Goal: Task Accomplishment & Management: Complete application form

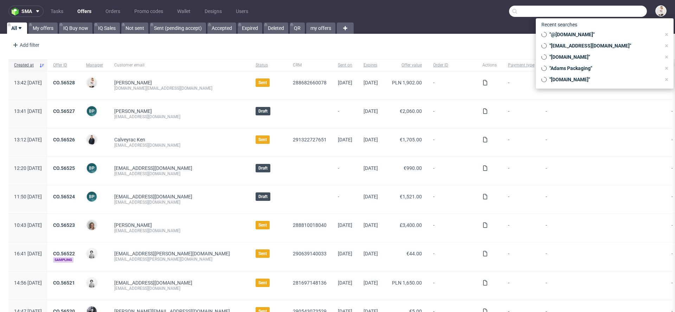
click at [608, 9] on input "text" at bounding box center [578, 11] width 138 height 11
type input "a"
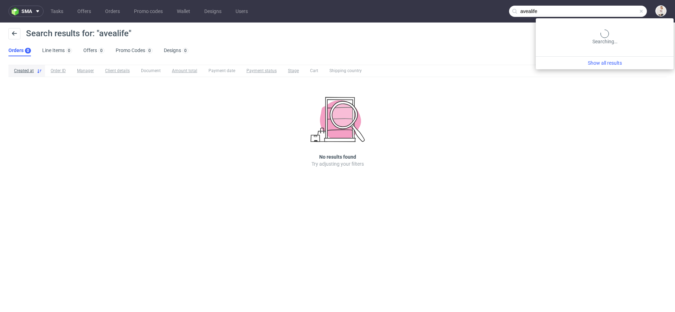
click at [619, 12] on input "avealife" at bounding box center [578, 11] width 138 height 11
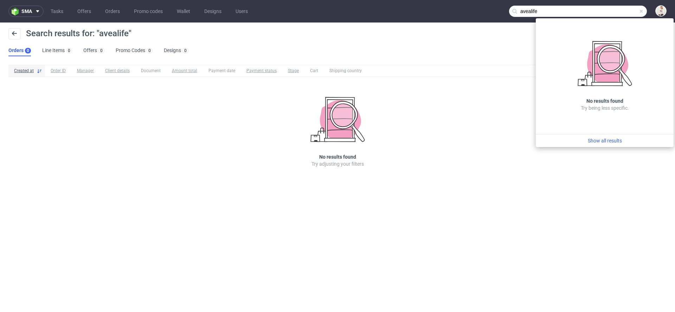
click at [541, 13] on input "avealife" at bounding box center [578, 11] width 138 height 11
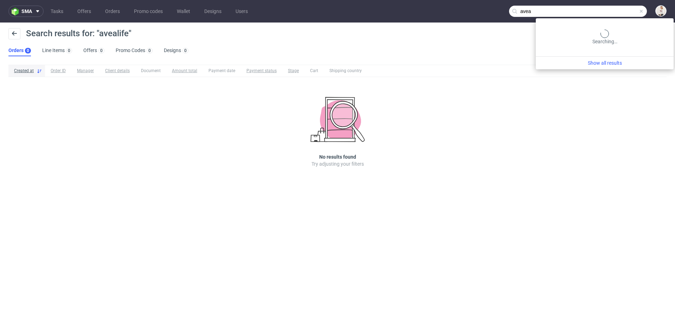
type input "avea"
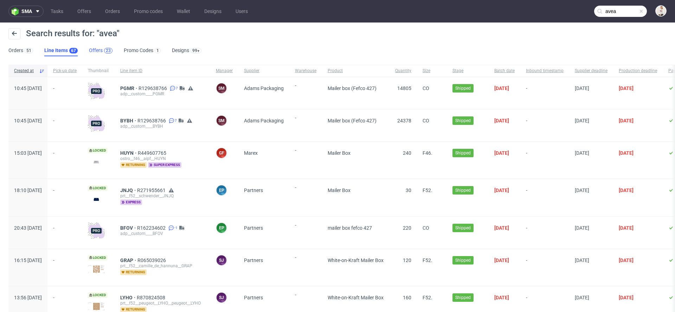
click at [104, 51] on div "23" at bounding box center [108, 51] width 8 height 6
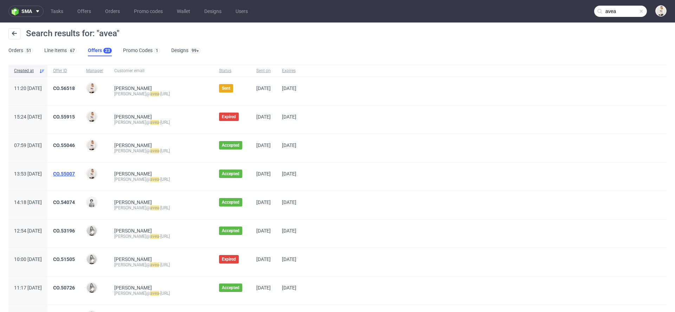
click at [75, 174] on link "CO.55007" at bounding box center [64, 174] width 22 height 6
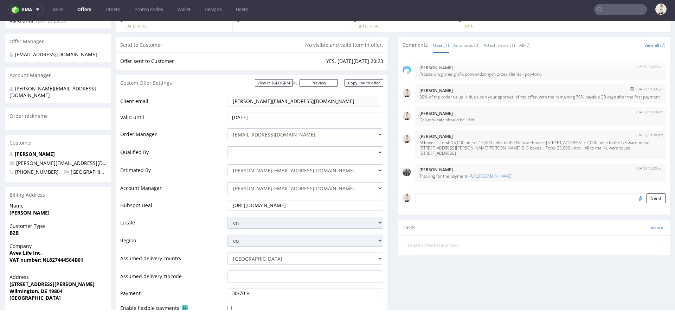
click at [449, 99] on p "30% of the order value is due upon your approval of the offer, with the remaini…" at bounding box center [540, 96] width 242 height 5
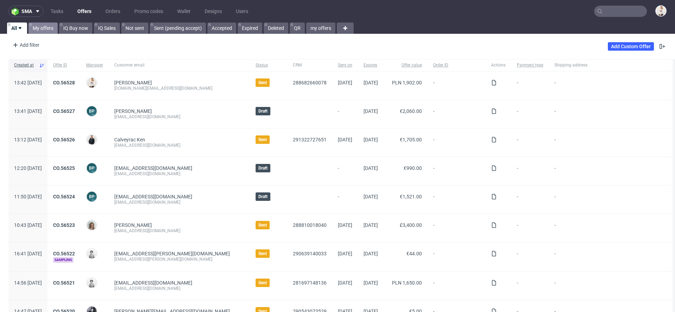
click at [41, 26] on link "My offers" at bounding box center [42, 27] width 29 height 11
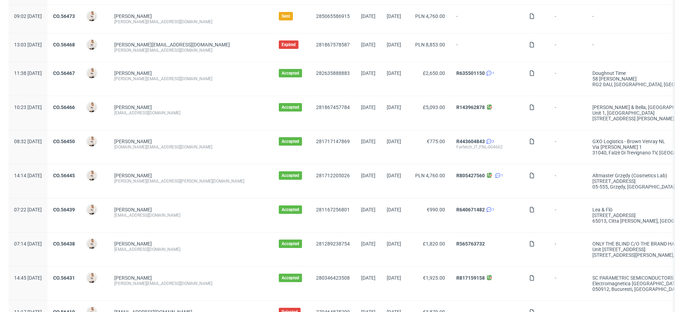
scroll to position [460, 0]
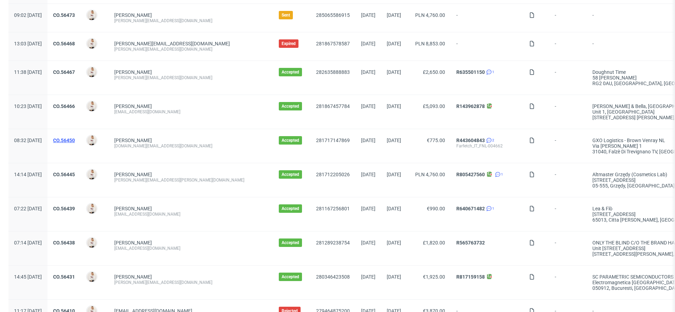
click at [75, 137] on link "CO.56450" at bounding box center [64, 140] width 22 height 6
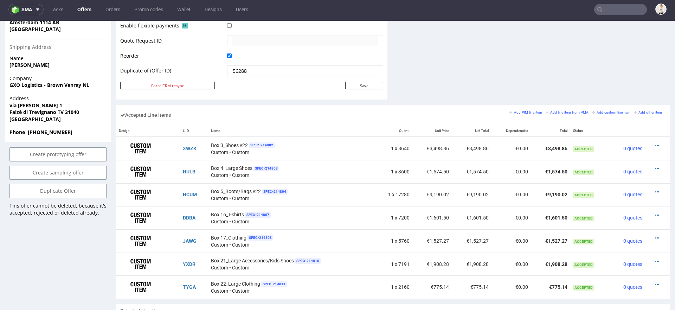
scroll to position [352, 0]
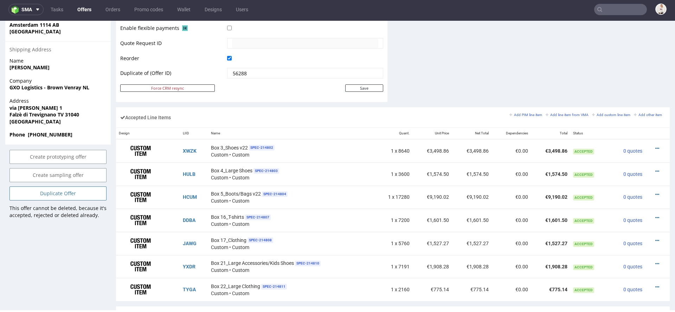
click at [78, 200] on link "Duplicate Offer" at bounding box center [57, 193] width 97 height 14
click at [44, 180] on icon at bounding box center [43, 180] width 4 height 5
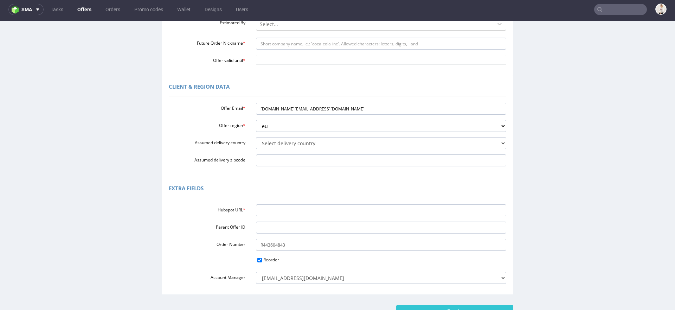
scroll to position [176, 0]
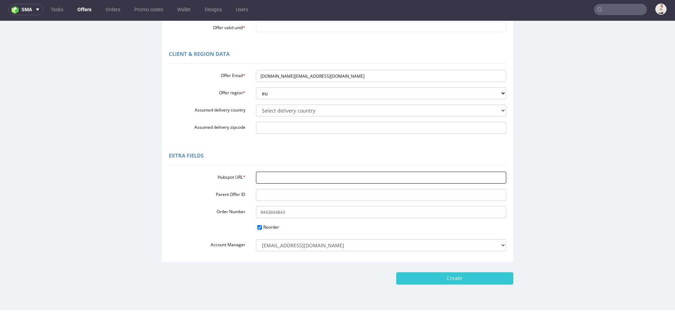
click at [312, 180] on input "Hubspot URL *" at bounding box center [381, 177] width 251 height 12
paste input "https://app-eu1.hubspot.com/contacts/25600958/record/0-3/291346554070/"
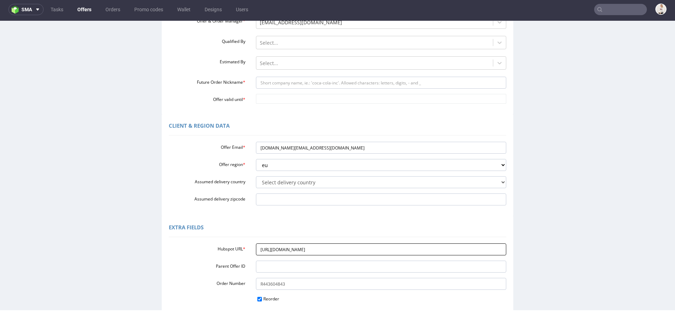
scroll to position [104, 0]
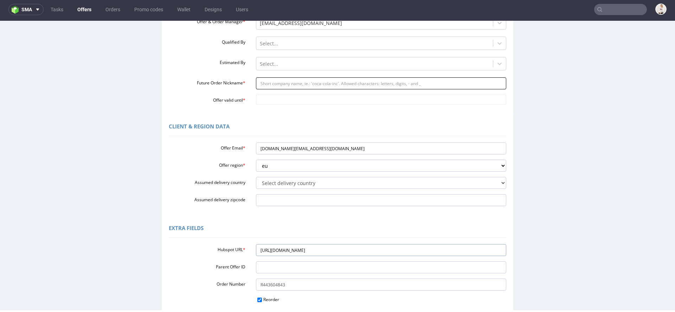
type input "https://app-eu1.hubspot.com/contacts/25600958/record/0-3/291346554070/"
click at [279, 81] on input "Future Order Nickname *" at bounding box center [381, 83] width 251 height 12
click at [287, 83] on input "Future Order Nickname *" at bounding box center [381, 83] width 251 height 12
paste input "FNL-004669"
type input "FNL-004669"
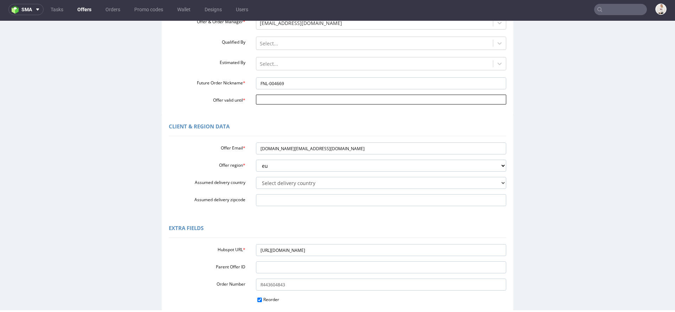
click at [276, 98] on input "Offer valid until *" at bounding box center [381, 100] width 251 height 10
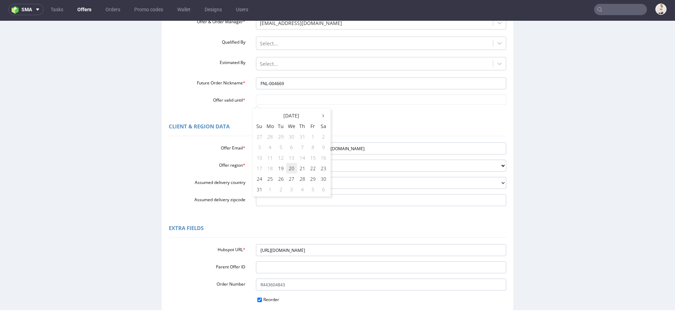
click at [292, 168] on td "20" at bounding box center [291, 168] width 11 height 11
type input "[DATE]"
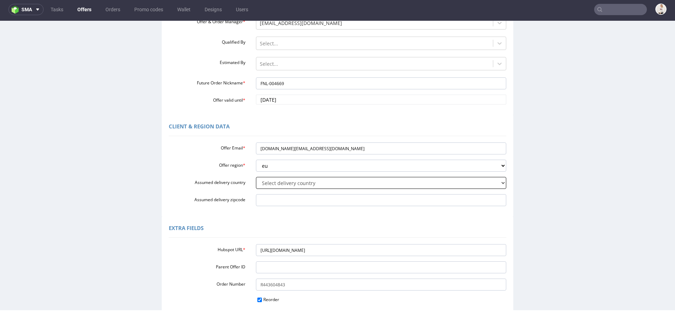
click at [283, 181] on select "Select delivery country Andorra Afghanistan Anguilla Albania Armenia Antarctica…" at bounding box center [381, 183] width 251 height 12
select select "166"
click at [256, 177] on select "Select delivery country Andorra Afghanistan Anguilla Albania Armenia Antarctica…" at bounding box center [381, 183] width 251 height 12
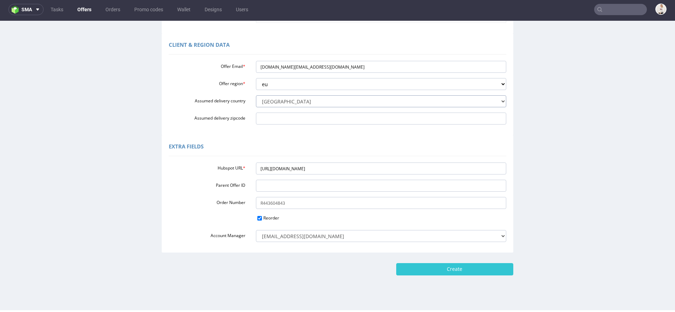
scroll to position [196, 0]
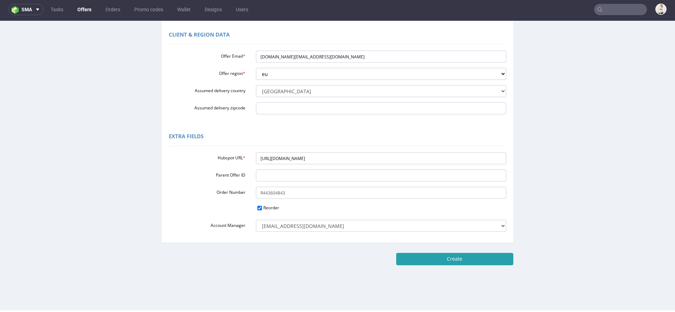
click at [450, 257] on input "Create" at bounding box center [454, 259] width 117 height 12
type input "Please wait..."
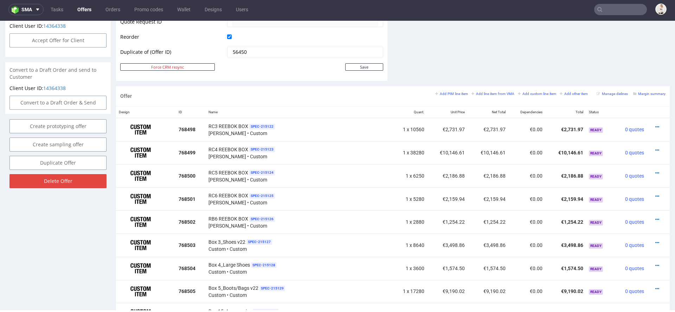
scroll to position [364, 0]
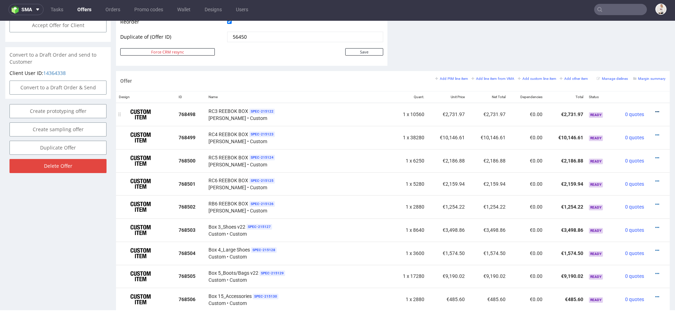
click at [655, 109] on icon at bounding box center [657, 111] width 4 height 5
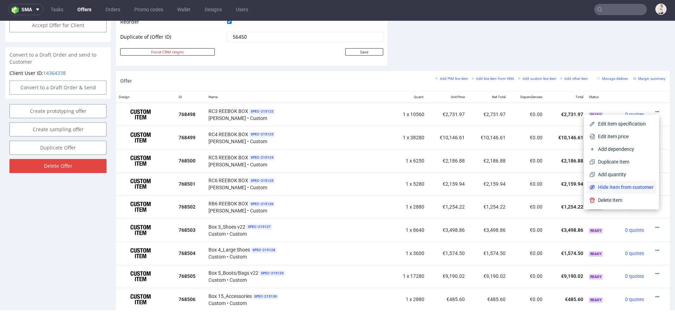
click at [612, 187] on span "Hide item from customer" at bounding box center [624, 186] width 58 height 7
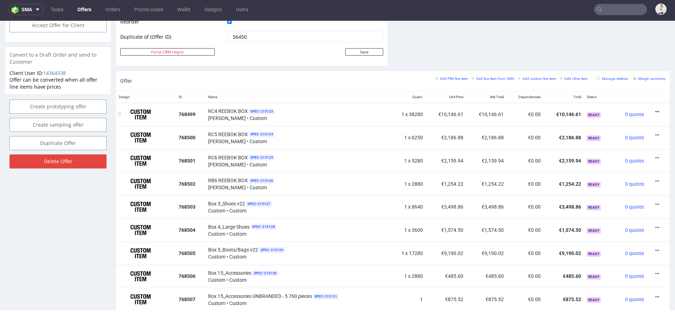
click at [655, 111] on icon at bounding box center [657, 111] width 4 height 5
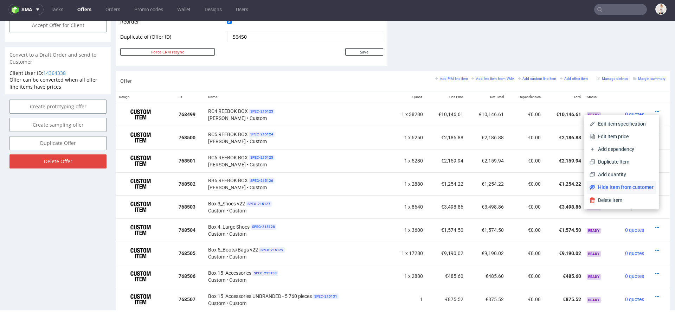
click at [607, 188] on span "Hide item from customer" at bounding box center [624, 186] width 58 height 7
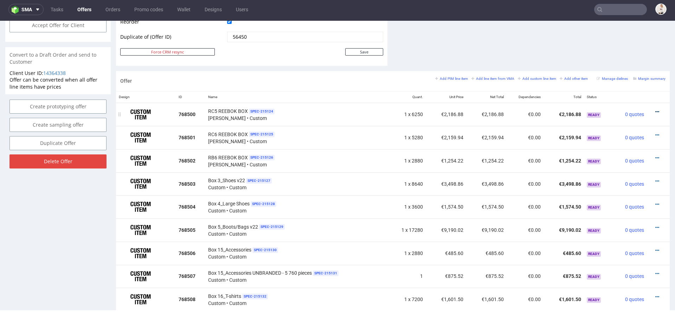
click at [655, 109] on icon at bounding box center [657, 111] width 4 height 5
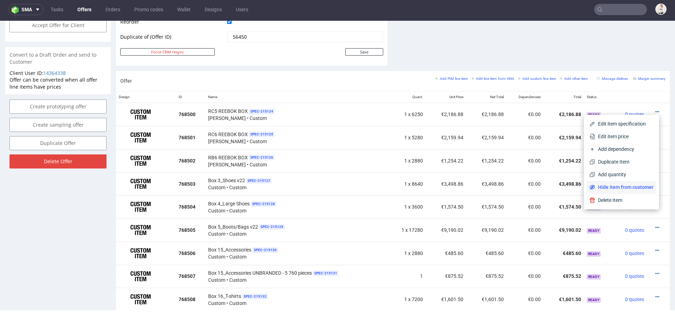
click at [615, 185] on span "Hide item from customer" at bounding box center [624, 186] width 58 height 7
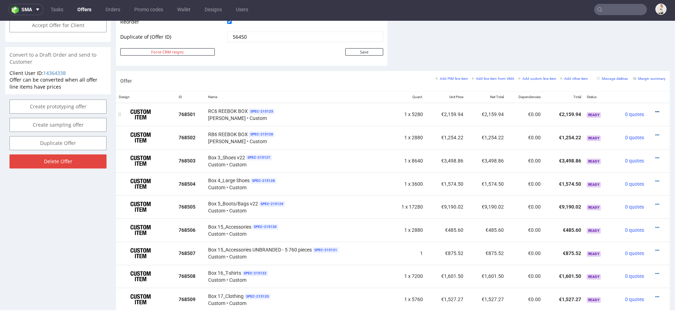
click at [655, 110] on icon at bounding box center [657, 111] width 4 height 5
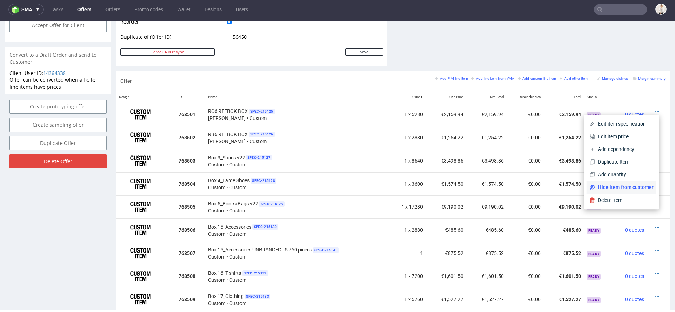
click at [614, 187] on span "Hide item from customer" at bounding box center [624, 186] width 58 height 7
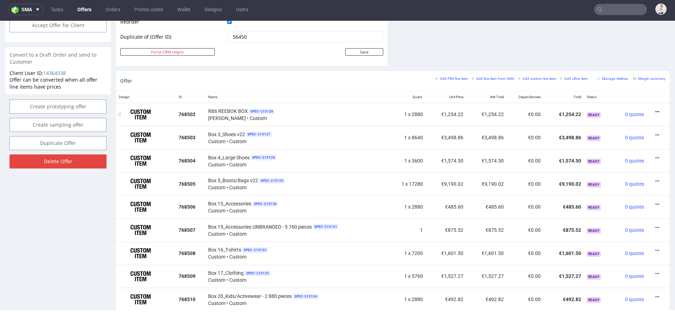
click at [655, 109] on icon at bounding box center [657, 111] width 4 height 5
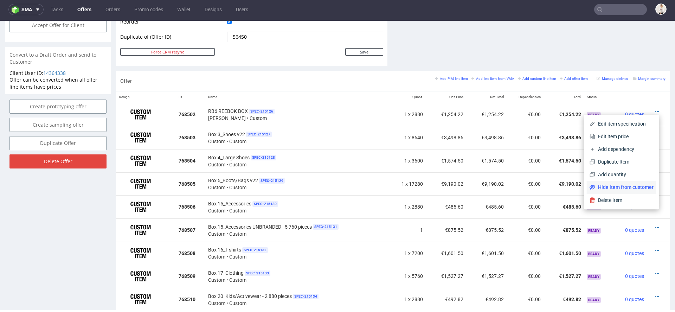
click at [606, 188] on span "Hide item from customer" at bounding box center [624, 186] width 58 height 7
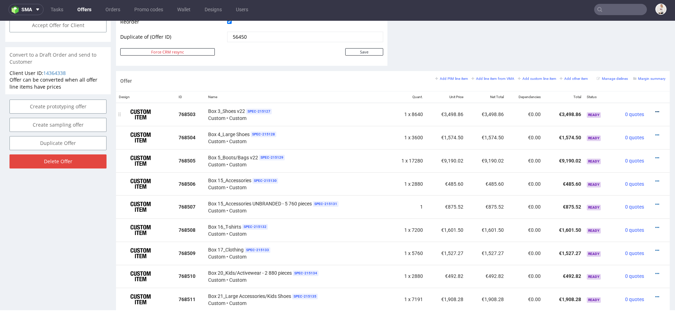
click at [655, 109] on icon at bounding box center [657, 111] width 4 height 5
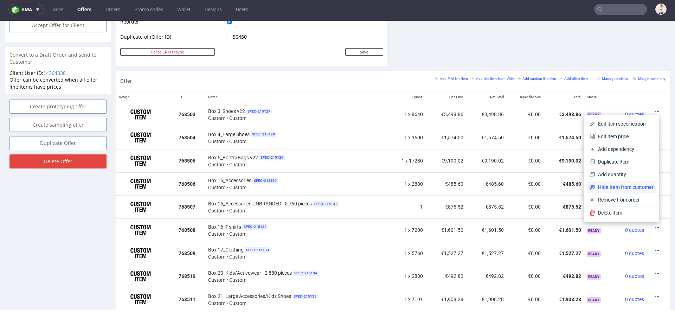
click at [621, 188] on span "Hide item from customer" at bounding box center [624, 186] width 58 height 7
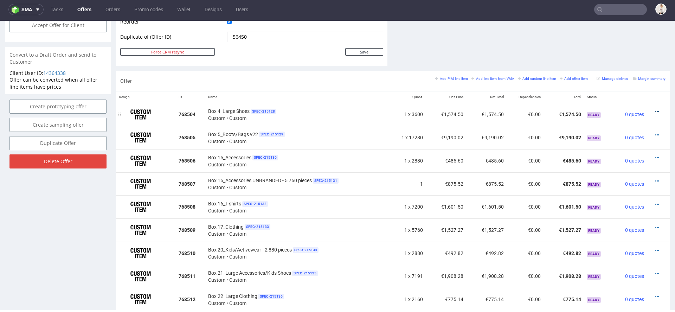
click at [655, 110] on icon at bounding box center [657, 111] width 4 height 5
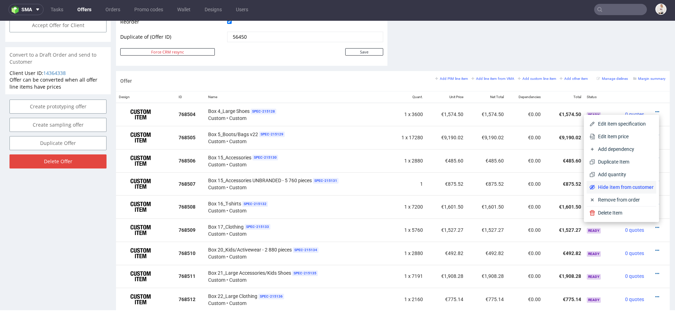
click at [611, 188] on span "Hide item from customer" at bounding box center [624, 186] width 58 height 7
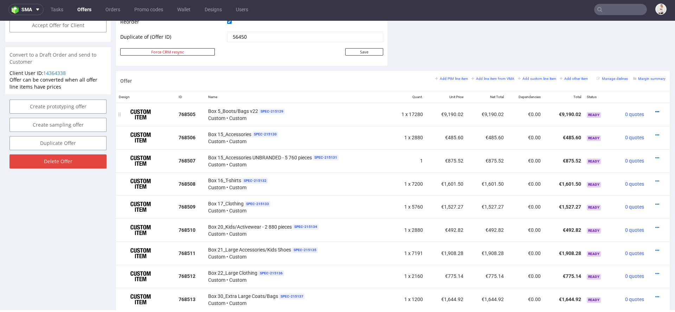
click at [655, 110] on icon at bounding box center [657, 111] width 4 height 5
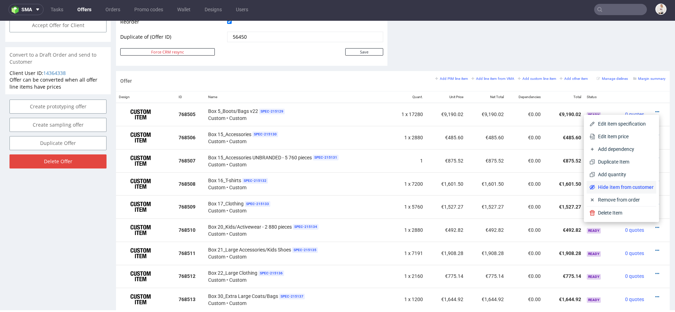
click at [619, 190] on span "Hide item from customer" at bounding box center [624, 186] width 58 height 7
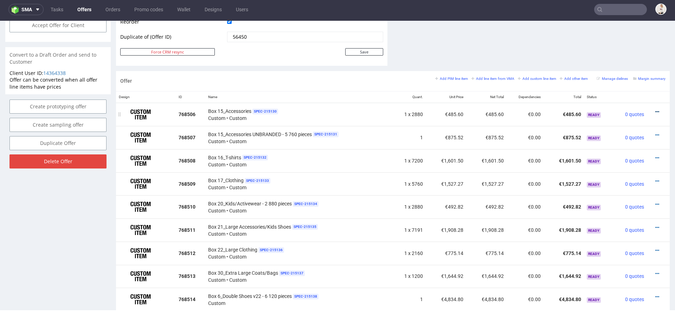
click at [655, 109] on icon at bounding box center [657, 111] width 4 height 5
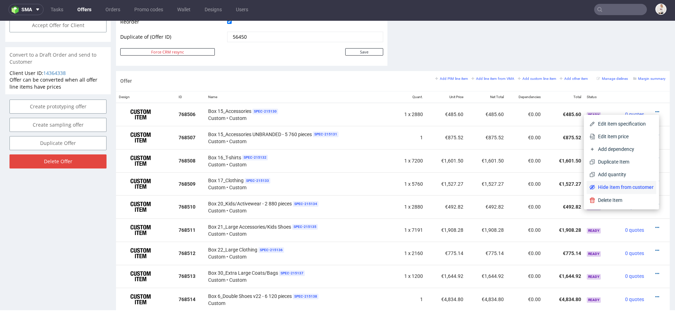
click at [613, 183] on li "Hide item from customer" at bounding box center [621, 187] width 70 height 13
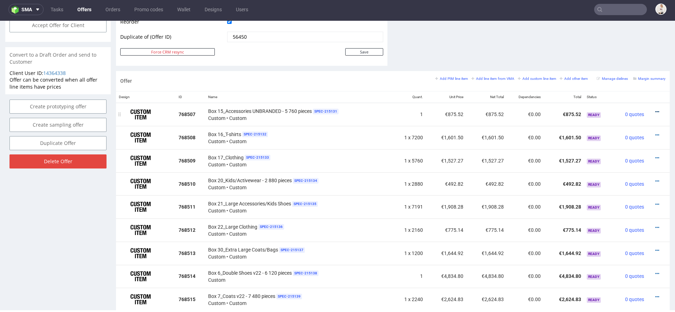
click at [655, 110] on icon at bounding box center [657, 111] width 4 height 5
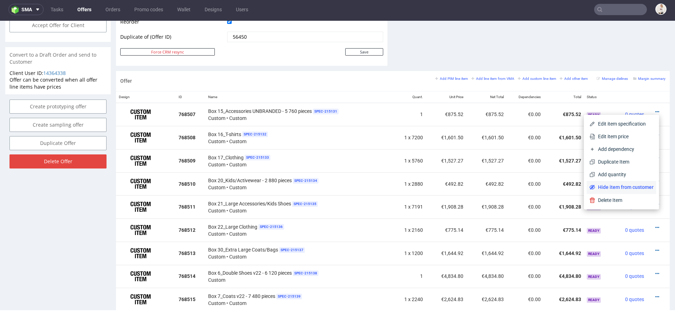
click at [628, 183] on li "Hide item from customer" at bounding box center [621, 187] width 70 height 13
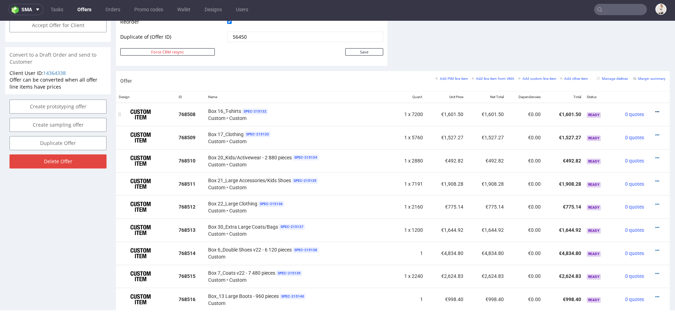
click at [655, 110] on icon at bounding box center [657, 111] width 4 height 5
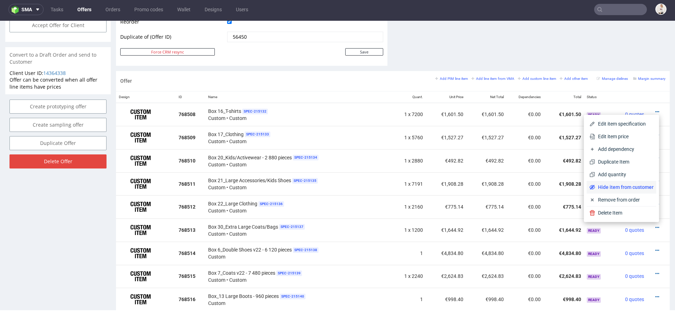
click at [613, 188] on span "Hide item from customer" at bounding box center [624, 186] width 58 height 7
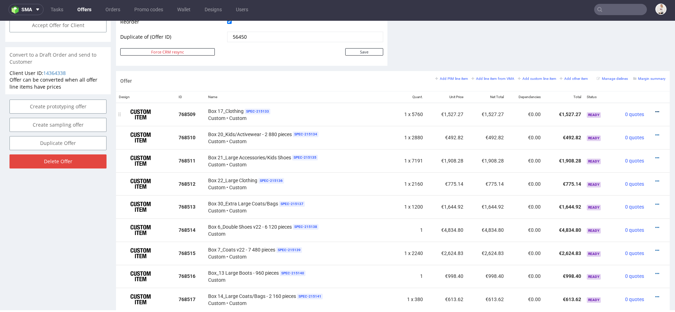
click at [655, 109] on icon at bounding box center [657, 111] width 4 height 5
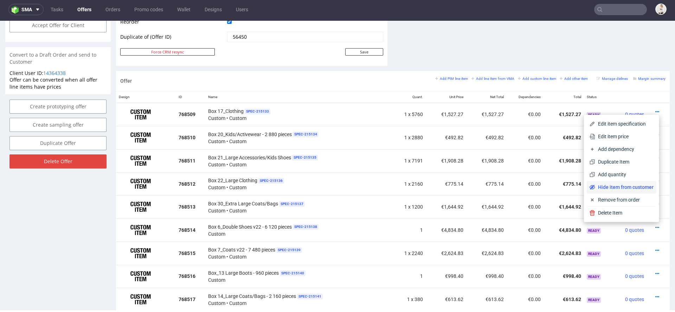
click at [626, 191] on li "Hide item from customer" at bounding box center [621, 187] width 70 height 13
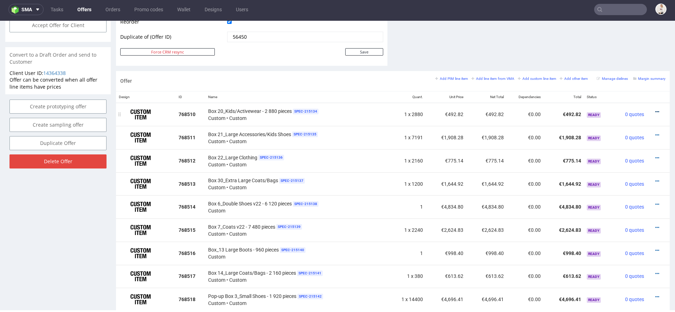
click at [655, 111] on icon at bounding box center [657, 111] width 4 height 5
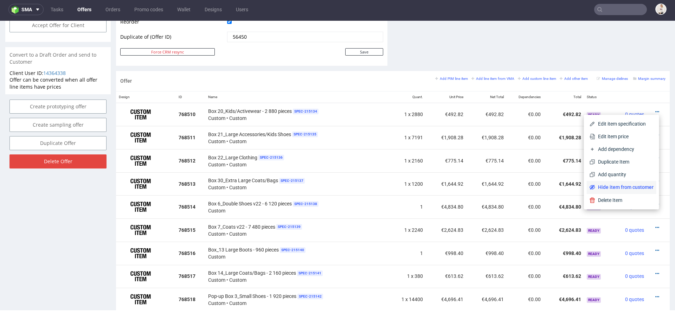
click at [615, 184] on span "Hide item from customer" at bounding box center [624, 186] width 58 height 7
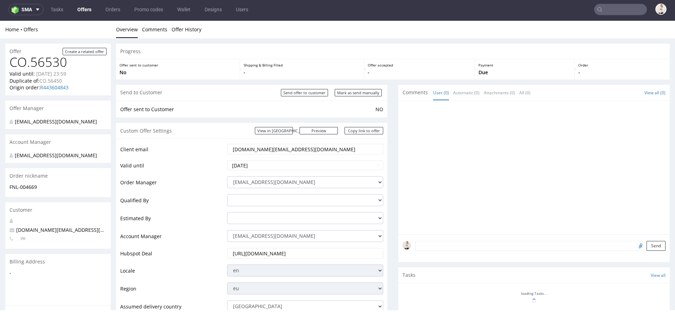
scroll to position [0, 0]
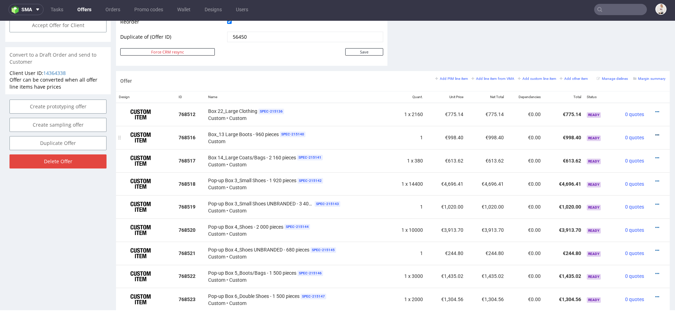
click at [655, 132] on icon at bounding box center [657, 134] width 4 height 5
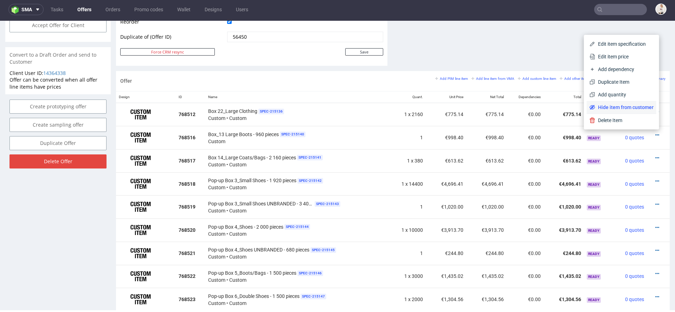
click at [628, 110] on span "Hide item from customer" at bounding box center [624, 107] width 58 height 7
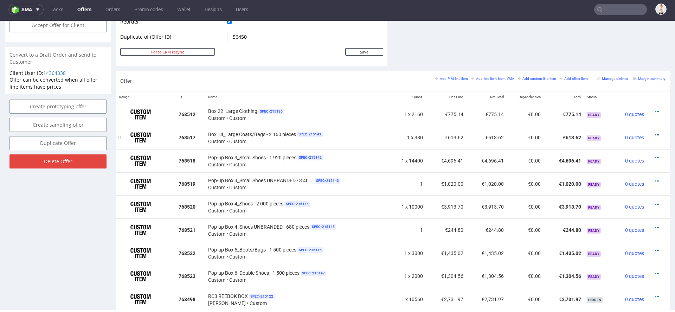
click at [655, 133] on icon at bounding box center [657, 134] width 4 height 5
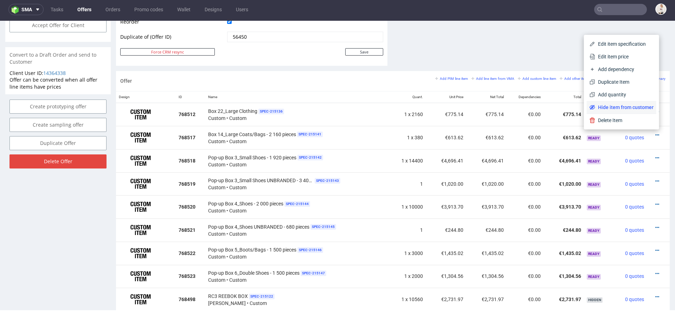
click at [629, 107] on span "Hide item from customer" at bounding box center [624, 107] width 58 height 7
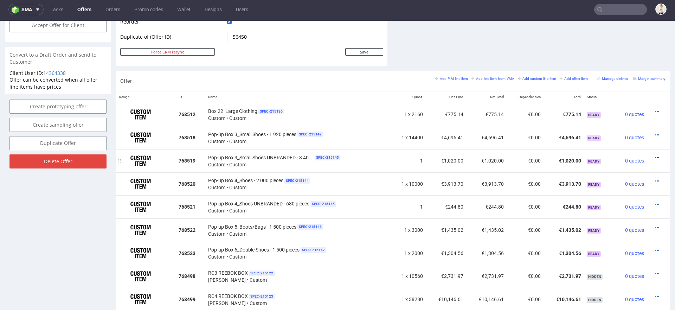
click at [655, 156] on icon at bounding box center [657, 157] width 4 height 5
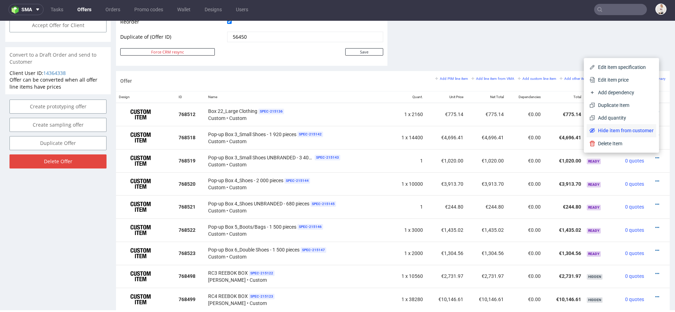
click at [632, 130] on span "Hide item from customer" at bounding box center [624, 130] width 58 height 7
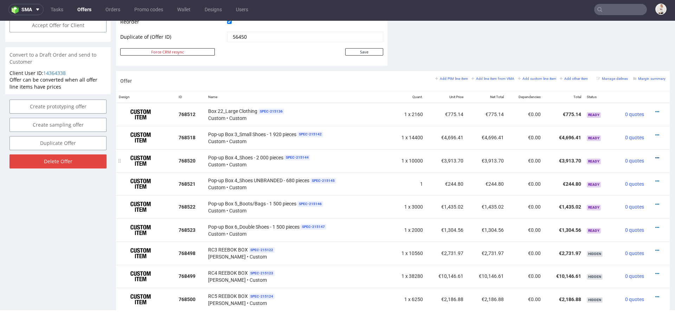
click at [655, 155] on icon at bounding box center [657, 157] width 4 height 5
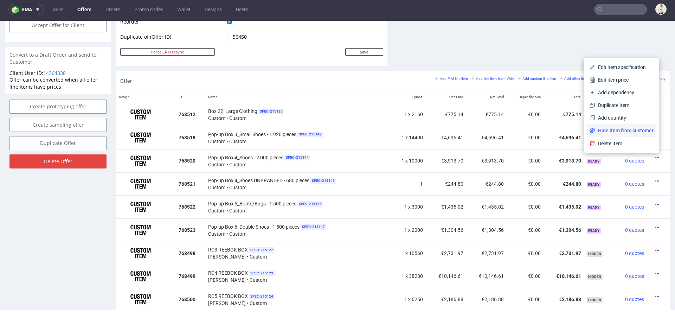
click at [623, 130] on span "Hide item from customer" at bounding box center [624, 130] width 58 height 7
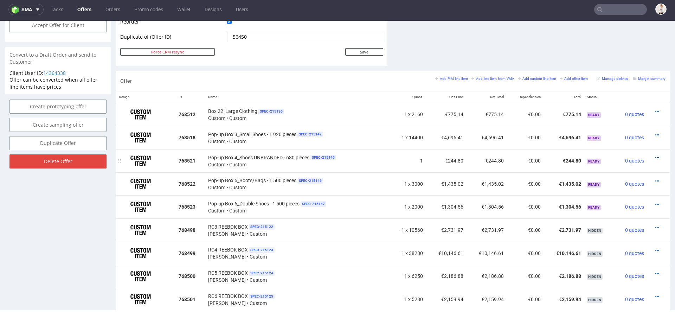
click at [655, 155] on icon at bounding box center [657, 157] width 4 height 5
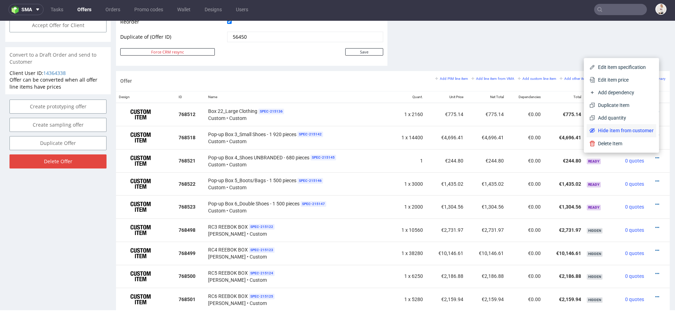
click at [625, 128] on span "Hide item from customer" at bounding box center [624, 130] width 58 height 7
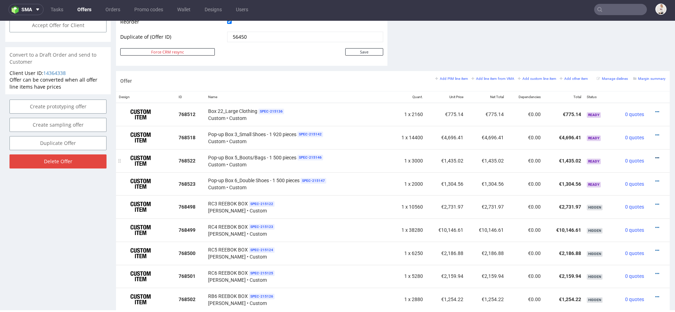
click at [655, 156] on icon at bounding box center [657, 157] width 4 height 5
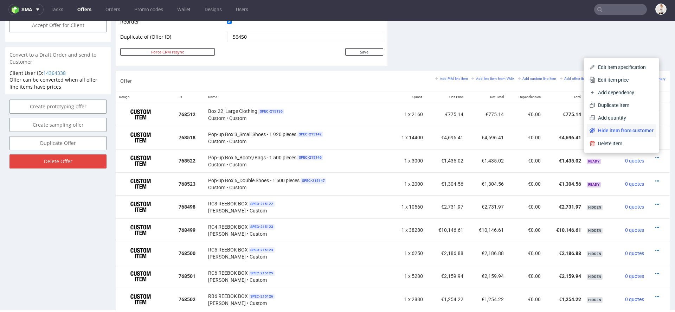
click at [631, 130] on span "Hide item from customer" at bounding box center [624, 130] width 58 height 7
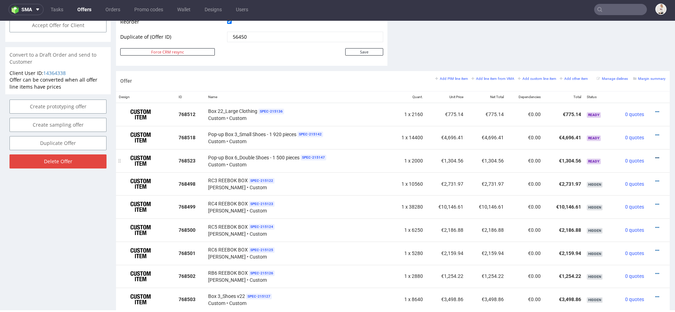
click at [655, 155] on icon at bounding box center [657, 157] width 4 height 5
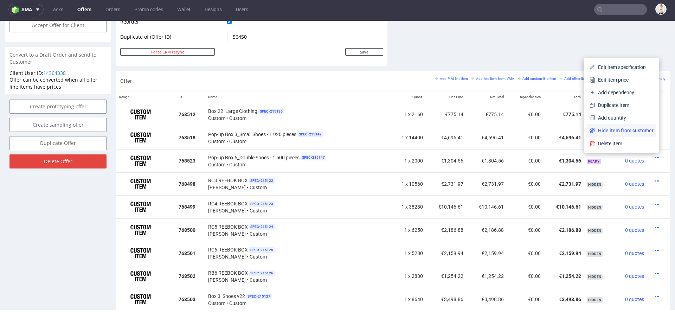
click at [633, 131] on span "Hide item from customer" at bounding box center [624, 130] width 58 height 7
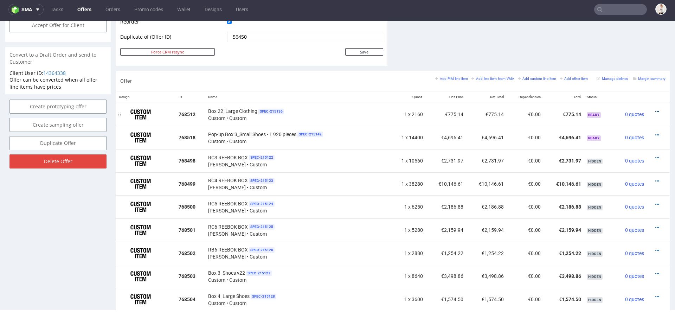
click at [655, 110] on icon at bounding box center [657, 111] width 4 height 5
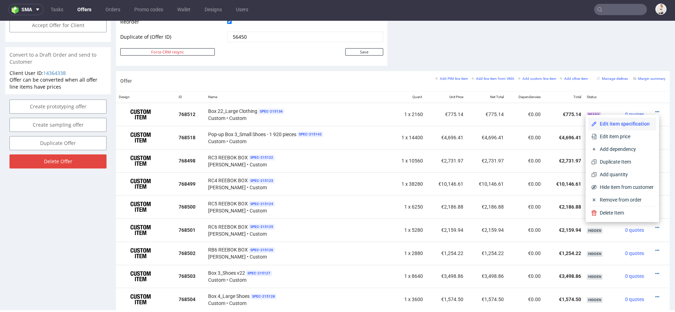
click at [611, 122] on span "Edit item specification" at bounding box center [625, 123] width 57 height 7
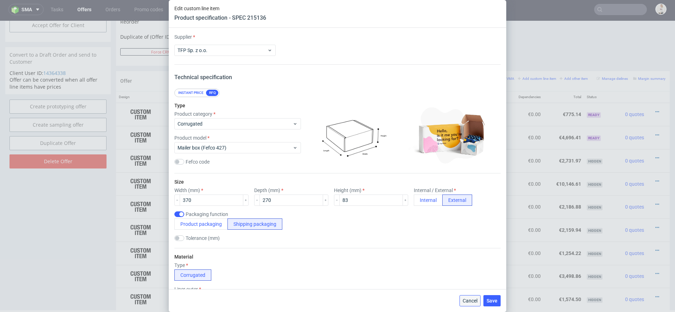
click at [476, 301] on span "Cancel" at bounding box center [469, 300] width 15 height 5
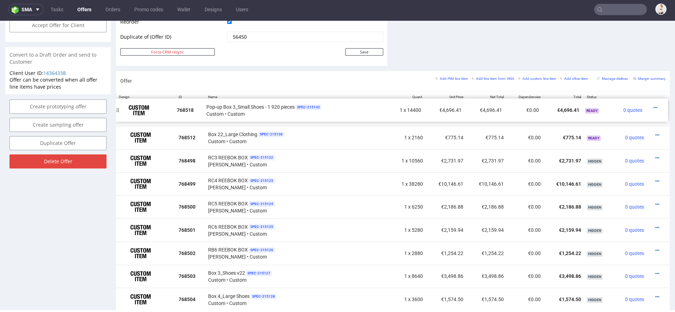
drag, startPoint x: 121, startPoint y: 137, endPoint x: 118, endPoint y: 109, distance: 27.8
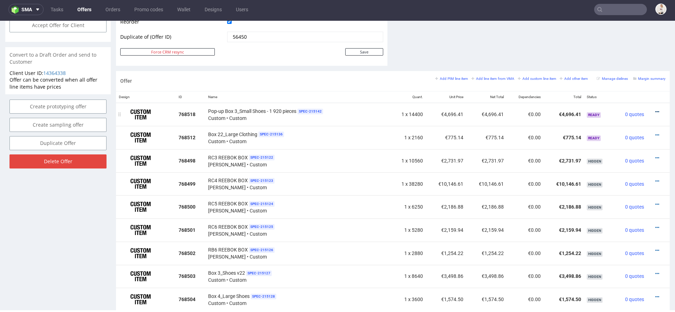
click at [655, 110] on icon at bounding box center [657, 111] width 4 height 5
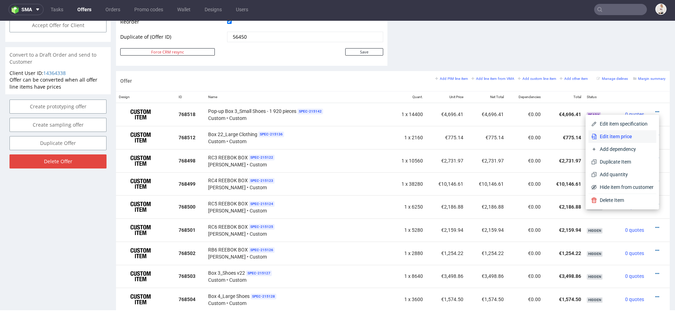
click at [604, 137] on span "Edit item price" at bounding box center [625, 136] width 57 height 7
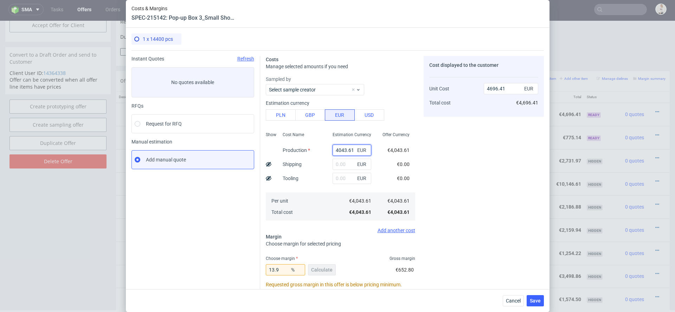
click at [345, 149] on input "4043.61" at bounding box center [351, 149] width 39 height 11
paste input "3287.4912"
type input "3287.4912"
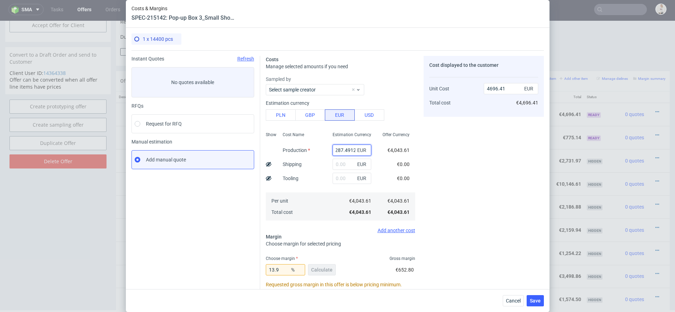
type input "3818.22"
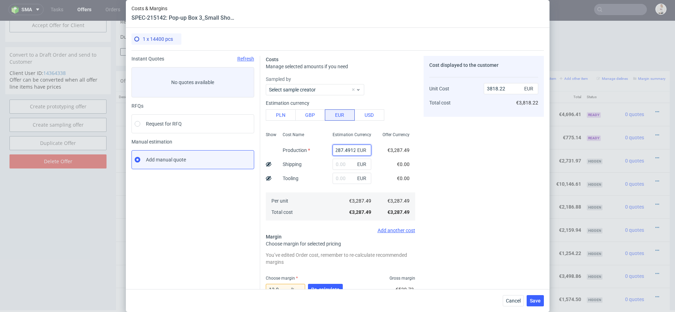
type input "3287.4912"
click at [425, 161] on div "Cost displayed to the customer Unit Cost Total cost 3818.22 EUR €3,818.22" at bounding box center [483, 233] width 120 height 354
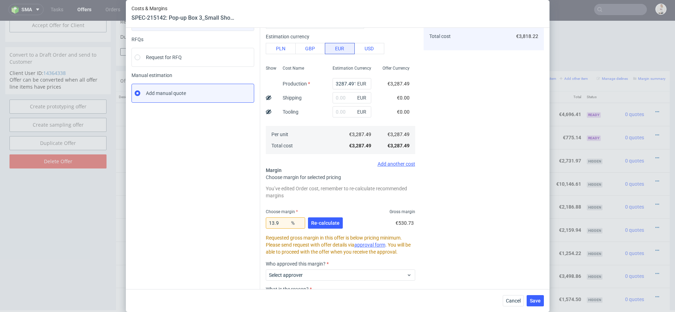
scroll to position [67, 0]
click at [280, 221] on input "13.9" at bounding box center [285, 221] width 39 height 11
drag, startPoint x: 279, startPoint y: 223, endPoint x: 230, endPoint y: 220, distance: 49.0
click at [230, 220] on div "Instant Quotes Refresh No quotes available RFQs Request for RFQ Manual estimati…" at bounding box center [337, 163] width 412 height 360
type input "1"
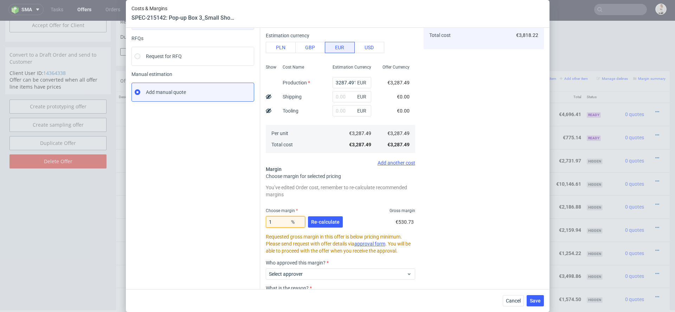
type input "3320.7"
type input "15"
type input "3867.64"
type input "NaN"
type input "3287.49"
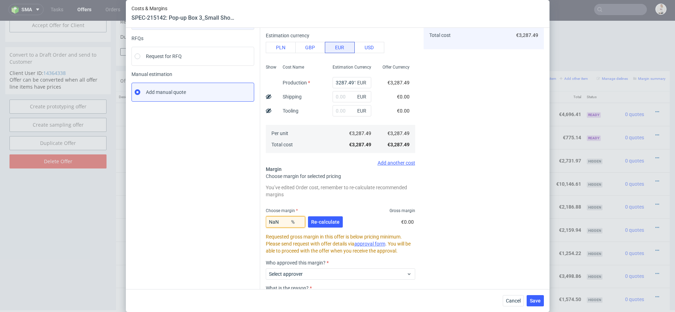
click at [285, 223] on input "NaN" at bounding box center [285, 221] width 39 height 11
type input "N"
type input "15"
type input "3867.64"
type input "15.8"
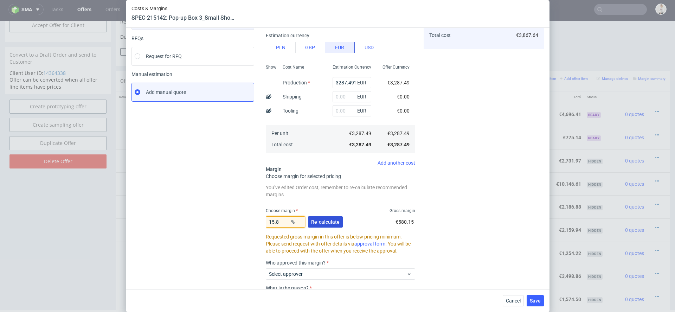
type input "3904.38"
type input "15.8"
click at [333, 222] on span "Re-calculate" at bounding box center [325, 221] width 28 height 5
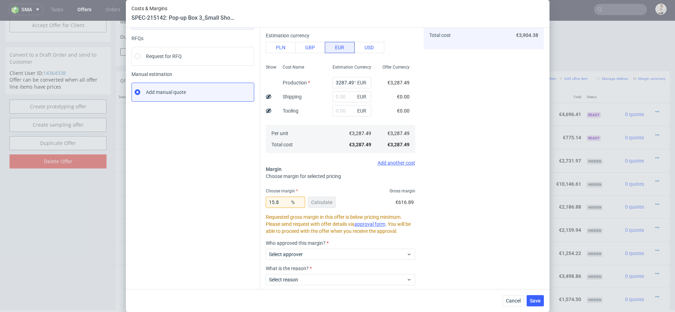
scroll to position [107, 0]
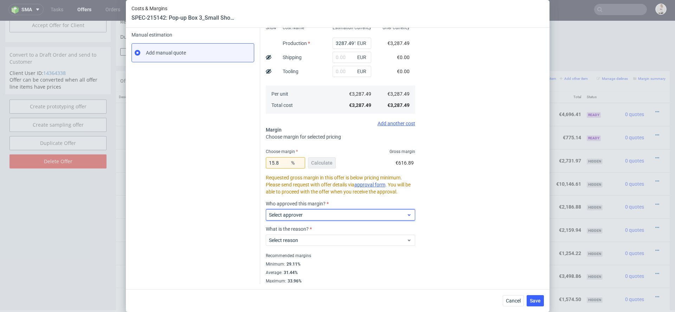
click at [357, 216] on span "Select approver" at bounding box center [338, 214] width 138 height 7
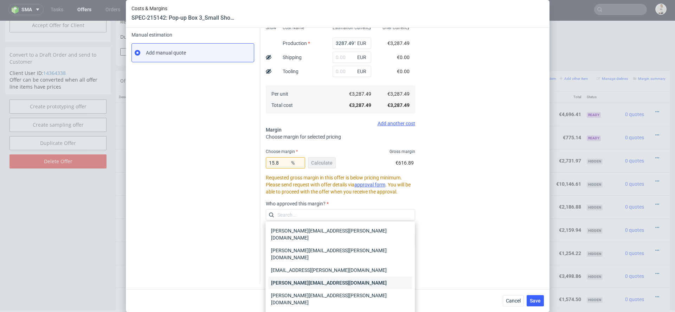
click at [348, 276] on div "[PERSON_NAME][EMAIL_ADDRESS][DOMAIN_NAME]" at bounding box center [340, 282] width 144 height 13
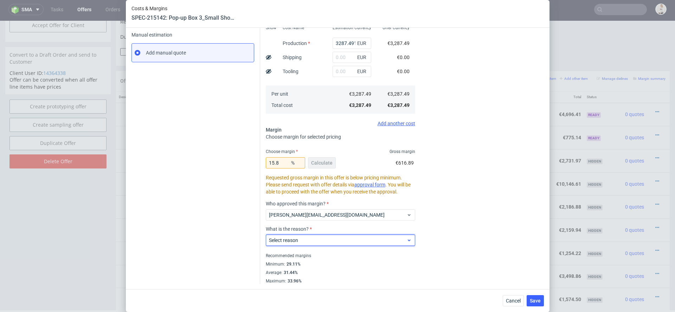
click at [335, 240] on span "Select reason" at bounding box center [338, 239] width 138 height 7
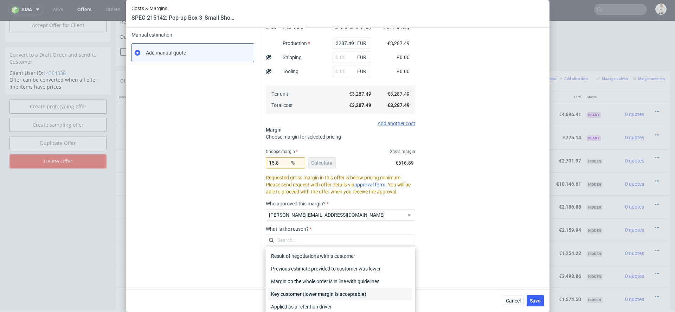
click at [332, 290] on div "Key customer (lower margin is acceptable)" at bounding box center [340, 293] width 144 height 13
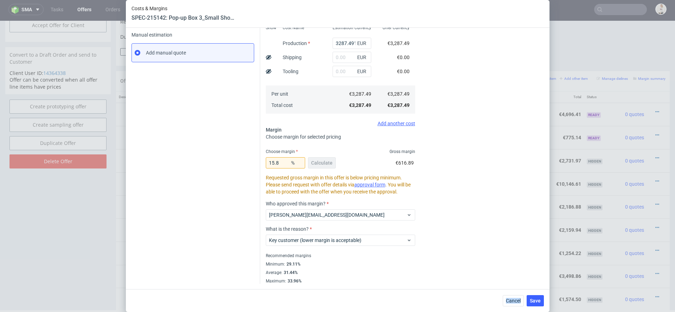
click at [332, 290] on div "Cancel Save" at bounding box center [337, 300] width 423 height 23
click at [455, 250] on div "Cost displayed to the customer Unit Cost Total cost 3904.38 EUR €3,904.38" at bounding box center [483, 116] width 120 height 335
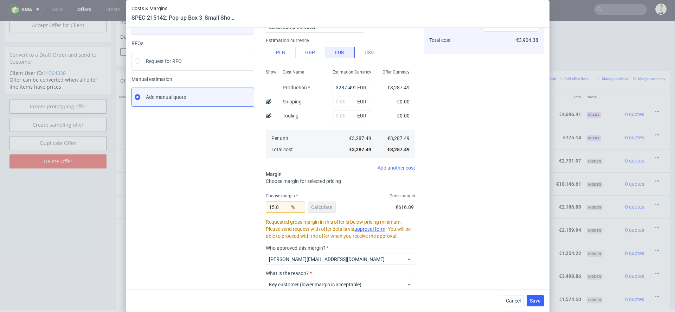
scroll to position [0, 0]
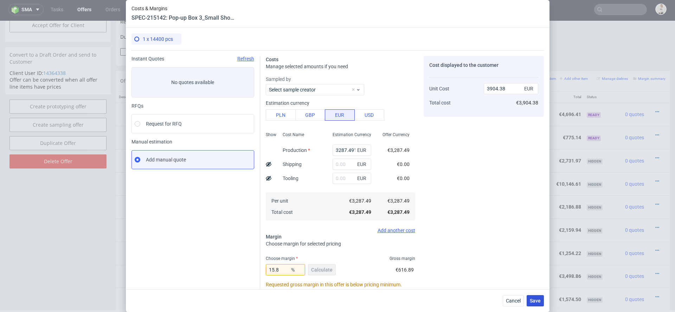
click at [534, 300] on span "Save" at bounding box center [535, 300] width 11 height 5
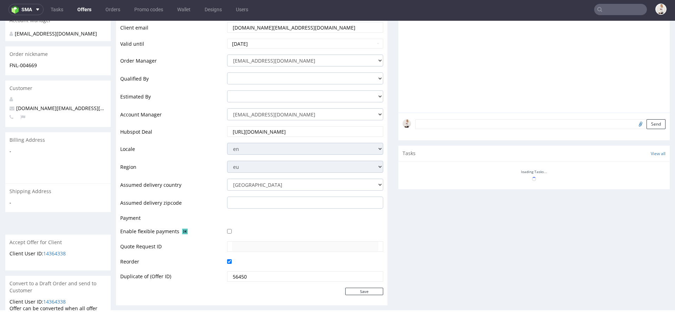
scroll to position [335, 0]
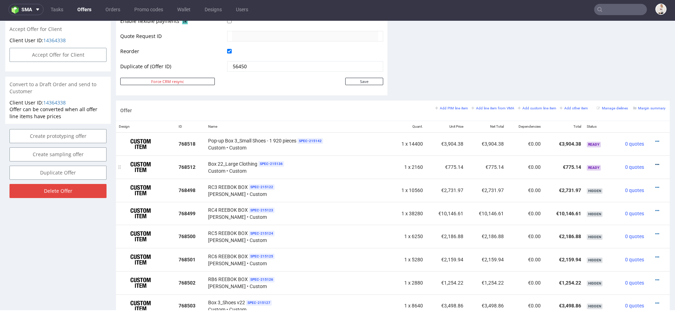
click at [655, 162] on icon at bounding box center [657, 164] width 4 height 5
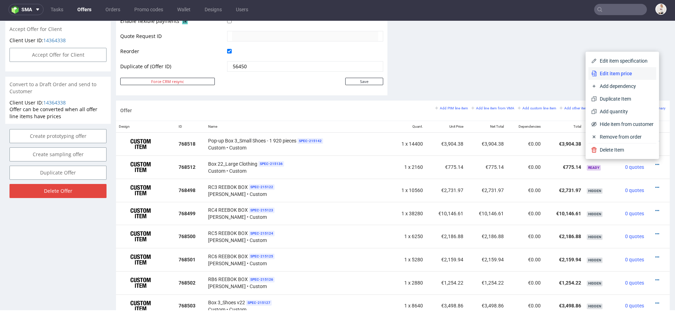
click at [622, 76] on span "Edit item price" at bounding box center [625, 73] width 57 height 7
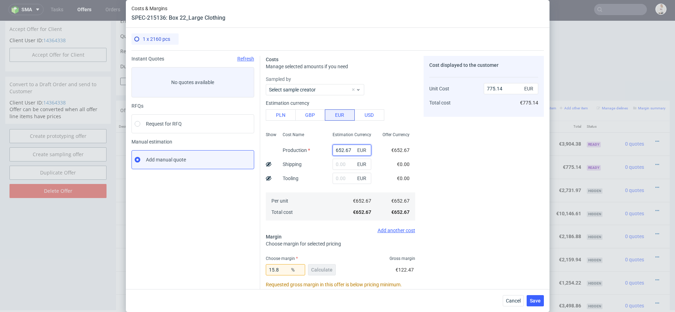
click at [341, 152] on input "652.67" at bounding box center [351, 149] width 39 height 11
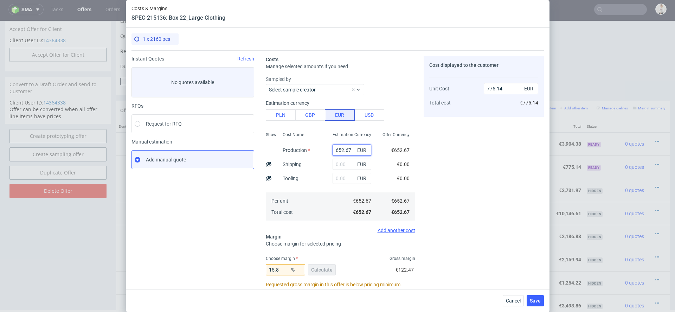
paste input "€205,36"
type input "€205,36"
type input "0"
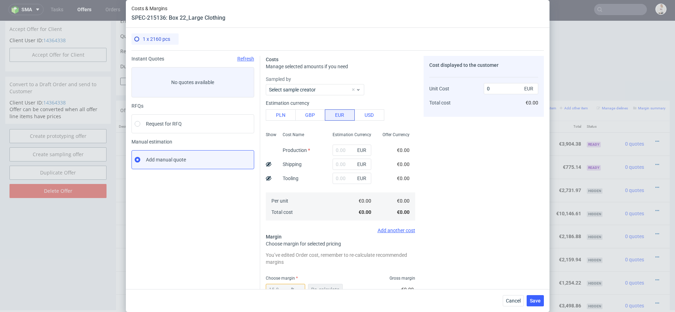
click at [430, 188] on div "Cost displayed to the customer Unit Cost Total cost 0 EUR €0.00" at bounding box center [483, 233] width 120 height 354
click at [343, 151] on input "text" at bounding box center [351, 149] width 39 height 11
paste input "€205,36"
click at [348, 151] on input "€205,36" at bounding box center [351, 149] width 39 height 11
click at [339, 151] on input "€205,36" at bounding box center [351, 149] width 39 height 11
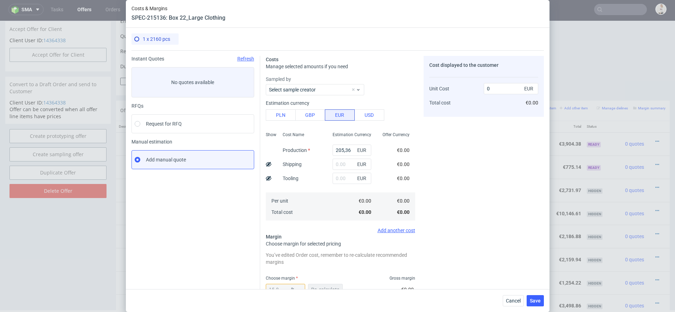
type input "205.36"
type input "243.9"
click at [418, 174] on div "Costs Manage selected amounts if you need Sampled by Select sample creator Esti…" at bounding box center [402, 230] width 284 height 360
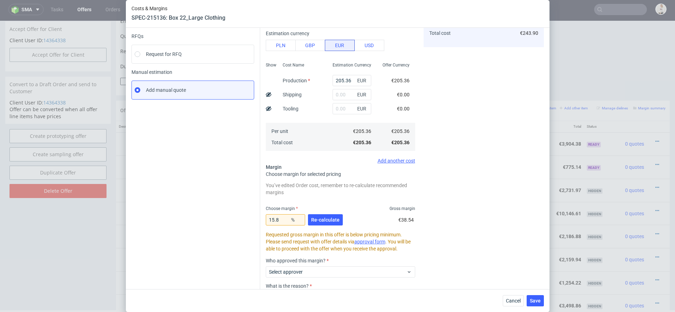
scroll to position [84, 0]
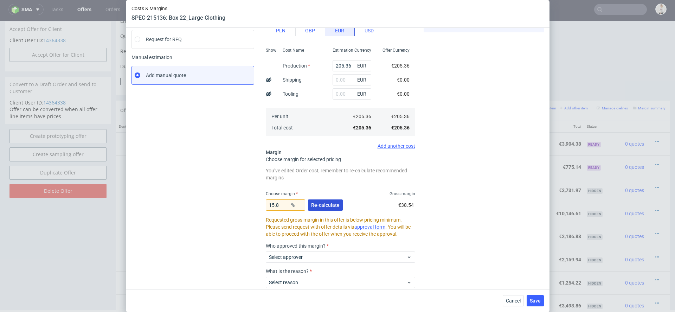
click at [332, 206] on span "Re-calculate" at bounding box center [325, 204] width 28 height 5
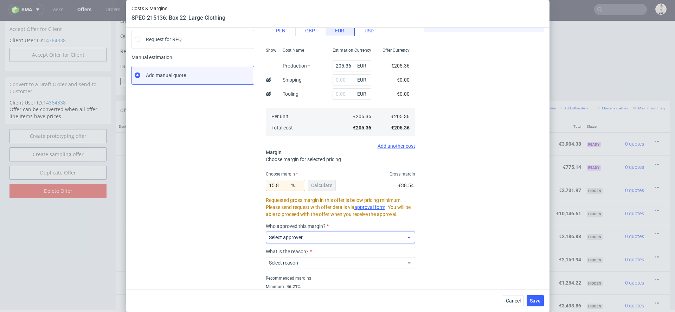
click at [378, 237] on span "Select approver" at bounding box center [338, 237] width 138 height 7
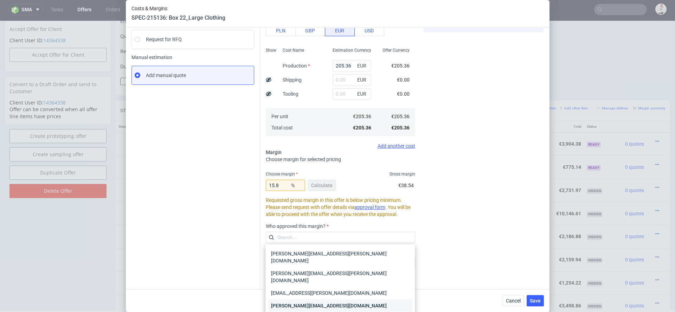
click at [338, 299] on div "[PERSON_NAME][EMAIL_ADDRESS][DOMAIN_NAME]" at bounding box center [340, 305] width 144 height 13
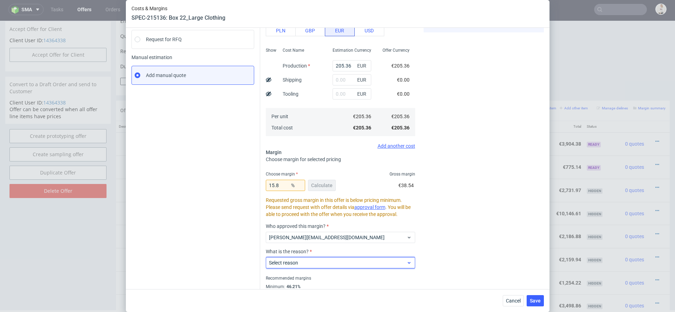
click at [327, 264] on span "Select reason" at bounding box center [338, 262] width 138 height 7
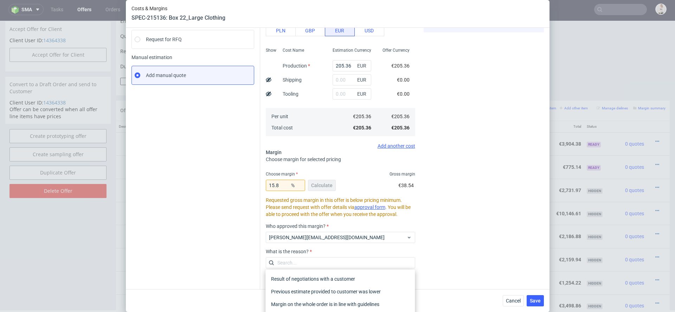
scroll to position [107, 0]
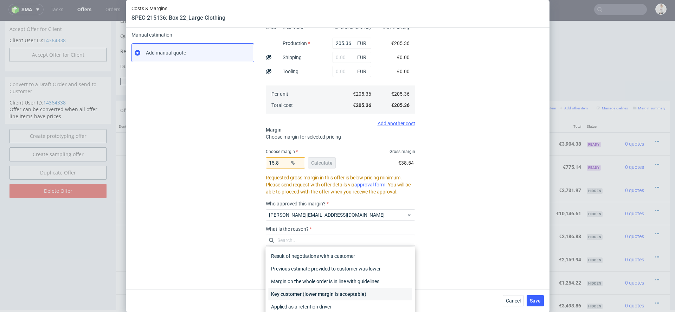
click at [373, 290] on div "Key customer (lower margin is acceptable)" at bounding box center [340, 293] width 144 height 13
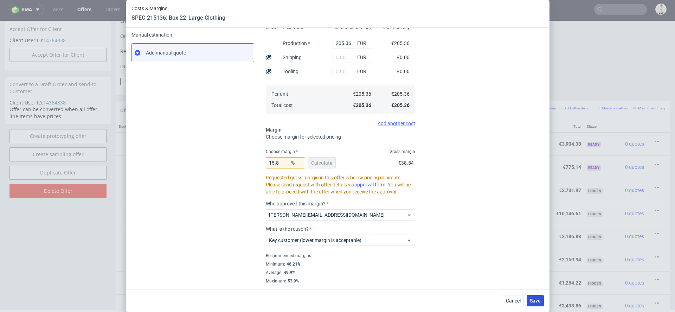
click at [536, 303] on button "Save" at bounding box center [534, 300] width 17 height 11
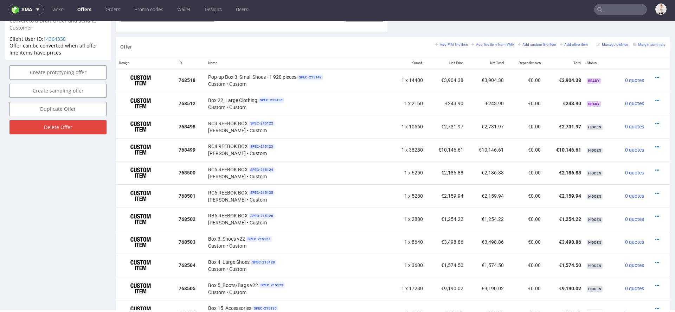
scroll to position [373, 0]
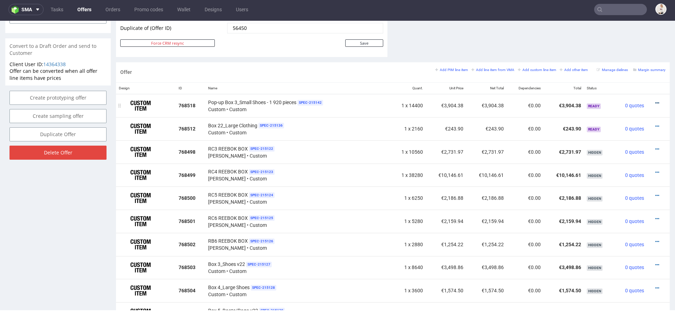
click at [655, 100] on icon at bounding box center [657, 102] width 4 height 5
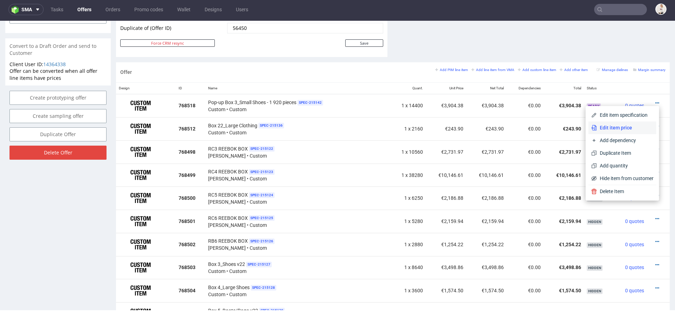
click at [615, 127] on span "Edit item price" at bounding box center [625, 127] width 57 height 7
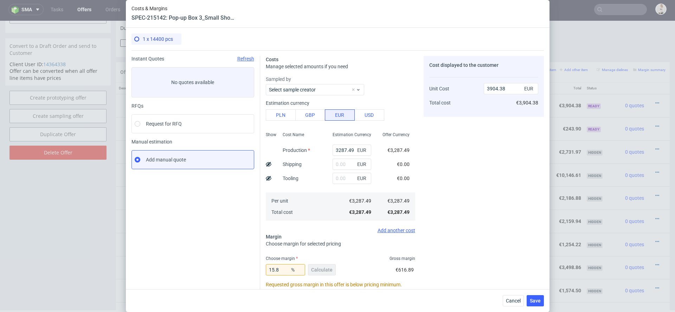
click at [268, 165] on icon at bounding box center [269, 164] width 6 height 6
click at [343, 164] on input "text" at bounding box center [351, 163] width 39 height 11
type input "650"
type input "4026.35"
type input "650"
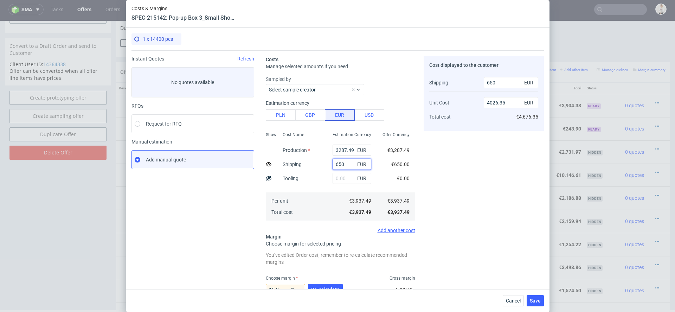
type input "650"
click at [435, 170] on div "Cost displayed to the customer Shipping Unit Cost Total cost 650 EUR 4026.35 EU…" at bounding box center [483, 233] width 120 height 354
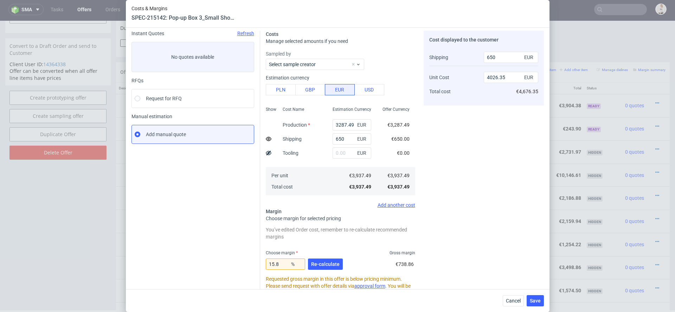
scroll to position [28, 0]
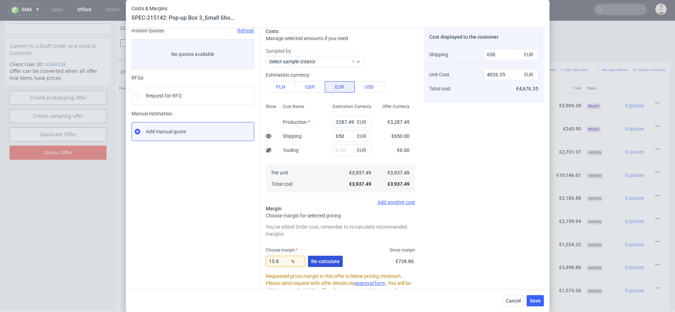
click at [323, 262] on span "Re-calculate" at bounding box center [325, 261] width 28 height 5
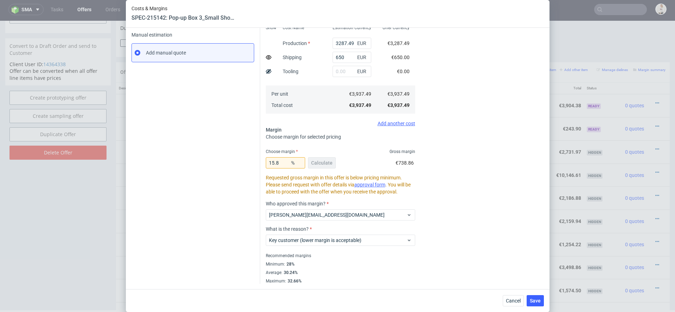
scroll to position [0, 0]
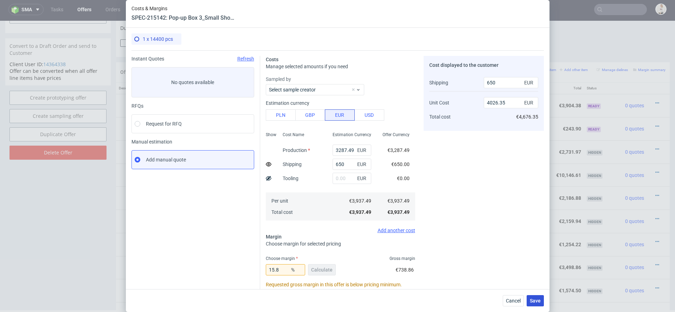
click at [535, 298] on span "Save" at bounding box center [535, 300] width 11 height 5
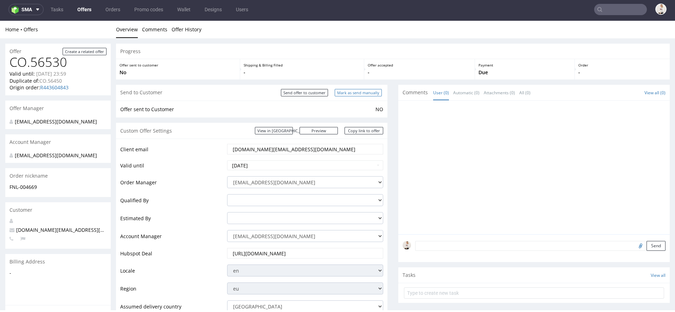
click at [369, 91] on input "Mark as send manually" at bounding box center [358, 92] width 47 height 7
type input "In progress..."
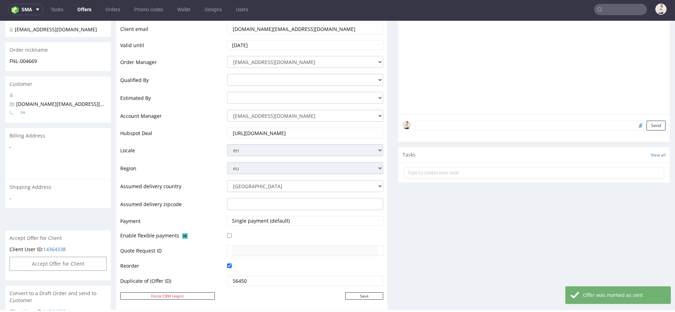
scroll to position [136, 0]
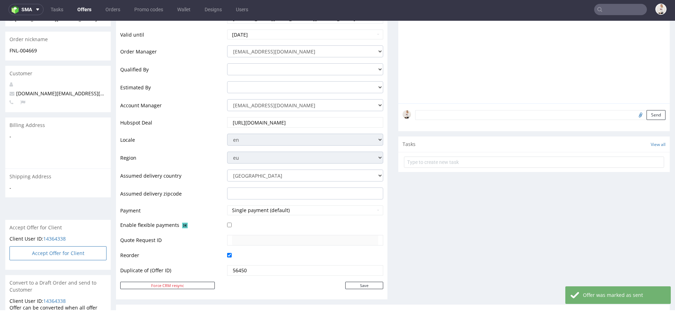
click at [95, 260] on button "Accept Offer for Client" at bounding box center [57, 253] width 97 height 14
select select "166"
select select "2380"
select select "b2b"
select select "110"
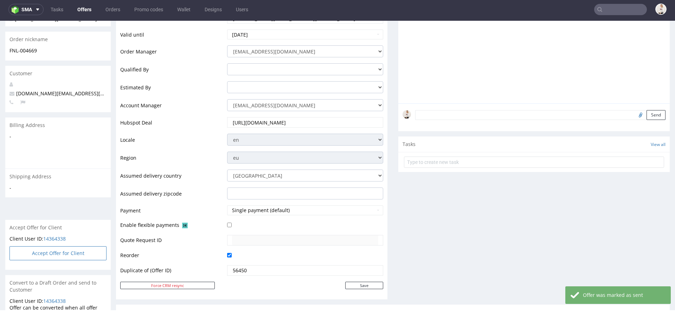
select select "1488"
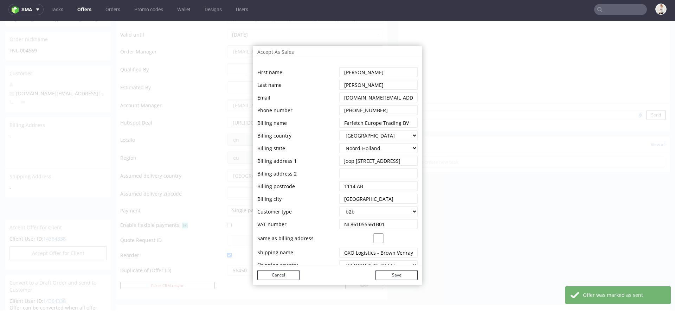
scroll to position [71, 0]
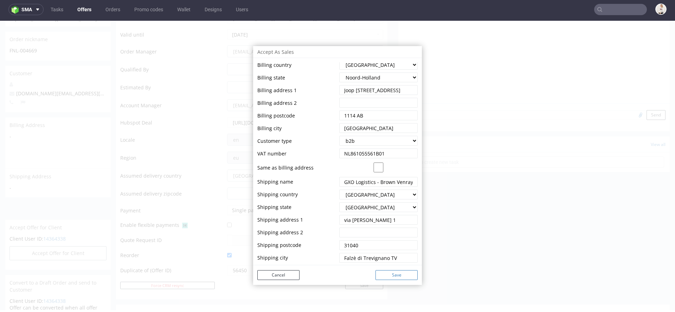
click at [385, 275] on button "Save" at bounding box center [396, 275] width 42 height 10
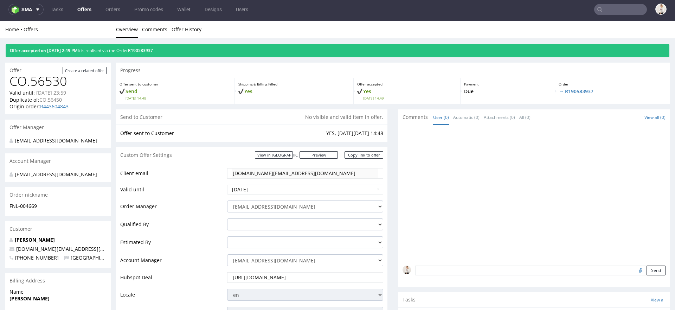
scroll to position [375, 0]
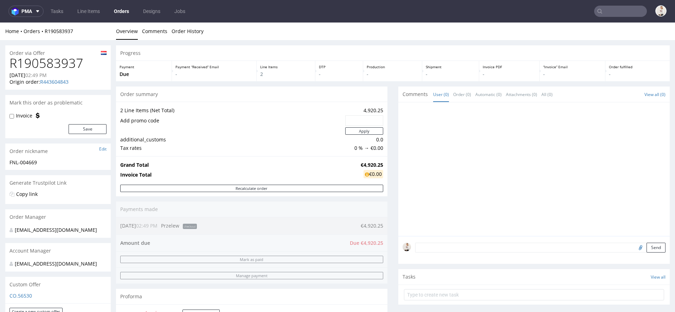
click at [95, 79] on div "Origin order: R443604843" at bounding box center [57, 81] width 97 height 7
drag, startPoint x: 82, startPoint y: 31, endPoint x: 44, endPoint y: 33, distance: 37.7
click at [44, 33] on div "Home Orders R190583937" at bounding box center [57, 31] width 105 height 7
copy link "R190583937"
click at [189, 125] on td "Add promo code" at bounding box center [231, 121] width 223 height 12
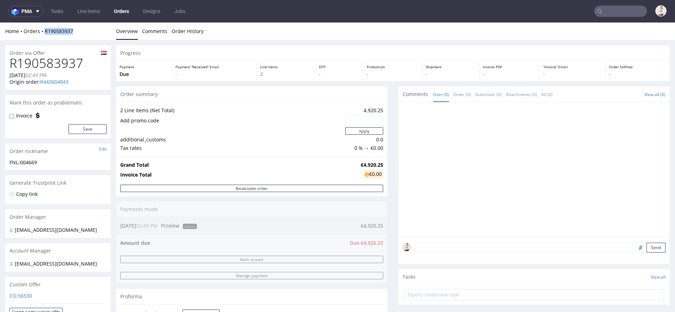
drag, startPoint x: 87, startPoint y: 31, endPoint x: 45, endPoint y: 34, distance: 43.0
click at [45, 34] on div "Home Orders R190583937" at bounding box center [57, 31] width 105 height 7
copy link "R190583937"
click at [327, 190] on button "Recalculate order" at bounding box center [251, 187] width 263 height 7
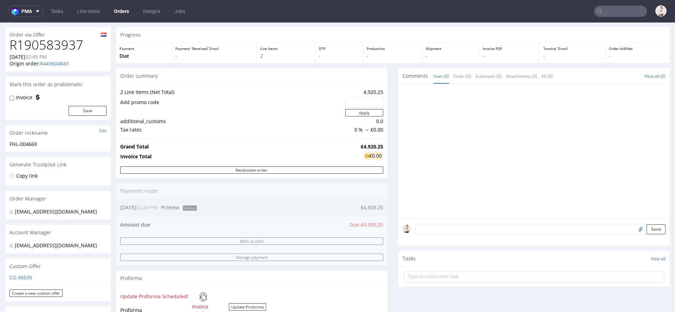
scroll to position [13, 0]
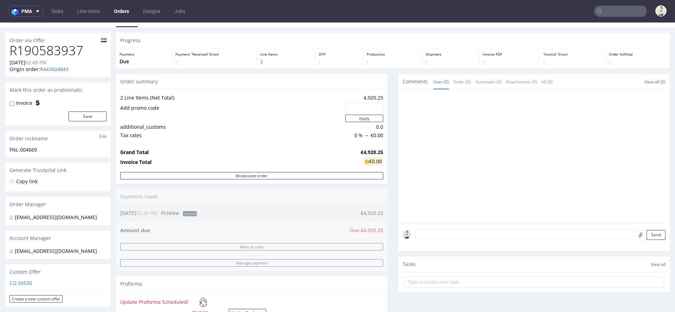
click at [58, 50] on h1 "R190583937" at bounding box center [57, 51] width 97 height 14
copy h1 "R190583937"
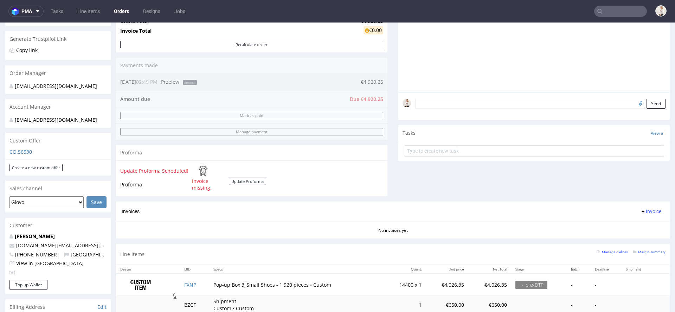
scroll to position [92, 0]
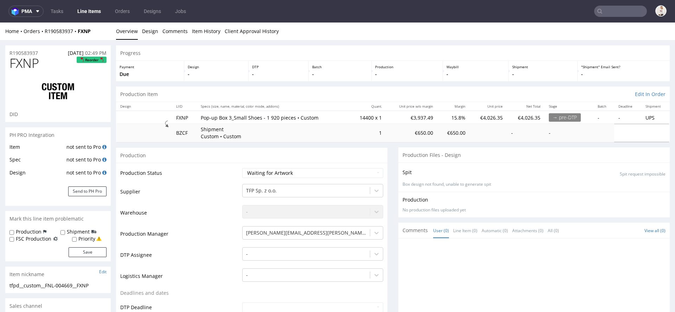
click at [594, 22] on nav "pma Tasks Line Items Orders Designs Jobs" at bounding box center [337, 11] width 675 height 22
click at [596, 9] on input "text" at bounding box center [620, 11] width 53 height 11
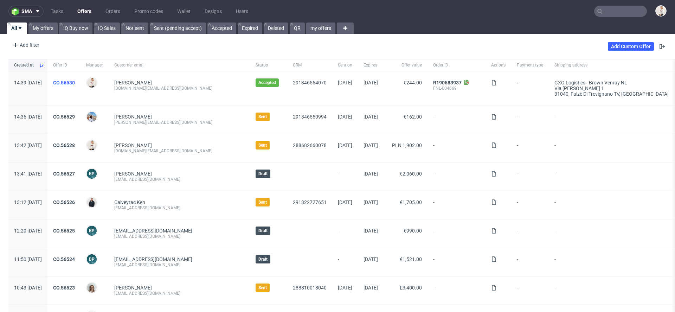
click at [75, 81] on link "CO.56530" at bounding box center [64, 83] width 22 height 6
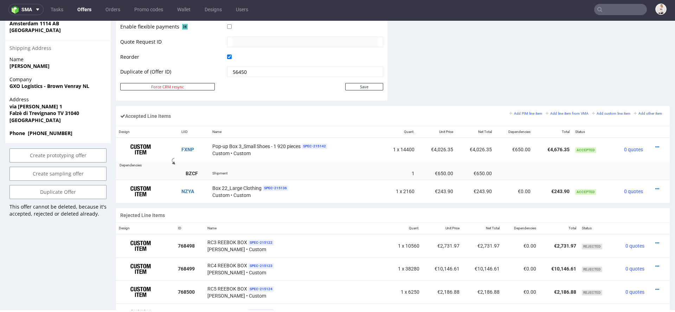
scroll to position [352, 0]
click at [655, 145] on icon at bounding box center [657, 147] width 4 height 5
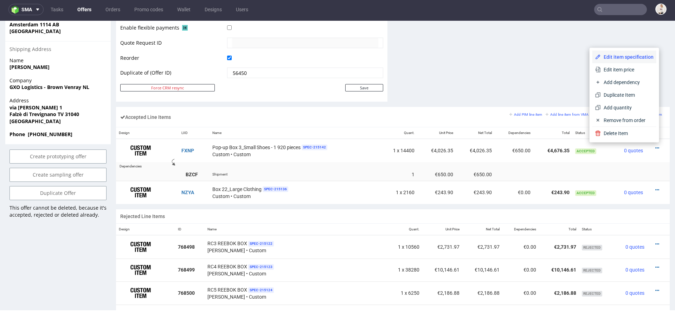
click at [624, 54] on span "Edit item specification" at bounding box center [626, 56] width 53 height 7
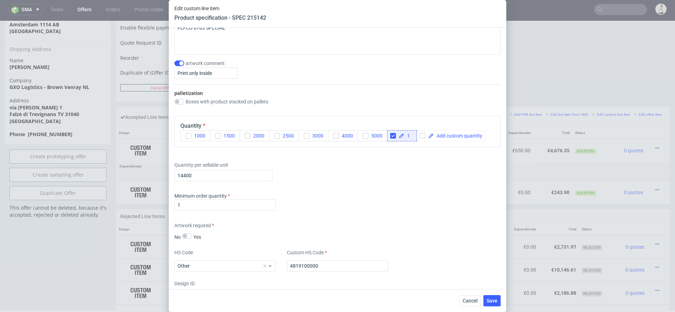
scroll to position [864, 0]
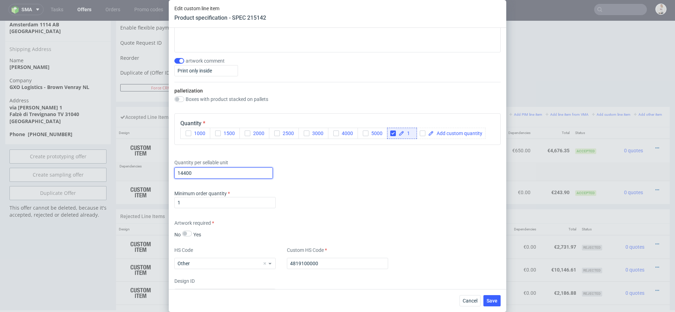
click at [208, 172] on input "14400" at bounding box center [223, 172] width 98 height 11
drag, startPoint x: 195, startPoint y: 171, endPoint x: 130, endPoint y: 170, distance: 64.3
click at [130, 170] on div "Edit custom line item Product specification - SPEC 215142 Supplier TFP Sp. z o.…" at bounding box center [337, 156] width 675 height 312
paste input "text"
type input "1"
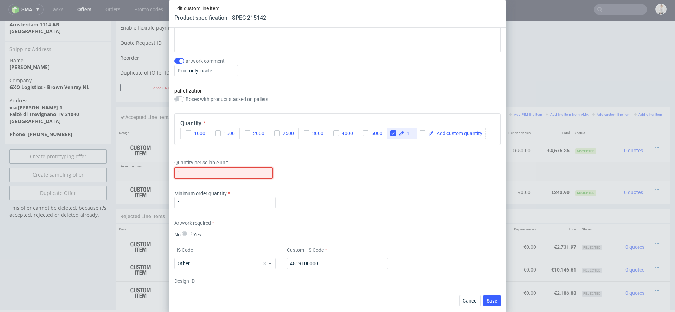
paste input "9 600"
click at [182, 169] on input "9 600" at bounding box center [223, 172] width 98 height 11
type input "9600"
click at [368, 193] on div "Minimum order quantity 1" at bounding box center [337, 200] width 326 height 21
click at [489, 298] on span "Save" at bounding box center [491, 300] width 11 height 5
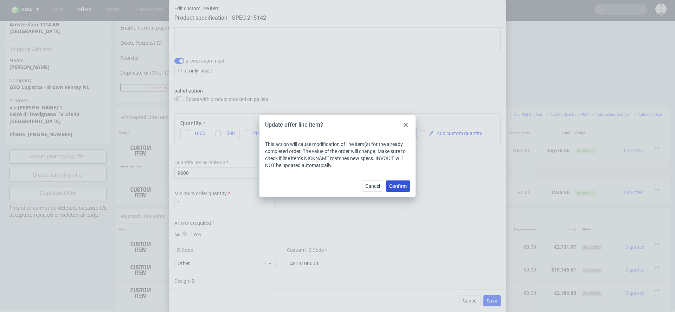
click at [401, 189] on button "Confirm" at bounding box center [398, 185] width 24 height 11
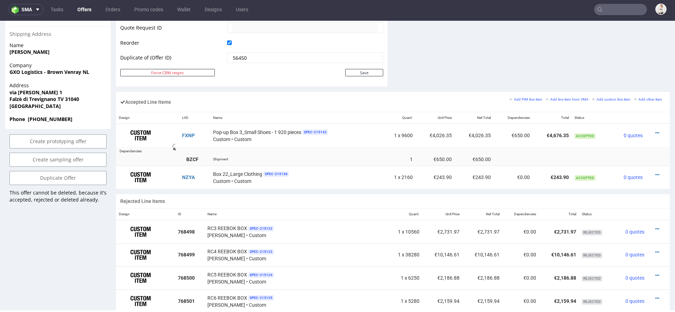
scroll to position [376, 0]
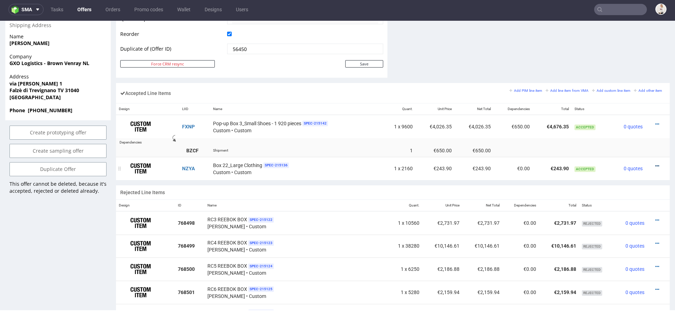
click at [655, 163] on icon at bounding box center [657, 165] width 4 height 5
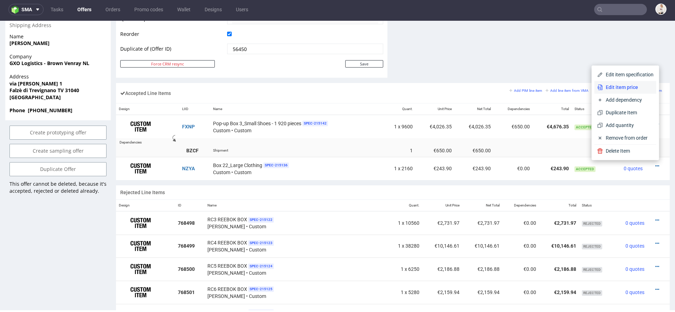
click at [630, 84] on span "Edit item price" at bounding box center [628, 87] width 51 height 7
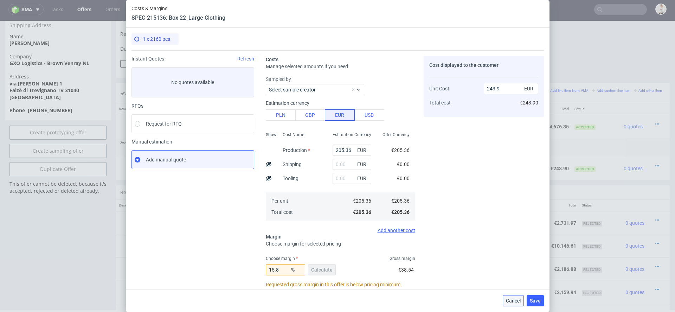
click at [516, 298] on span "Cancel" at bounding box center [513, 300] width 15 height 5
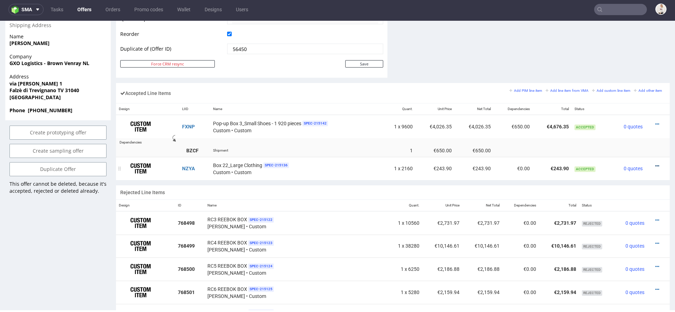
click at [655, 163] on icon at bounding box center [657, 165] width 4 height 5
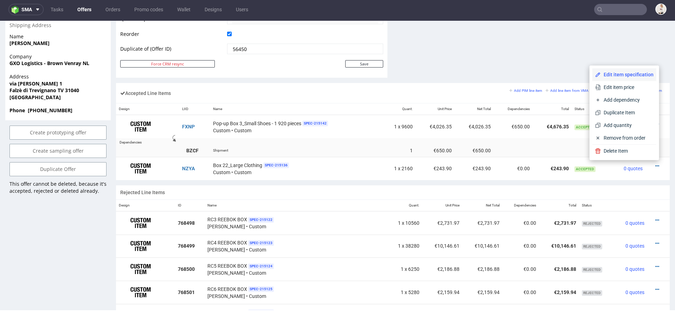
click at [629, 75] on span "Edit item specification" at bounding box center [626, 74] width 53 height 7
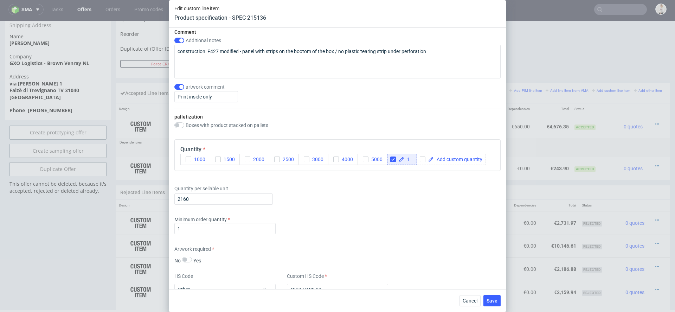
scroll to position [836, 0]
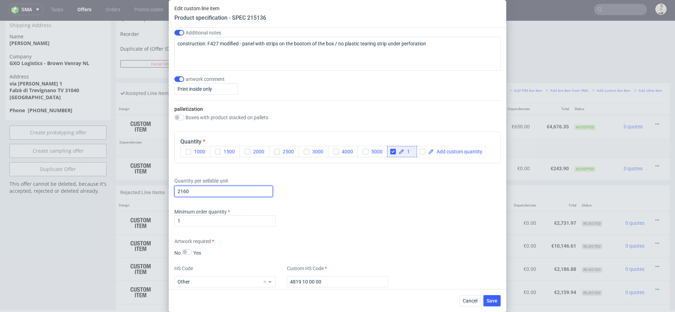
drag, startPoint x: 204, startPoint y: 191, endPoint x: 105, endPoint y: 190, distance: 98.7
click at [105, 190] on div "Edit custom line item Product specification - SPEC 215136 Supplier TFP Sp. z o.…" at bounding box center [337, 156] width 675 height 312
type input "720"
click at [355, 223] on div "Minimum order quantity 1" at bounding box center [337, 218] width 326 height 21
click at [370, 233] on div "Supplier TFP Sp. z o.o. Technical specification Instant price RFQ Type Product …" at bounding box center [337, 158] width 337 height 261
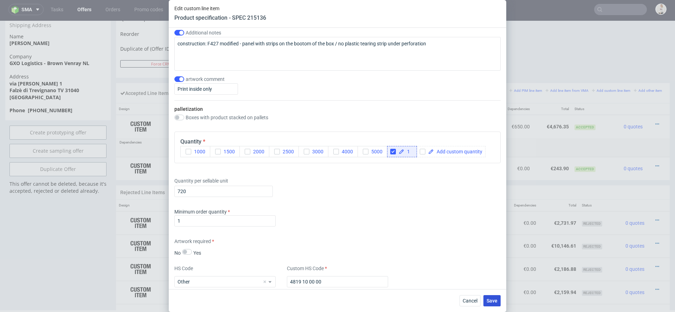
click at [495, 298] on span "Save" at bounding box center [491, 300] width 11 height 5
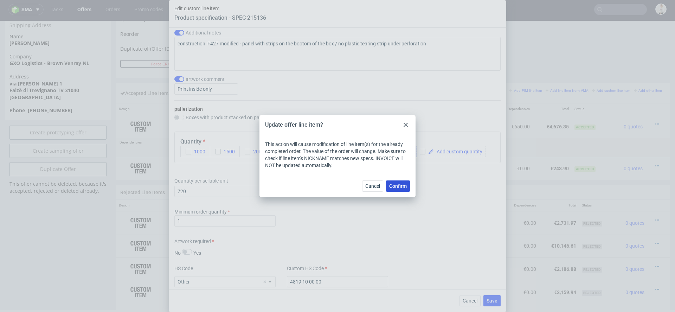
click at [400, 183] on span "Confirm" at bounding box center [398, 185] width 18 height 5
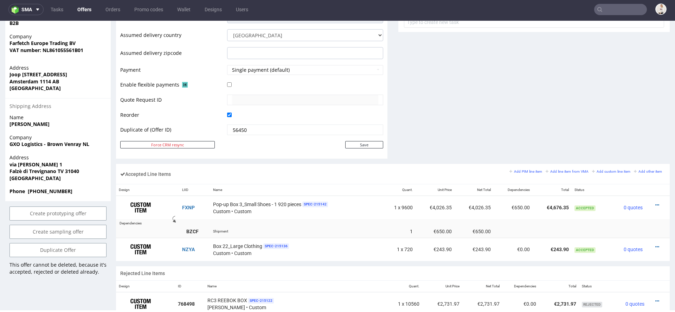
scroll to position [295, 0]
click at [651, 201] on div at bounding box center [655, 204] width 14 height 7
click at [655, 202] on icon at bounding box center [657, 204] width 4 height 5
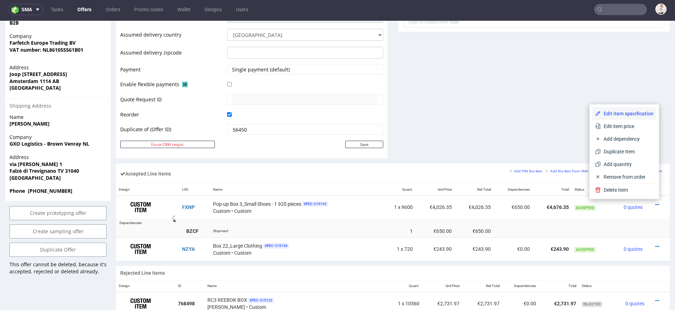
click at [619, 114] on span "Edit item specification" at bounding box center [626, 113] width 53 height 7
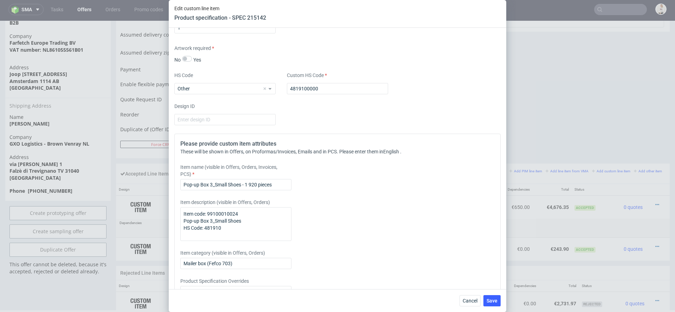
scroll to position [1077, 0]
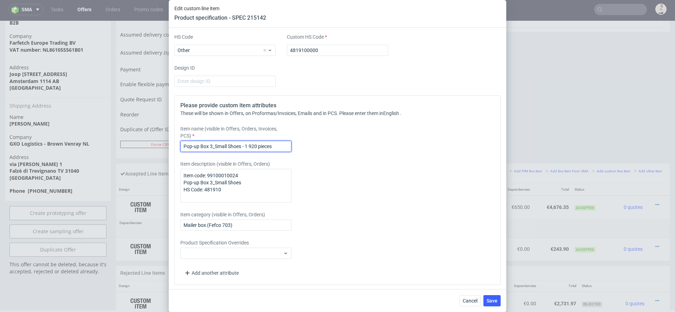
drag, startPoint x: 276, startPoint y: 146, endPoint x: 243, endPoint y: 147, distance: 33.0
click at [243, 147] on input "Pop-up Box 3_Small Shoes - 1 920 pieces" at bounding box center [235, 146] width 111 height 11
type input "Pop-up Box 3_Small Shoes"
click at [404, 180] on div "Item description (visible in Offers, Orders) Item code: 99100010024 Pop-up Box …" at bounding box center [296, 181] width 233 height 42
click at [489, 298] on span "Save" at bounding box center [491, 300] width 11 height 5
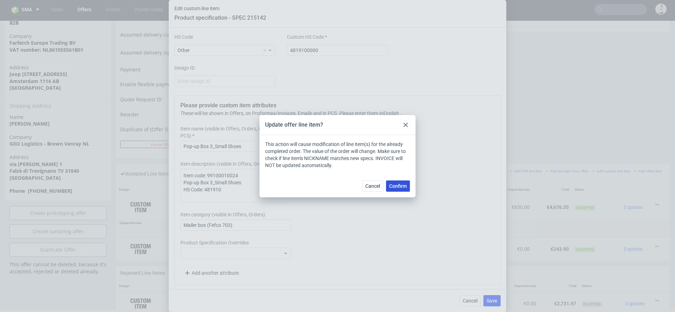
click at [395, 187] on span "Confirm" at bounding box center [398, 185] width 18 height 5
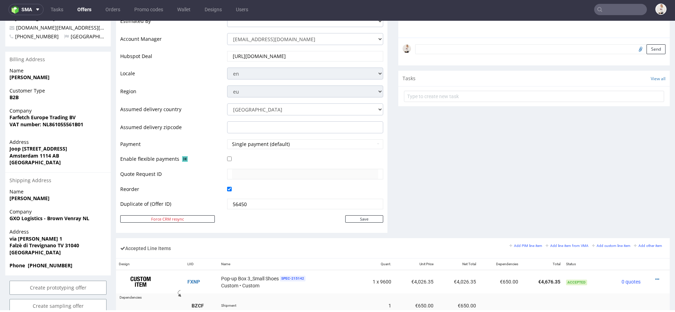
scroll to position [228, 0]
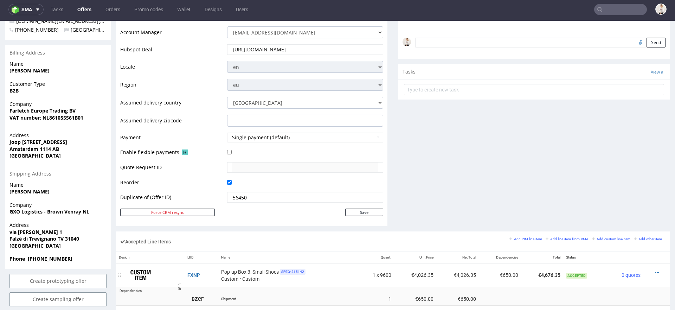
click at [646, 270] on div at bounding box center [654, 272] width 17 height 7
click at [655, 270] on icon at bounding box center [657, 272] width 4 height 5
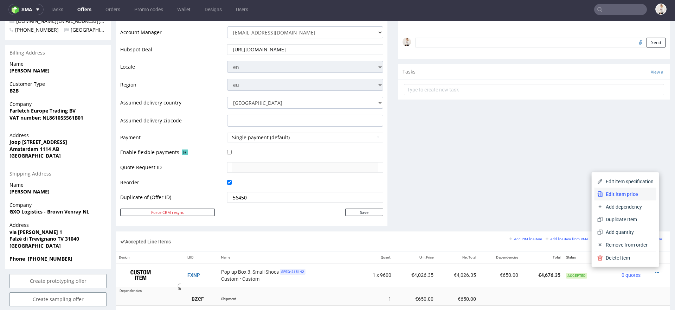
click at [636, 191] on span "Edit item price" at bounding box center [628, 193] width 51 height 7
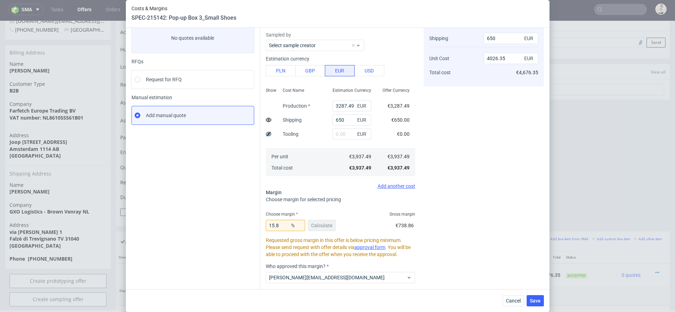
scroll to position [46, 0]
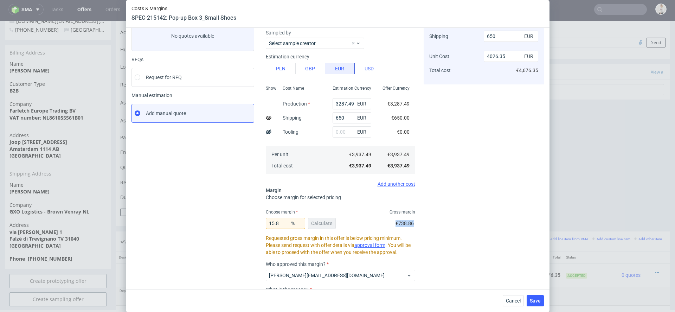
drag, startPoint x: 413, startPoint y: 225, endPoint x: 389, endPoint y: 225, distance: 23.2
click at [389, 225] on div "15.8 % Calculate €738.86" at bounding box center [340, 225] width 149 height 20
click at [515, 298] on span "Cancel" at bounding box center [513, 300] width 15 height 5
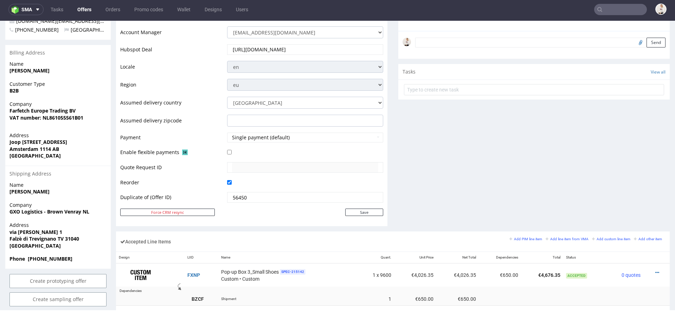
click at [542, 189] on div "Comments User (0) Automatic (0) Attachments (0) All (0) View all (0) Send Tasks…" at bounding box center [533, 57] width 271 height 350
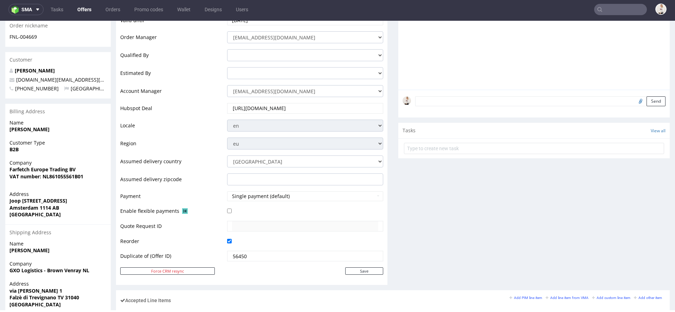
scroll to position [0, 0]
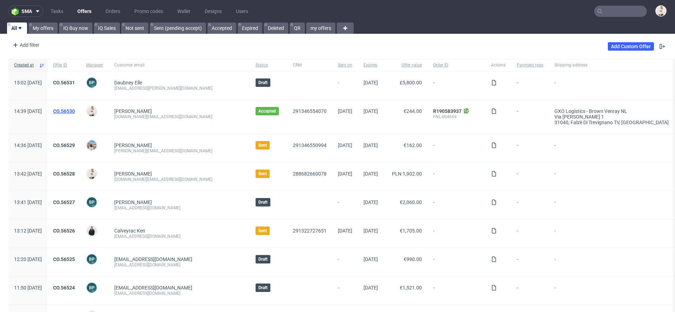
click at [75, 109] on link "CO.56530" at bounding box center [64, 111] width 22 height 6
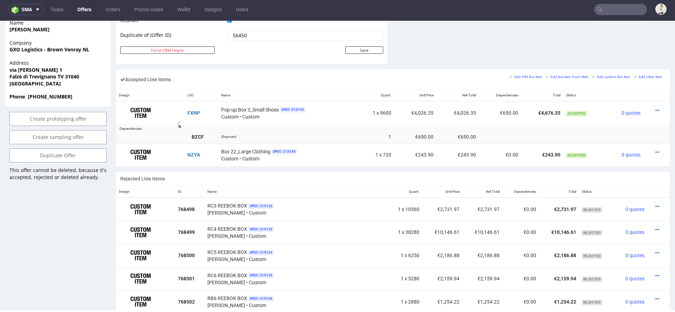
scroll to position [387, 0]
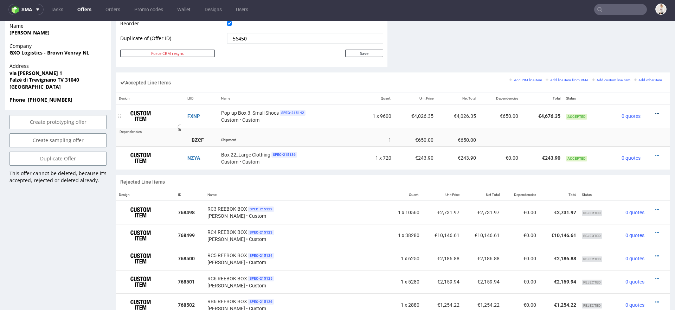
click at [655, 111] on link at bounding box center [657, 114] width 4 height 6
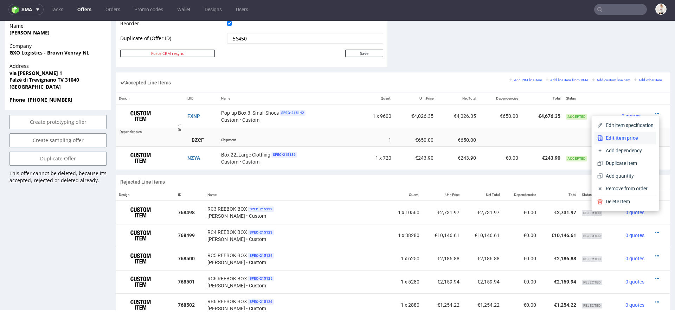
click at [618, 136] on span "Edit item price" at bounding box center [628, 137] width 51 height 7
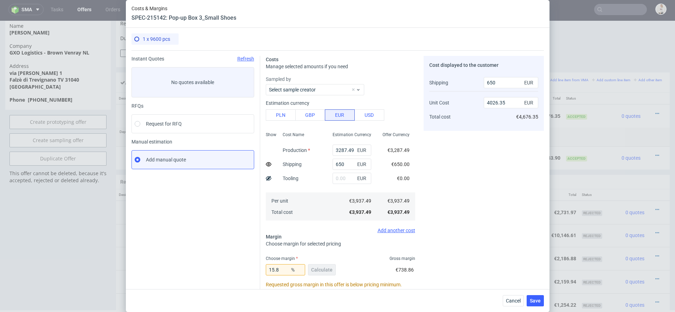
click at [439, 183] on div "Cost displayed to the customer Shipping Unit Cost Total cost 650 EUR 4026.35 EU…" at bounding box center [483, 223] width 120 height 335
click at [499, 234] on div "Cost displayed to the customer Shipping Unit Cost Total cost 650 EUR 4026.35 EU…" at bounding box center [483, 223] width 120 height 335
click at [478, 207] on div "Cost displayed to the customer Shipping Unit Cost Total cost 650 EUR 4026.35 EU…" at bounding box center [483, 223] width 120 height 335
click at [490, 200] on div "Cost displayed to the customer Shipping Unit Cost Total cost 650 EUR 4026.35 EU…" at bounding box center [483, 223] width 120 height 335
click at [344, 149] on input "3287.49" at bounding box center [351, 149] width 39 height 11
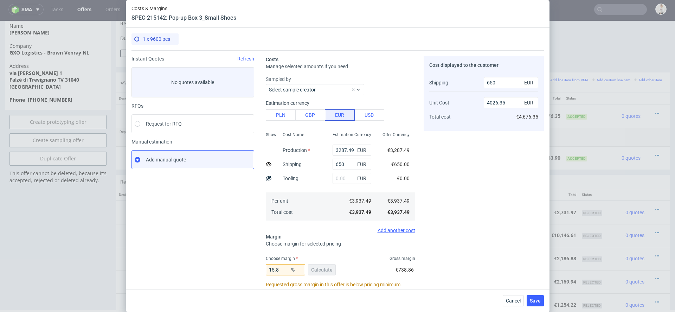
click at [443, 200] on div "Cost displayed to the customer Shipping Unit Cost Total cost 650 EUR 4026.35 EU…" at bounding box center [483, 223] width 120 height 335
click at [468, 180] on div "Cost displayed to the customer Shipping Unit Cost Total cost 650 EUR 4026.35 EU…" at bounding box center [483, 223] width 120 height 335
click at [396, 154] on div "€3,287.49" at bounding box center [398, 150] width 33 height 14
click at [513, 300] on span "Cancel" at bounding box center [513, 300] width 15 height 5
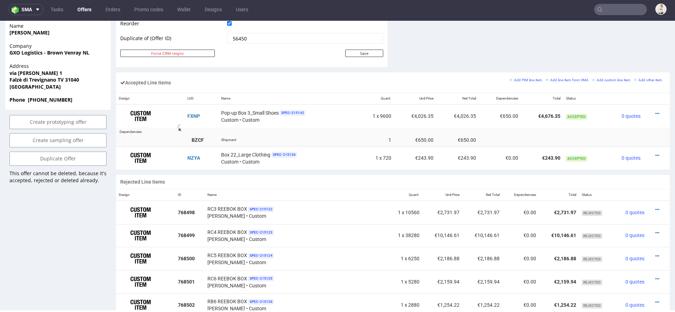
click at [665, 159] on div "Offer Create a related offer CO.56530 Valid until: [DATE] 23:59 Duplicate of: C…" at bounding box center [337, 303] width 675 height 1264
click at [655, 112] on icon at bounding box center [657, 113] width 4 height 5
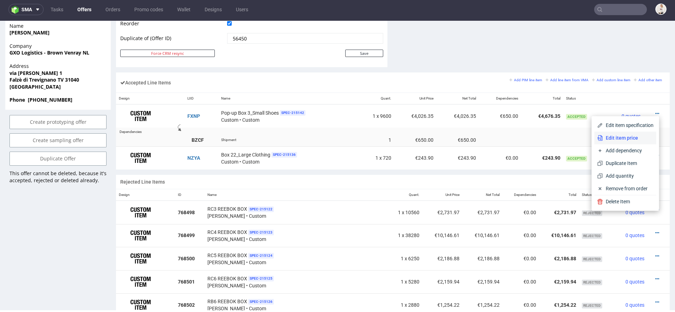
click at [612, 136] on span "Edit item price" at bounding box center [628, 137] width 51 height 7
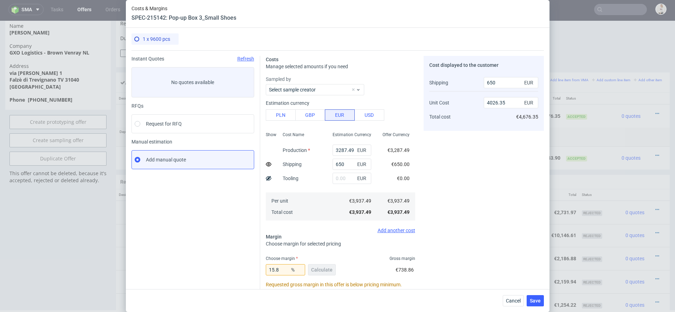
click at [433, 177] on div "Cost displayed to the customer Shipping Unit Cost Total cost 650 EUR 4026.35 EU…" at bounding box center [483, 223] width 120 height 335
click at [442, 209] on div "Cost displayed to the customer Shipping Unit Cost Total cost 650 EUR 4026.35 EU…" at bounding box center [483, 223] width 120 height 335
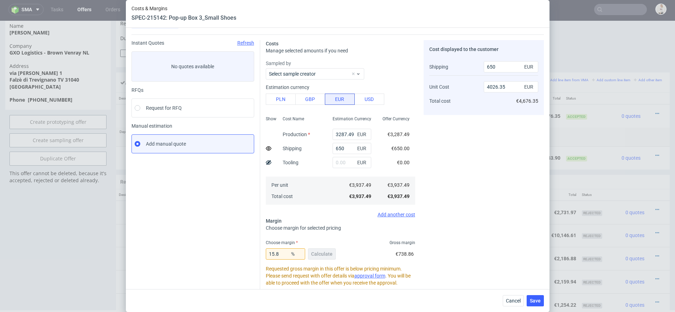
click at [489, 241] on div "Cost displayed to the customer Shipping Unit Cost Total cost 650 EUR 4026.35 EU…" at bounding box center [483, 207] width 120 height 335
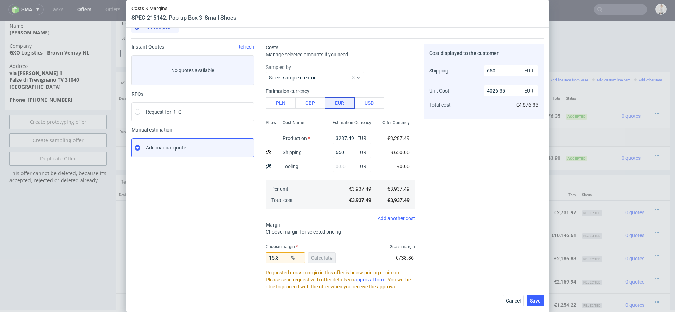
scroll to position [0, 0]
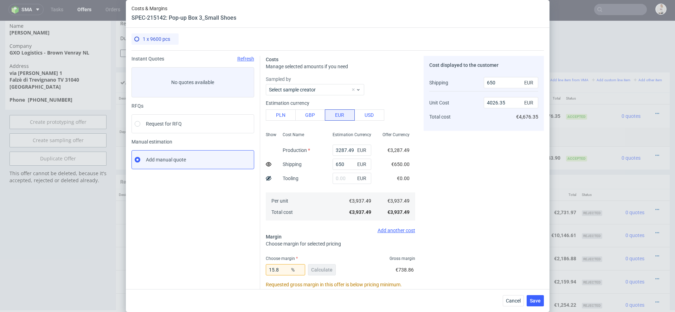
click at [475, 229] on div "Cost displayed to the customer Shipping Unit Cost Total cost 650 EUR 4026.35 EU…" at bounding box center [483, 223] width 120 height 335
click at [472, 228] on div "Cost displayed to the customer Shipping Unit Cost Total cost 650 EUR 4026.35 EU…" at bounding box center [483, 223] width 120 height 335
click at [467, 228] on div "Cost displayed to the customer Shipping Unit Cost Total cost 650 EUR 4026.35 EU…" at bounding box center [483, 223] width 120 height 335
drag, startPoint x: 379, startPoint y: 213, endPoint x: 418, endPoint y: 212, distance: 38.3
click at [418, 212] on div "Costs Manage selected amounts if you need Sampled by Select sample creator Esti…" at bounding box center [402, 220] width 284 height 340
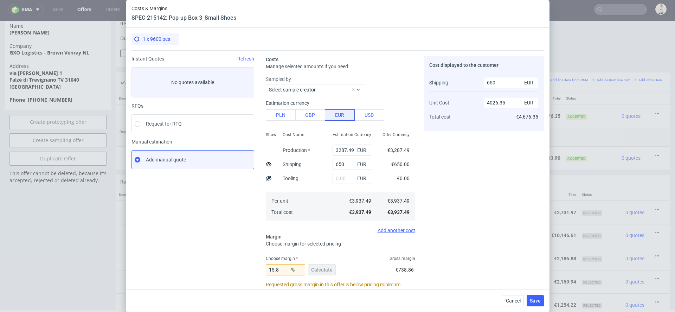
click at [460, 214] on div "Cost displayed to the customer Shipping Unit Cost Total cost 650 EUR 4026.35 EU…" at bounding box center [483, 223] width 120 height 335
click at [415, 151] on div "€3,287.49" at bounding box center [398, 150] width 33 height 14
click at [356, 149] on span "EUR" at bounding box center [363, 150] width 14 height 10
click at [401, 149] on span "€3,287.49" at bounding box center [398, 150] width 22 height 6
click at [473, 214] on div "Cost displayed to the customer Shipping Unit Cost Total cost 650 EUR 4026.35 EU…" at bounding box center [483, 223] width 120 height 335
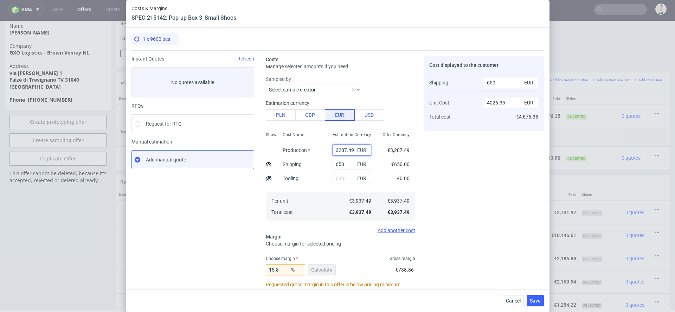
click at [353, 148] on input "3287.49" at bounding box center [351, 149] width 39 height 11
click at [478, 170] on div "Cost displayed to the customer Shipping Unit Cost Total cost 650 EUR 4026.35 EU…" at bounding box center [483, 223] width 120 height 335
click at [483, 190] on div "Cost displayed to the customer Shipping Unit Cost Total cost 650 EUR 4026.35 EU…" at bounding box center [483, 223] width 120 height 335
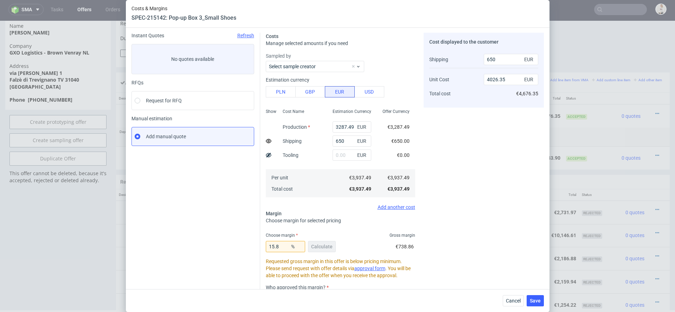
scroll to position [30, 0]
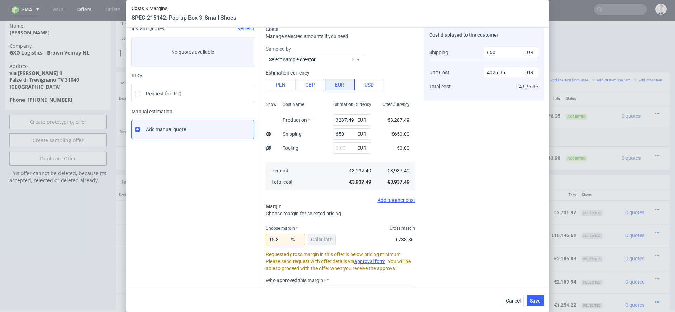
click at [394, 121] on span "€3,287.49" at bounding box center [398, 120] width 22 height 6
click at [450, 132] on div "Cost displayed to the customer Shipping Unit Cost Total cost 650 EUR 4026.35 EU…" at bounding box center [483, 193] width 120 height 335
click at [458, 193] on div "Cost displayed to the customer Shipping Unit Cost Total cost 650 EUR 4026.35 EU…" at bounding box center [483, 193] width 120 height 335
click at [450, 177] on div "Cost displayed to the customer Shipping Unit Cost Total cost 650 EUR 4026.35 EU…" at bounding box center [483, 193] width 120 height 335
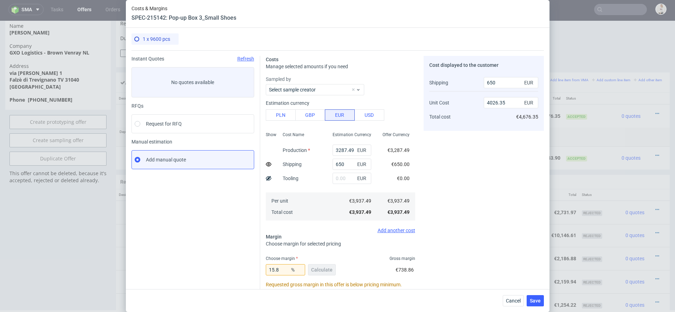
scroll to position [2, 0]
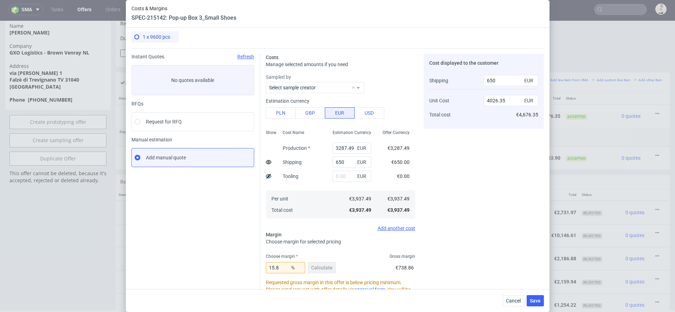
click at [468, 185] on div "Cost displayed to the customer Shipping Unit Cost Total cost 650 EUR 4026.35 EU…" at bounding box center [483, 221] width 120 height 335
click at [461, 199] on div "Cost displayed to the customer Shipping Unit Cost Total cost 650 EUR 4026.35 EU…" at bounding box center [483, 221] width 120 height 335
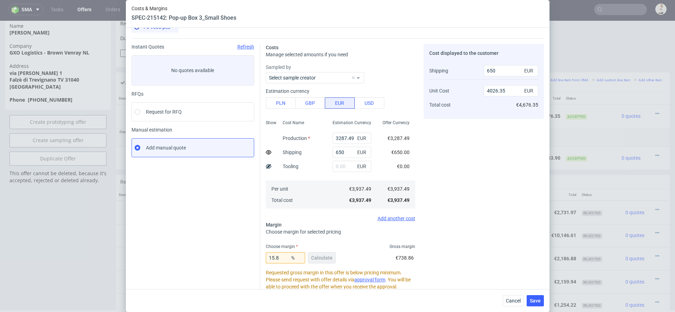
scroll to position [5, 0]
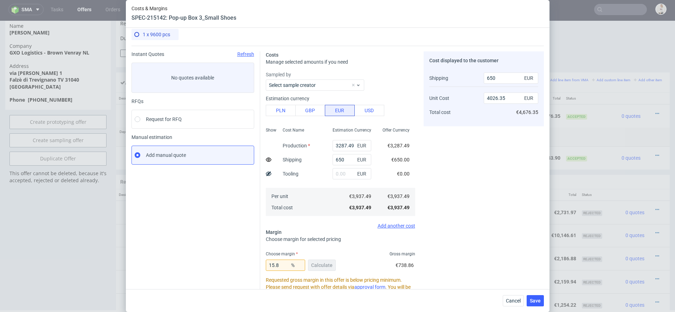
click at [488, 228] on div "Cost displayed to the customer Shipping Unit Cost Total cost 650 EUR 4026.35 EU…" at bounding box center [483, 218] width 120 height 335
click at [480, 198] on div "Cost displayed to the customer Shipping Unit Cost Total cost 650 EUR 4026.35 EU…" at bounding box center [483, 218] width 120 height 335
click at [484, 145] on div "Cost displayed to the customer Shipping Unit Cost Total cost 650 EUR 4026.35 EU…" at bounding box center [483, 218] width 120 height 335
click at [346, 147] on input "3287.49" at bounding box center [351, 145] width 39 height 11
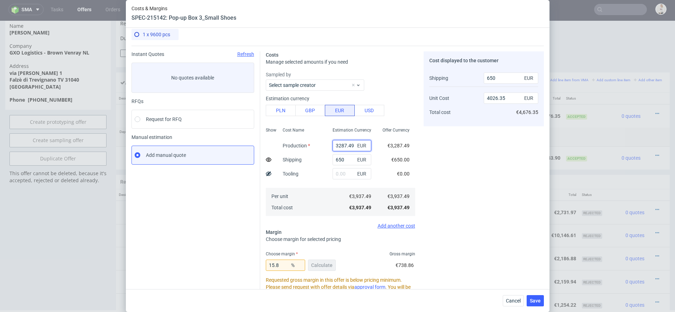
paste input "287,4912"
type input "3 287,4912"
type input "121.97"
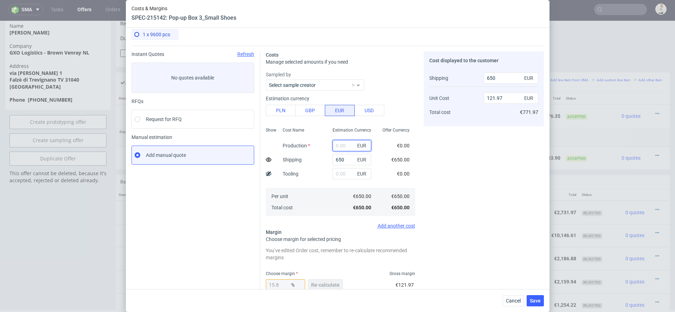
scroll to position [0, 0]
paste input "3 287,4912"
click at [447, 179] on div "Cost displayed to the customer Shipping Unit Cost Total cost 650 EUR 121.97 EUR…" at bounding box center [483, 228] width 120 height 354
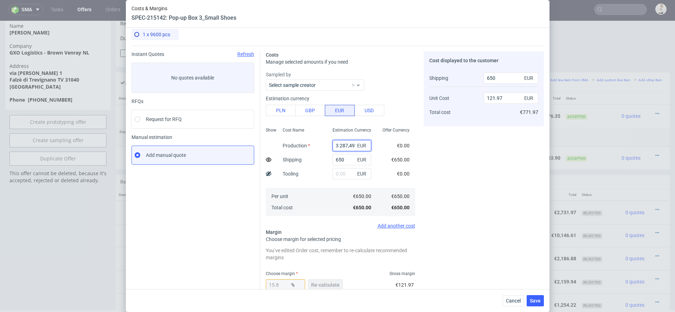
click at [340, 147] on input "3 287,4912" at bounding box center [351, 145] width 39 height 11
type input "3287.4912"
type input "4026.36"
type input "3287.4912"
click at [421, 191] on div "Costs Manage selected amounts if you need Sampled by Select sample creator Esti…" at bounding box center [402, 226] width 284 height 360
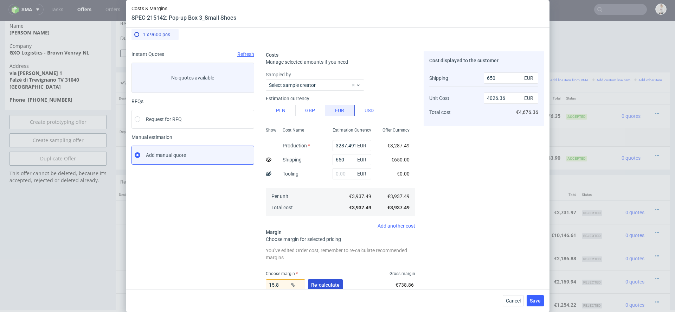
click at [334, 285] on span "Re-calculate" at bounding box center [325, 284] width 28 height 5
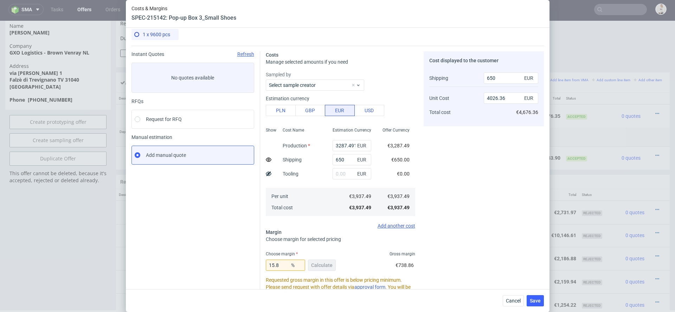
click at [467, 245] on div "Cost displayed to the customer Shipping Unit Cost Total cost 650 EUR 4026.36 EU…" at bounding box center [483, 218] width 120 height 335
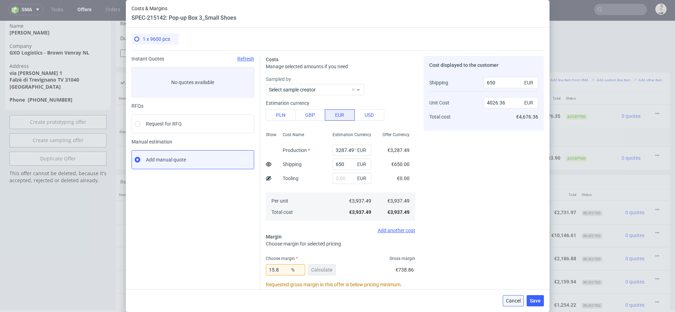
click at [515, 298] on span "Cancel" at bounding box center [513, 300] width 15 height 5
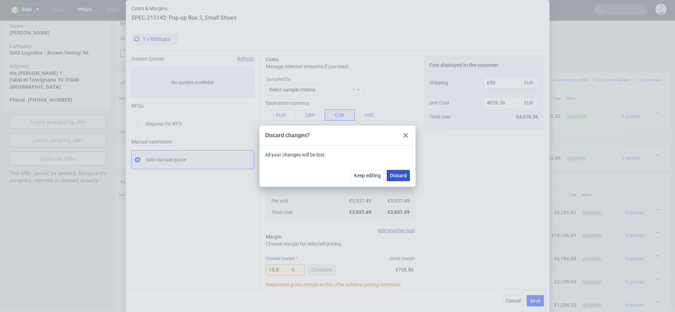
click at [400, 176] on span "Discard" at bounding box center [398, 175] width 17 height 5
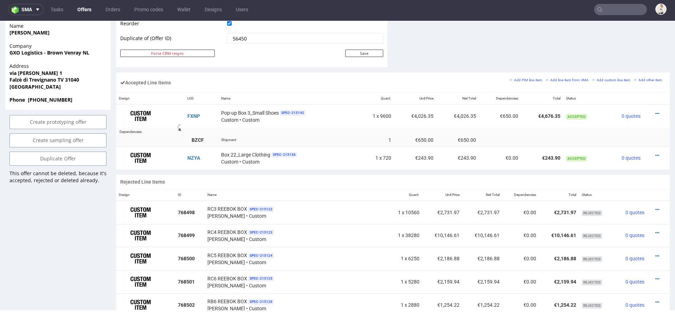
click at [579, 170] on div "Accepted Line Items Add PIM line item Add line item from VMA Add custom line it…" at bounding box center [392, 123] width 553 height 102
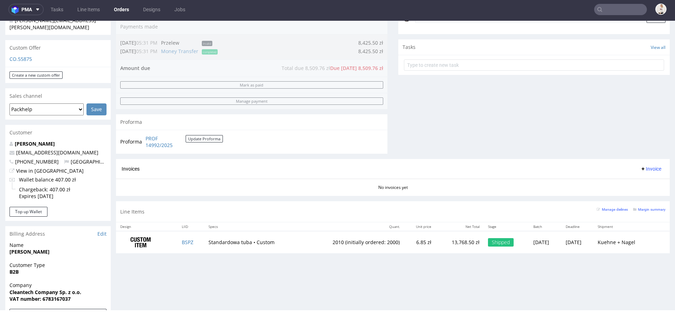
scroll to position [234, 0]
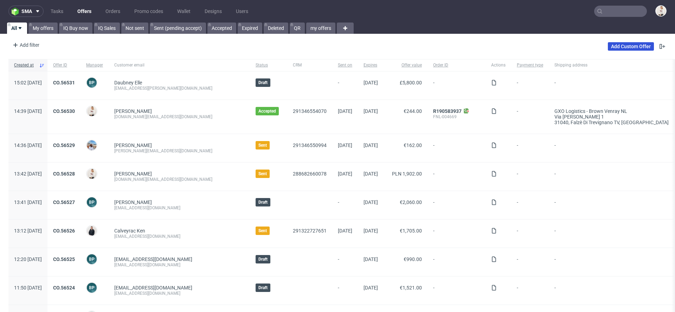
click at [629, 46] on link "Add Custom Offer" at bounding box center [631, 46] width 46 height 8
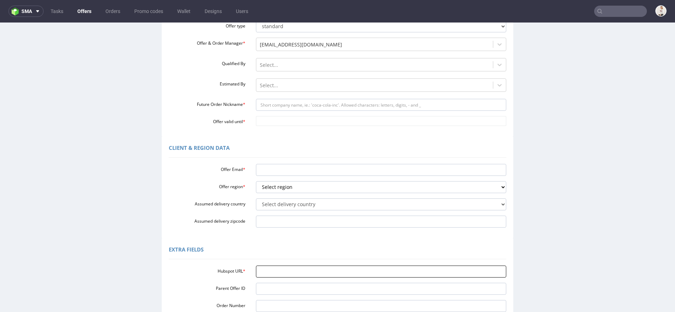
scroll to position [116, 0]
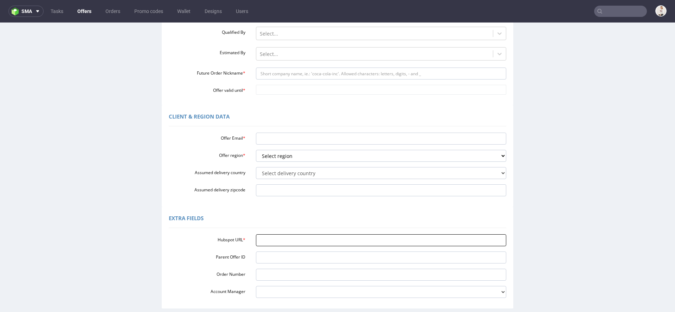
click at [306, 234] on input "Hubspot URL *" at bounding box center [381, 240] width 251 height 12
paste input "[URL][DOMAIN_NAME]"
type input "[URL][DOMAIN_NAME]"
click at [275, 211] on div "Extra Fields" at bounding box center [337, 219] width 337 height 17
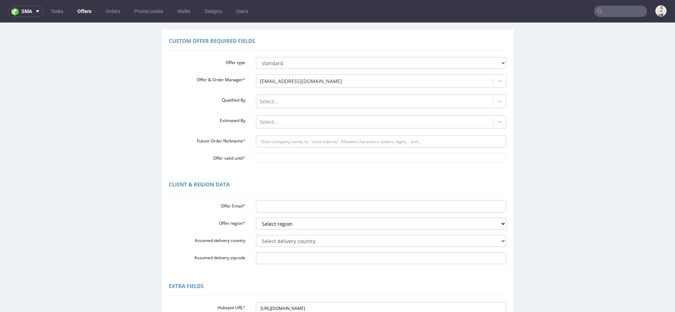
scroll to position [0, 0]
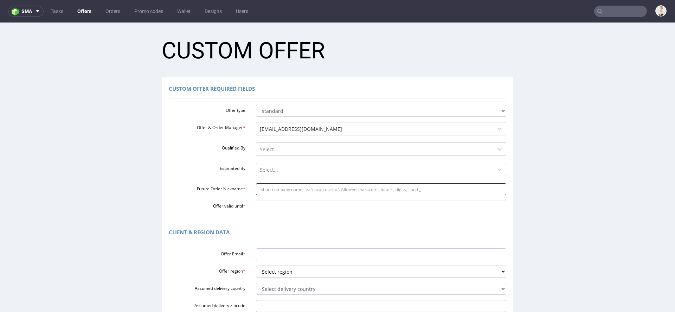
click at [286, 188] on input "Future Order Nickname *" at bounding box center [381, 189] width 251 height 12
paste input "jasontheswallowcocom"
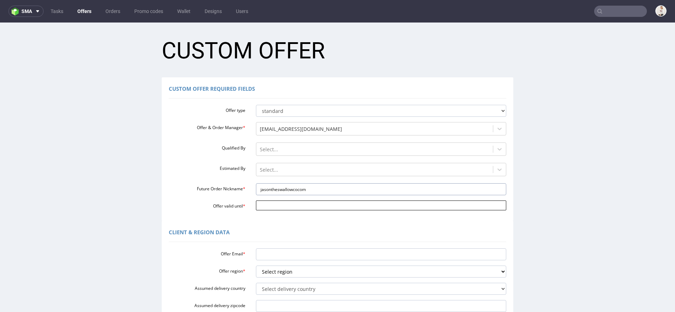
type input "jasontheswallowcocom"
click at [285, 208] on input "Offer valid until *" at bounding box center [381, 205] width 251 height 10
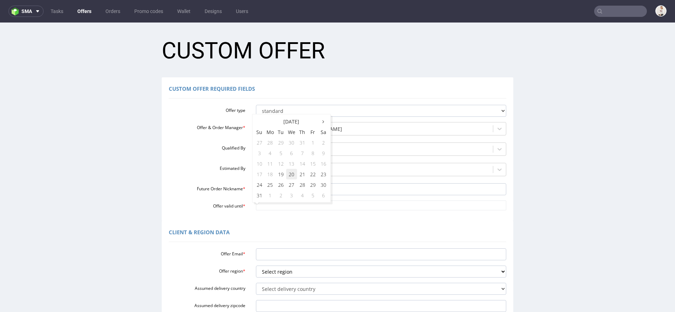
click at [291, 176] on td "20" at bounding box center [291, 174] width 11 height 11
type input "[DATE]"
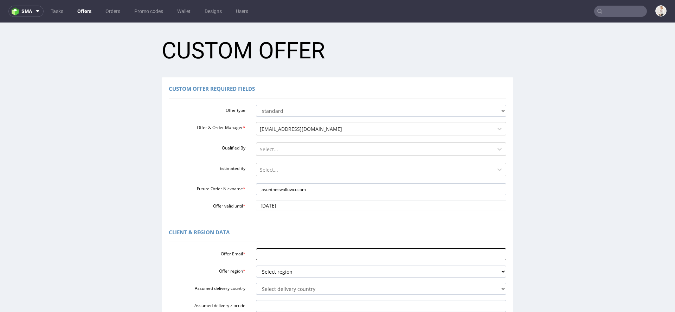
click at [274, 255] on input "Offer Email *" at bounding box center [381, 254] width 251 height 12
paste input "[PERSON_NAME][EMAIL_ADDRESS][DOMAIN_NAME]"
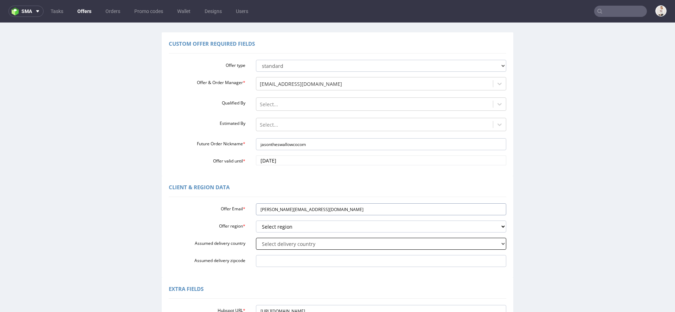
scroll to position [49, 0]
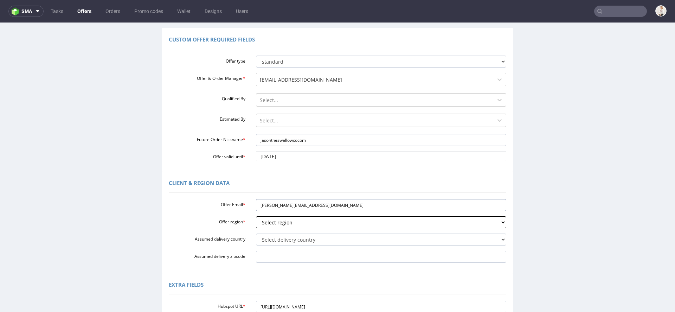
type input "[PERSON_NAME][EMAIL_ADDRESS][DOMAIN_NAME]"
click at [272, 223] on select "Select region eu gb de pl fr it es" at bounding box center [381, 222] width 251 height 12
click at [294, 222] on select "Select region eu gb de pl fr it es" at bounding box center [381, 222] width 251 height 12
select select "gb"
click at [256, 216] on select "Select region eu gb de pl fr it es" at bounding box center [381, 222] width 251 height 12
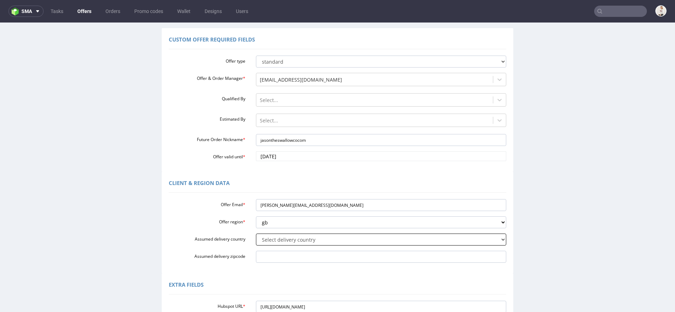
click at [286, 243] on select "Select delivery country [GEOGRAPHIC_DATA] [GEOGRAPHIC_DATA] [GEOGRAPHIC_DATA] […" at bounding box center [381, 239] width 251 height 12
select select "77"
click at [256, 233] on select "Select delivery country [GEOGRAPHIC_DATA] [GEOGRAPHIC_DATA] [GEOGRAPHIC_DATA] […" at bounding box center [381, 239] width 251 height 12
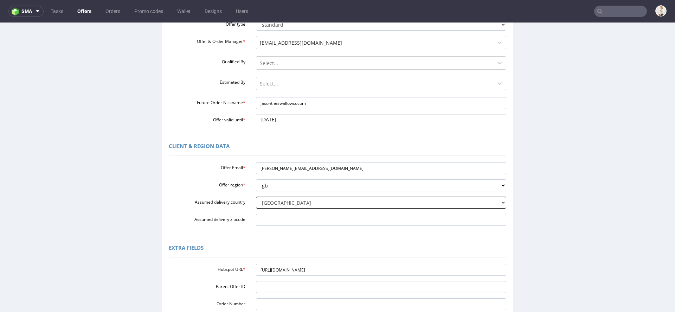
scroll to position [180, 0]
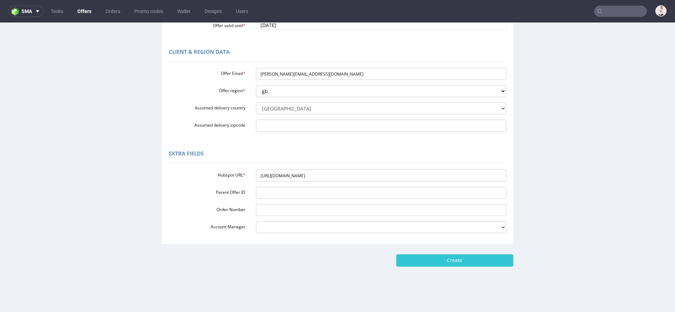
click at [457, 248] on form "Custom Offer Custom Offer Required Fields Offer type standard prototyping sampl…" at bounding box center [337, 58] width 661 height 415
click at [457, 260] on input "Create" at bounding box center [454, 260] width 117 height 12
type input "Please wait..."
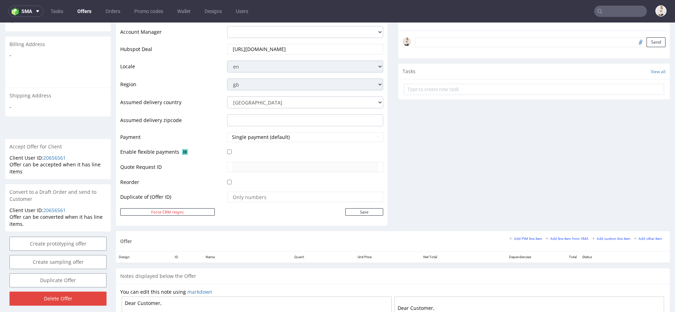
scroll to position [314, 0]
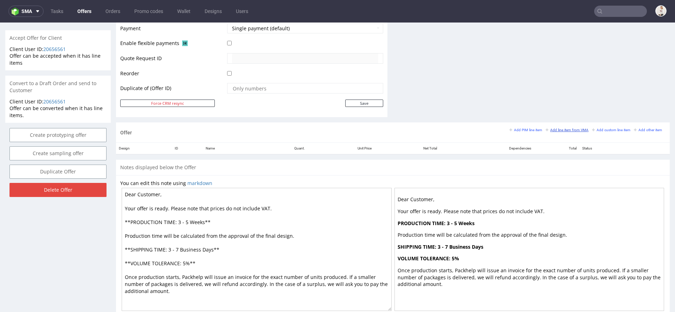
click at [549, 128] on small "Add line item from VMA" at bounding box center [566, 130] width 43 height 4
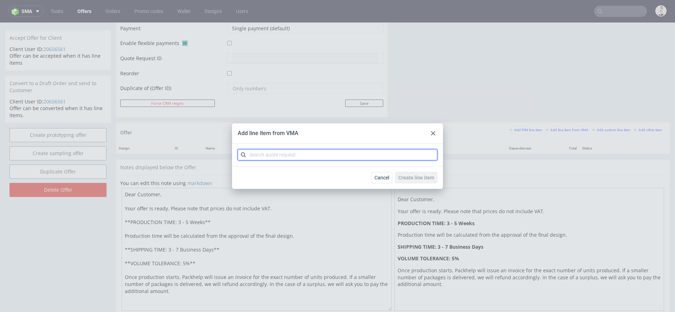
click at [338, 153] on input "text" at bounding box center [338, 154] width 200 height 11
paste input "CBCA"
type input "CBCA"
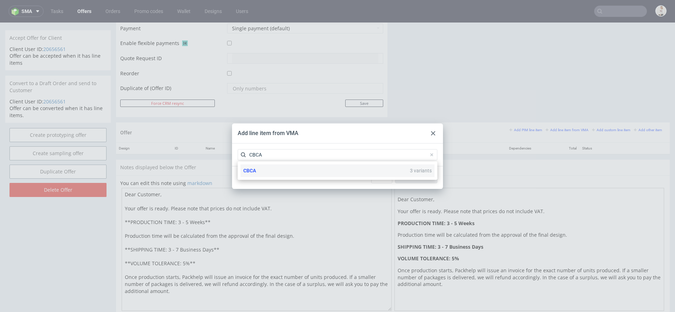
click at [330, 173] on div "CBCA 3 variants" at bounding box center [337, 170] width 194 height 13
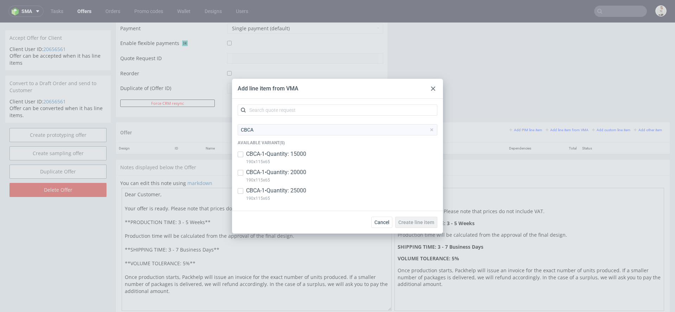
click at [303, 156] on p "CBCA-1 • Quantity: 15000" at bounding box center [276, 154] width 60 height 8
checkbox input "true"
click at [298, 177] on p "190x115x65" at bounding box center [276, 180] width 60 height 8
checkbox input "true"
click at [298, 187] on p "CBCA-1 • Quantity: 25000" at bounding box center [276, 191] width 60 height 8
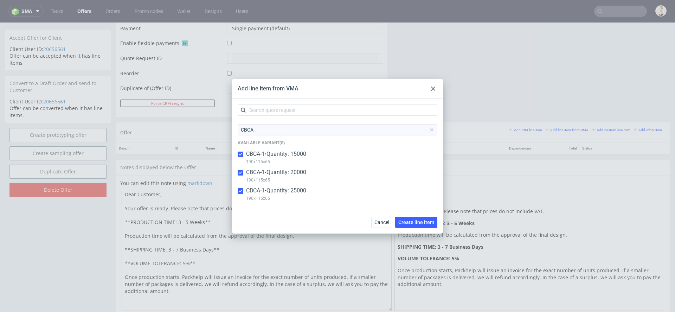
checkbox input "true"
click at [414, 220] on span "Create line item" at bounding box center [416, 222] width 36 height 5
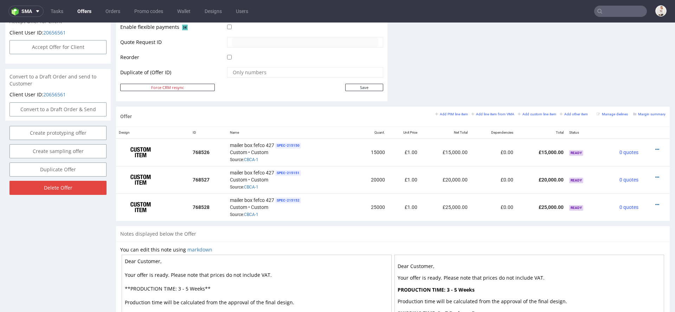
scroll to position [391, 0]
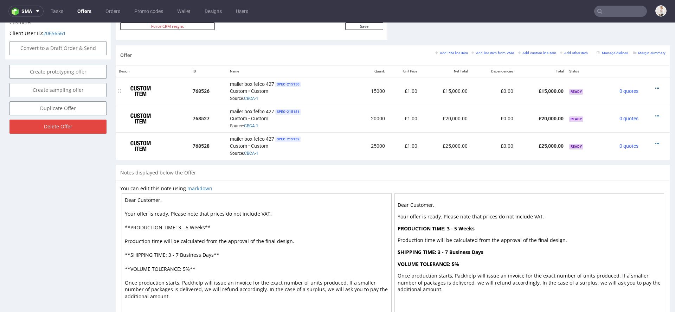
click at [655, 86] on icon at bounding box center [657, 88] width 4 height 5
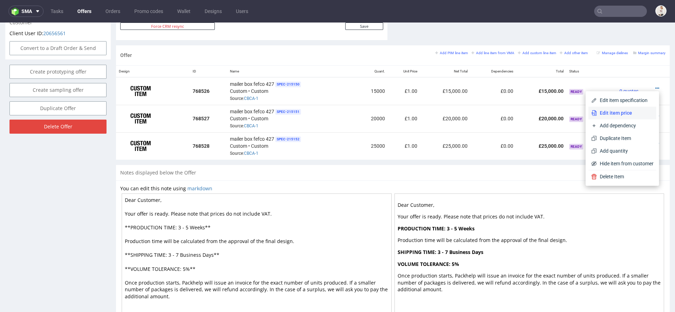
click at [618, 111] on span "Edit item price" at bounding box center [625, 112] width 57 height 7
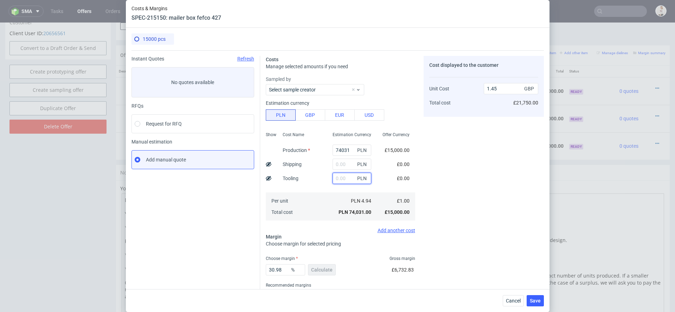
click at [340, 176] on input "text" at bounding box center [351, 178] width 39 height 11
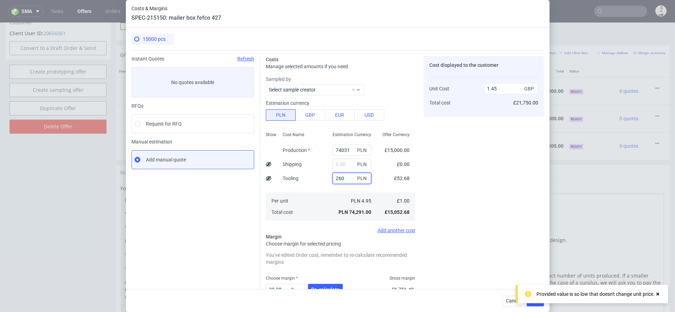
type input "2600"
type input "1.5"
type input "2600"
click at [462, 171] on div "Cost displayed to the customer Unit Cost Total cost 1.5 GBP £22,500.00" at bounding box center [483, 194] width 120 height 277
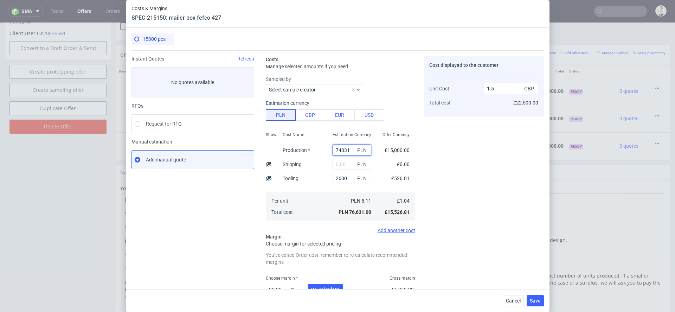
click at [342, 154] on input "74031" at bounding box center [351, 149] width 39 height 11
paste input "11550"
type input "11550"
click at [459, 177] on div "Cost displayed to the customer Unit Cost Total cost 1.5 GBP £22,500.00" at bounding box center [483, 194] width 120 height 277
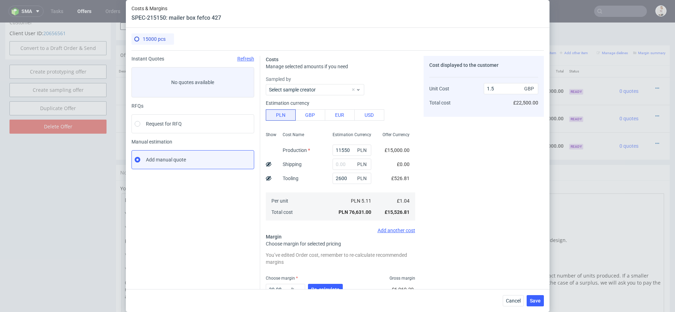
type input "0.28"
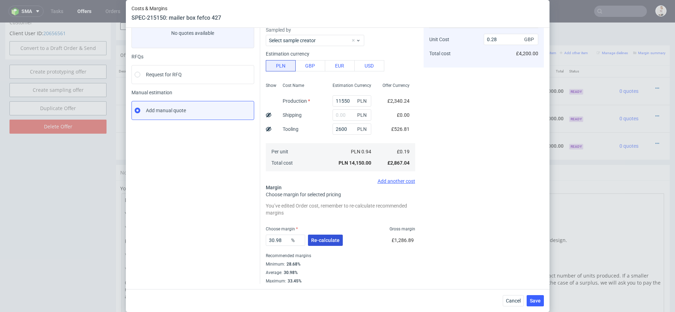
click at [336, 235] on button "Re-calculate" at bounding box center [325, 239] width 35 height 11
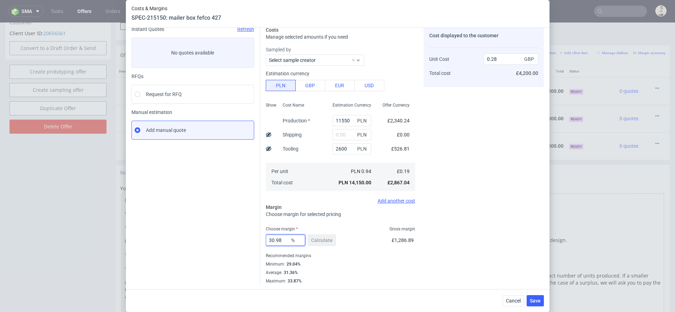
drag, startPoint x: 286, startPoint y: 240, endPoint x: 197, endPoint y: 238, distance: 88.9
click at [197, 238] on div "Instant Quotes Refresh No quotes available RFQs Request for RFQ Manual estimati…" at bounding box center [337, 152] width 412 height 263
type input "35"
type input "0.3"
click at [380, 247] on div "35 % Calculate £1,286.89" at bounding box center [340, 242] width 149 height 20
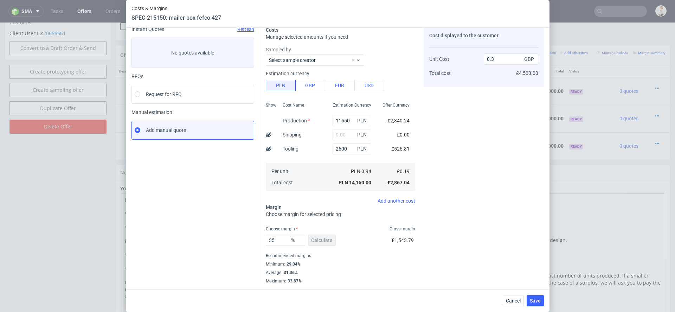
click at [515, 282] on div "Cost displayed to the customer Unit Cost Total cost 0.3 GBP £4,500.00" at bounding box center [483, 154] width 120 height 257
click at [280, 241] on input "35" at bounding box center [285, 239] width 39 height 11
click at [431, 275] on div "Cost displayed to the customer Unit Cost Total cost 0.3 GBP £4,500.00" at bounding box center [483, 154] width 120 height 257
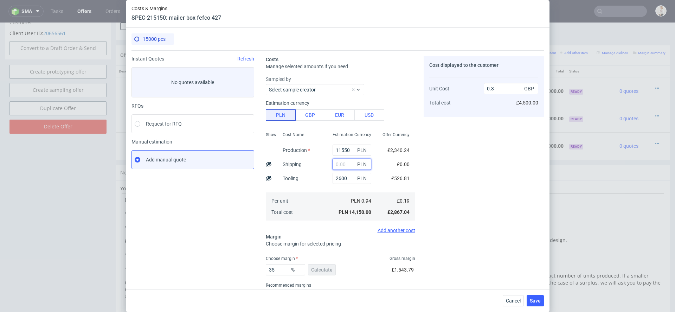
click at [338, 163] on input "text" at bounding box center [351, 163] width 39 height 11
click at [535, 302] on span "Save" at bounding box center [535, 300] width 11 height 5
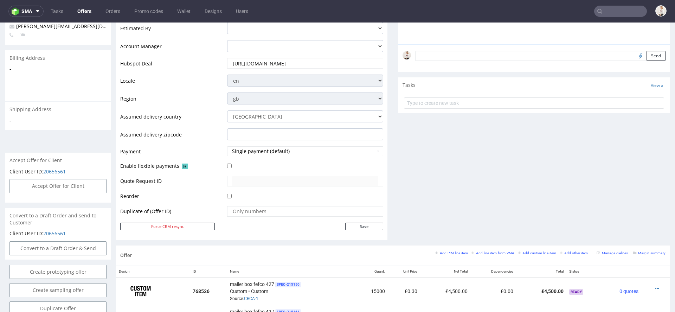
scroll to position [267, 0]
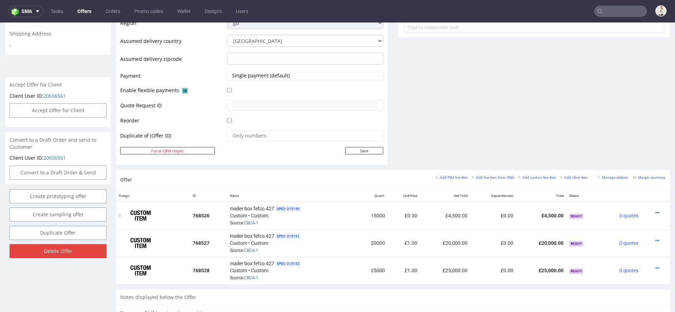
click at [655, 211] on icon at bounding box center [657, 212] width 4 height 5
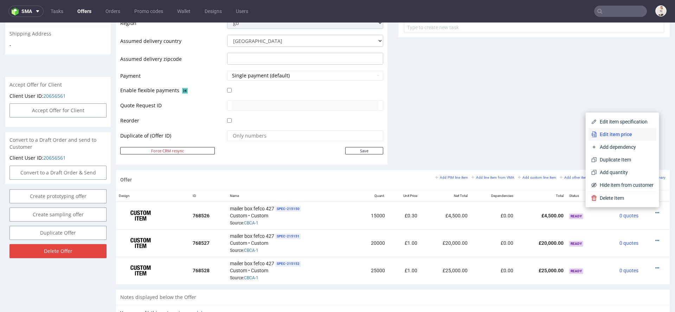
click at [631, 134] on span "Edit item price" at bounding box center [625, 134] width 57 height 7
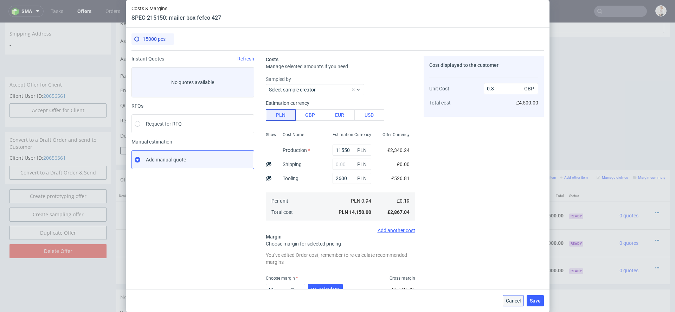
click at [519, 298] on span "Cancel" at bounding box center [513, 300] width 15 height 5
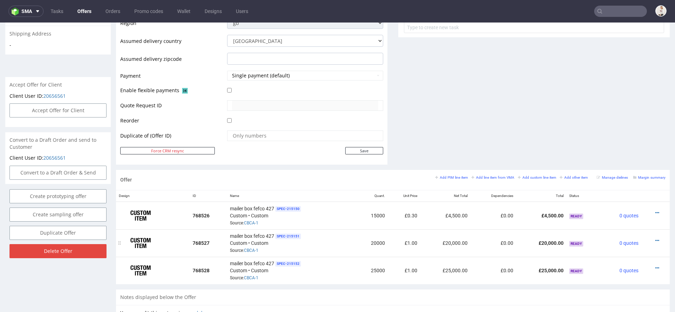
click at [650, 237] on div at bounding box center [653, 240] width 19 height 7
click at [655, 240] on icon at bounding box center [657, 240] width 4 height 5
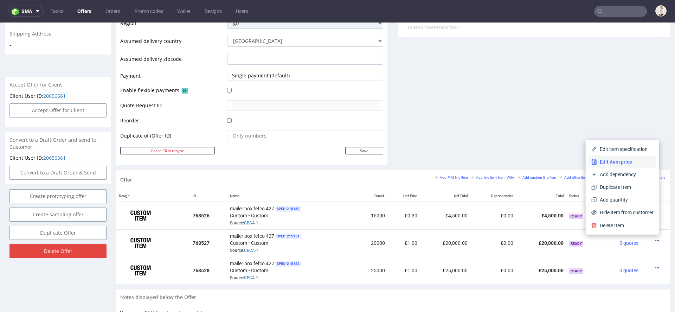
click at [633, 161] on span "Edit item price" at bounding box center [625, 161] width 57 height 7
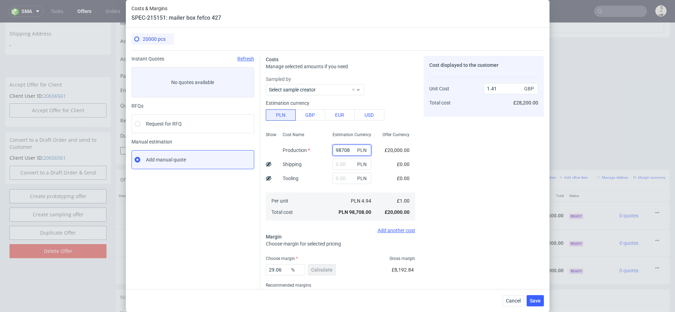
click at [335, 151] on input "98708" at bounding box center [351, 149] width 39 height 11
click at [336, 151] on input "98708" at bounding box center [351, 149] width 39 height 11
click at [344, 150] on input "98708" at bounding box center [351, 149] width 39 height 11
paste input "14800"
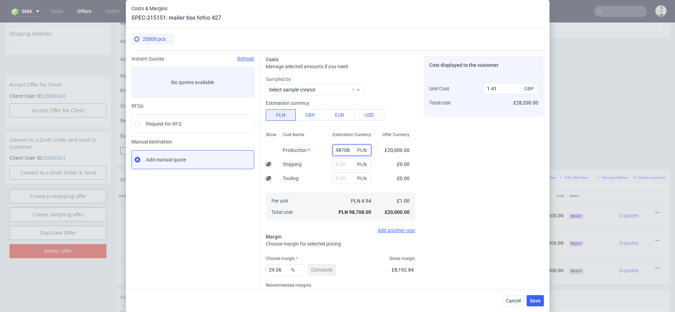
type input "14800"
type input "0.21"
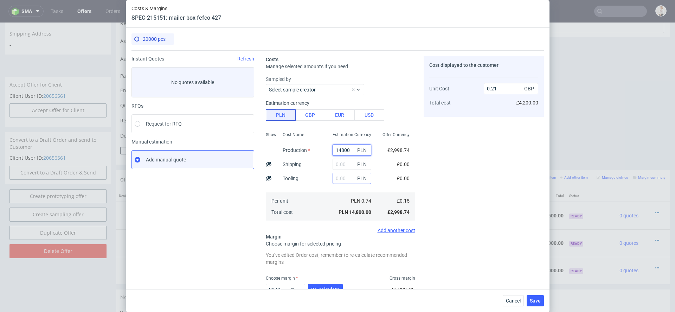
type input "14800"
click at [344, 177] on input "text" at bounding box center [351, 178] width 39 height 11
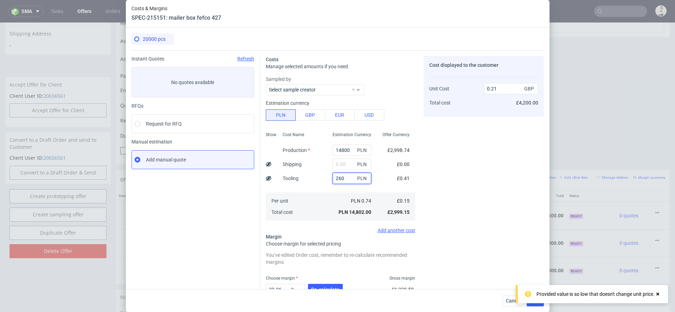
type input "2600"
type input "0.25"
type input "2600"
click at [402, 182] on div "£526.81" at bounding box center [400, 178] width 30 height 14
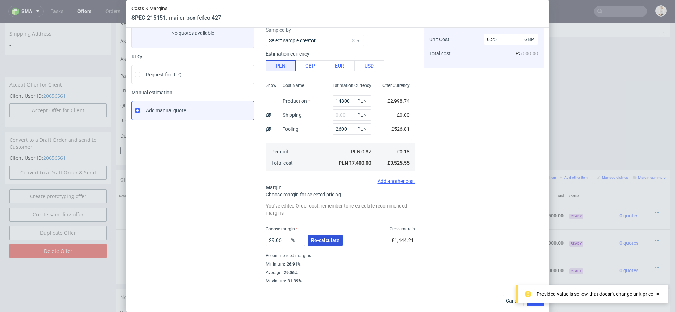
click at [327, 235] on button "Re-calculate" at bounding box center [325, 239] width 35 height 11
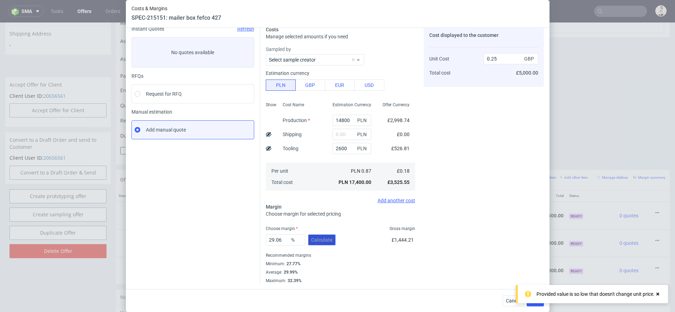
scroll to position [30, 0]
click at [534, 304] on button "Save" at bounding box center [534, 300] width 17 height 11
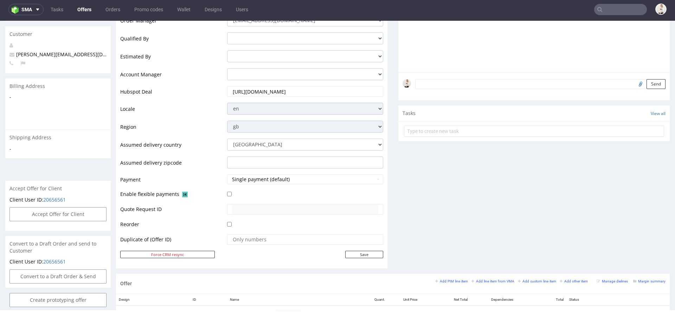
scroll to position [421, 0]
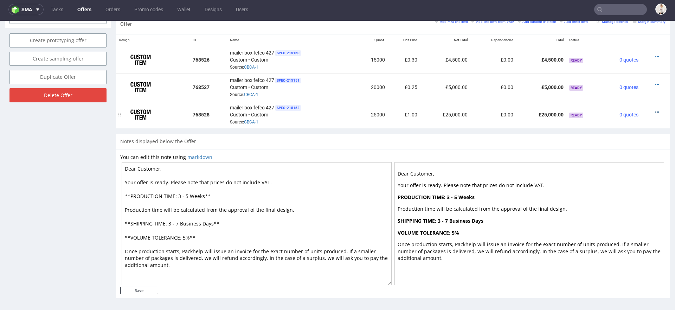
click at [655, 110] on icon at bounding box center [657, 112] width 4 height 5
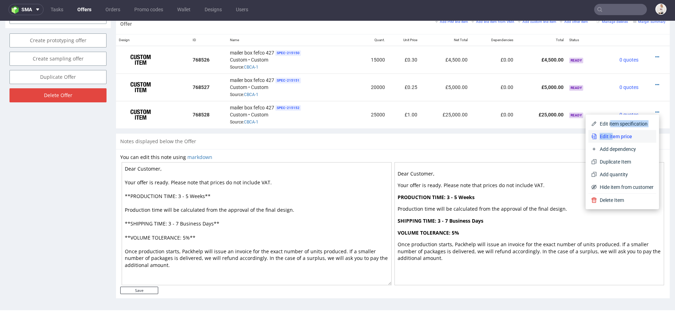
drag, startPoint x: 603, startPoint y: 125, endPoint x: 604, endPoint y: 137, distance: 12.0
click at [604, 137] on div "Edit item specification Edit item price Add dependency Duplicate Item Add quant…" at bounding box center [622, 155] width 68 height 76
click at [604, 137] on span "Edit item price" at bounding box center [625, 136] width 57 height 7
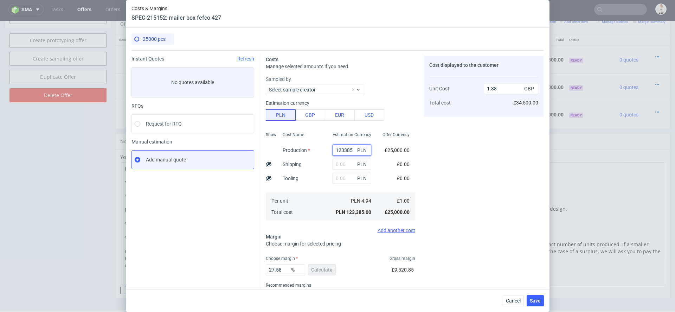
click at [344, 145] on input "123385" at bounding box center [351, 149] width 39 height 11
paste input "7250"
type input "17250"
type input "0.19"
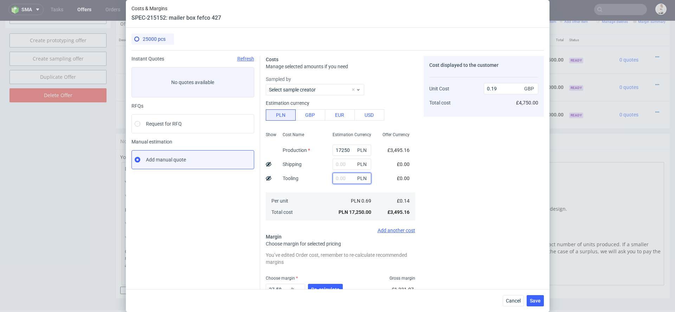
click at [345, 173] on input "text" at bounding box center [351, 178] width 39 height 11
type input "2600"
type input "0.22"
type input "2600"
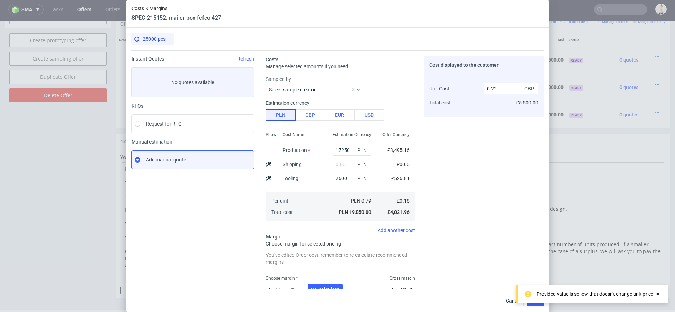
click at [464, 172] on div "Cost displayed to the customer Unit Cost Total cost 0.22 GBP £5,500.00" at bounding box center [483, 194] width 120 height 277
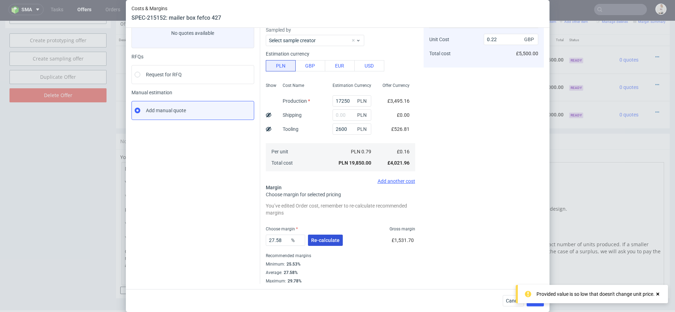
click at [331, 238] on span "Re-calculate" at bounding box center [325, 240] width 28 height 5
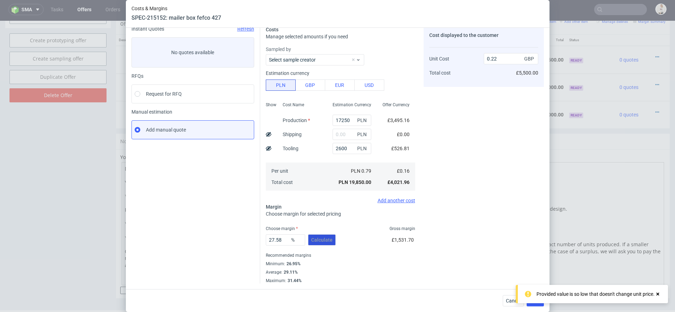
scroll to position [30, 0]
click at [533, 303] on button "Save" at bounding box center [534, 300] width 17 height 11
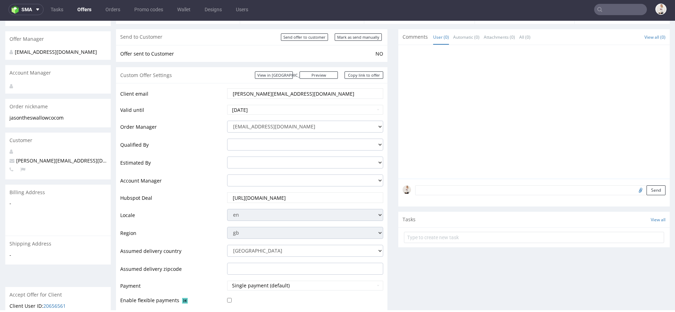
scroll to position [0, 0]
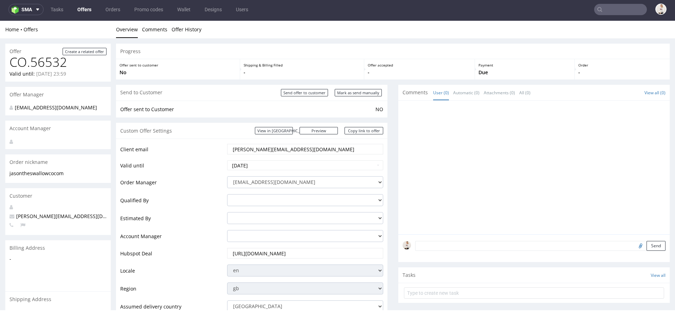
click at [611, 13] on input "text" at bounding box center [620, 9] width 53 height 11
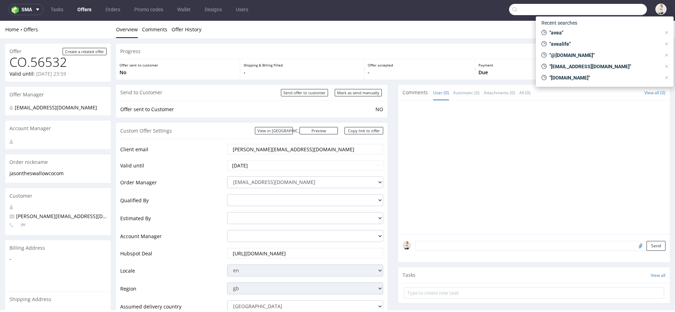
paste input "[PERSON_NAME][EMAIL_ADDRESS][DOMAIN_NAME]"
type input "[PERSON_NAME][EMAIL_ADDRESS][DOMAIN_NAME]"
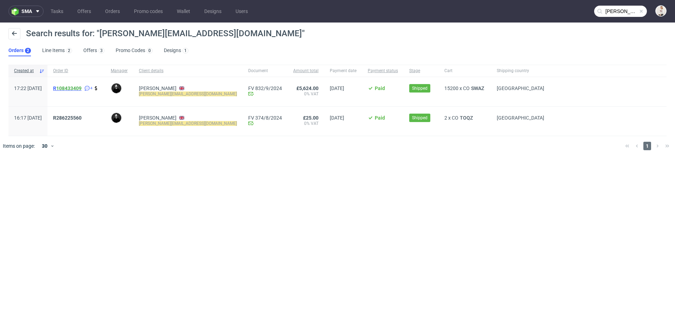
click at [73, 89] on span "R 108433409" at bounding box center [67, 88] width 28 height 6
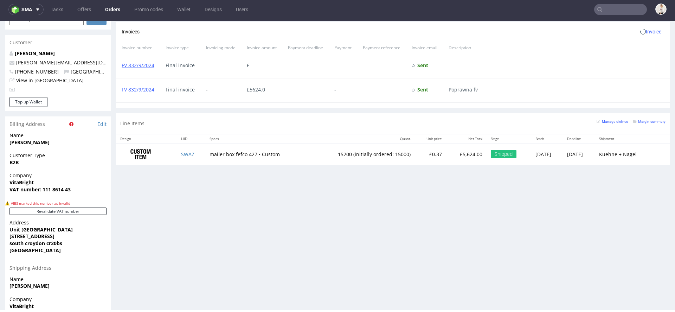
scroll to position [379, 0]
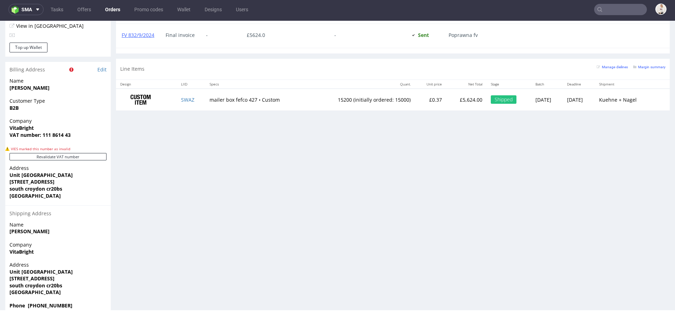
click at [69, 281] on div "Address Unit 32, Capital Business Centre 22 carlton Road south croydon cr20bs U…" at bounding box center [57, 281] width 105 height 41
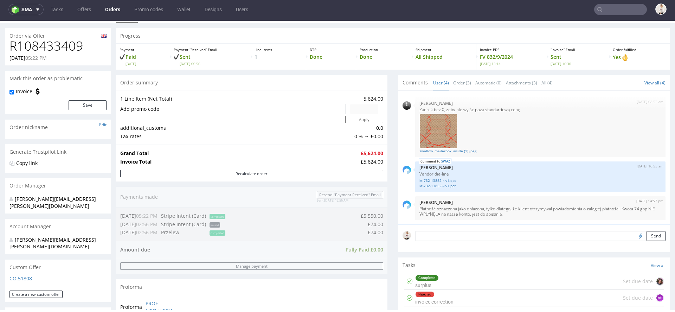
scroll to position [0, 0]
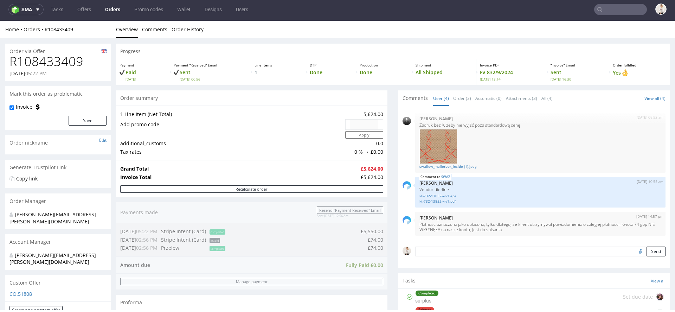
click at [104, 10] on link "Orders" at bounding box center [113, 9] width 24 height 11
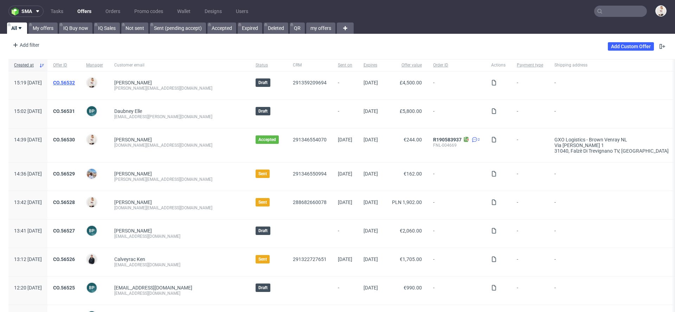
click at [75, 81] on link "CO.56532" at bounding box center [64, 83] width 22 height 6
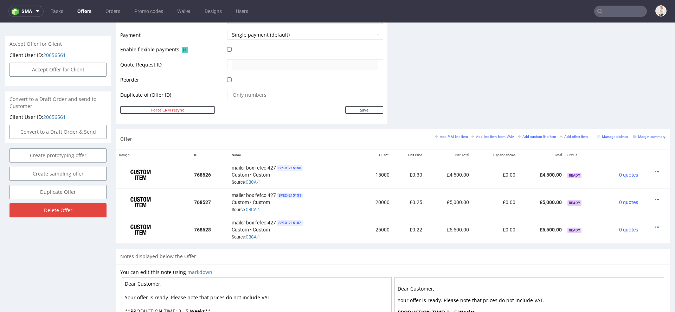
scroll to position [419, 0]
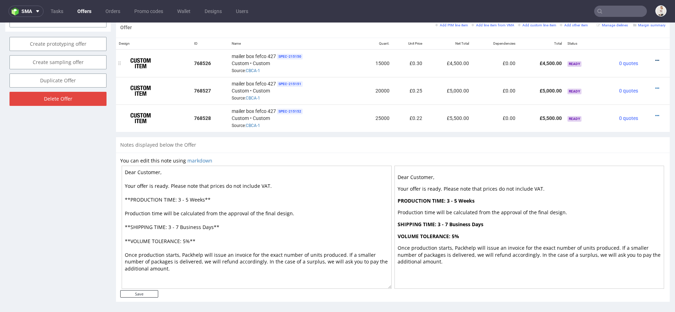
click at [655, 59] on icon at bounding box center [657, 60] width 4 height 5
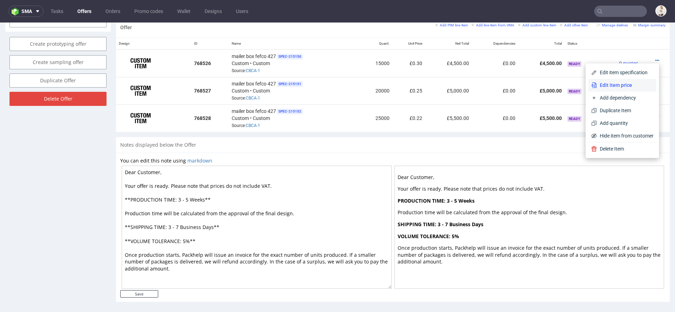
click at [605, 87] on span "Edit item price" at bounding box center [625, 85] width 57 height 7
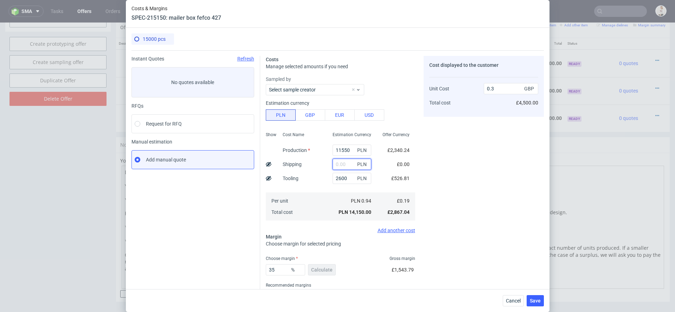
click at [346, 163] on input "text" at bounding box center [351, 163] width 39 height 11
type input "2000"
type input "0.34"
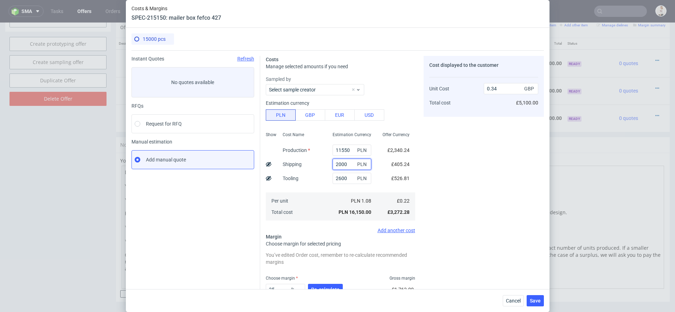
type input "200"
type input "0.3"
click at [460, 223] on div "Cost displayed to the customer Unit Cost Total cost 0.3 GBP £4,500.00" at bounding box center [483, 194] width 120 height 277
drag, startPoint x: 345, startPoint y: 164, endPoint x: 312, endPoint y: 164, distance: 32.7
click at [312, 164] on div "Show Cost Name Production Shipping Tooling Per unit Total cost Estimation Curre…" at bounding box center [340, 175] width 149 height 93
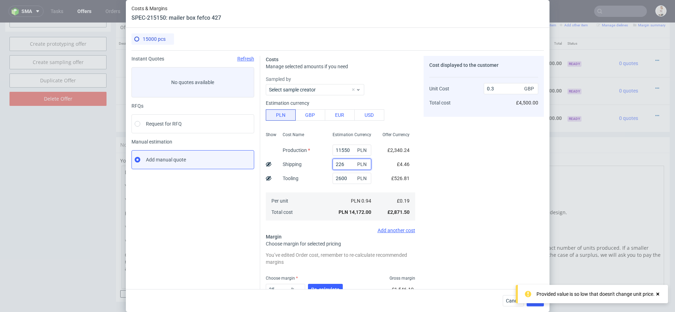
type input "2260"
type input "0.35"
type input "2260"
click at [402, 169] on div "£457.92" at bounding box center [400, 164] width 30 height 14
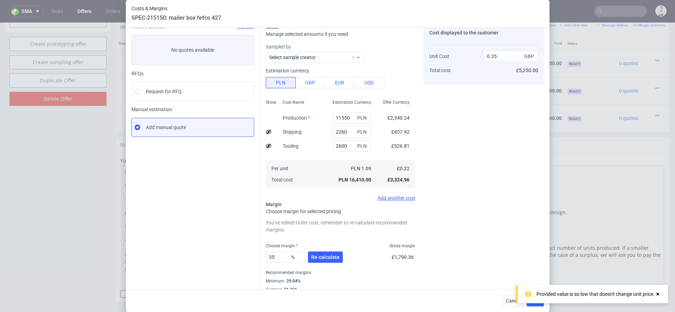
scroll to position [41, 0]
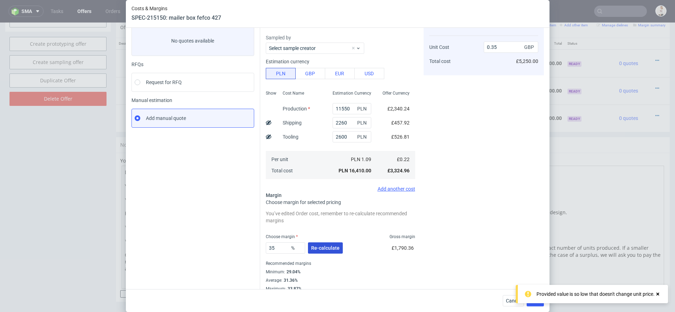
click at [331, 247] on span "Re-calculate" at bounding box center [325, 247] width 28 height 5
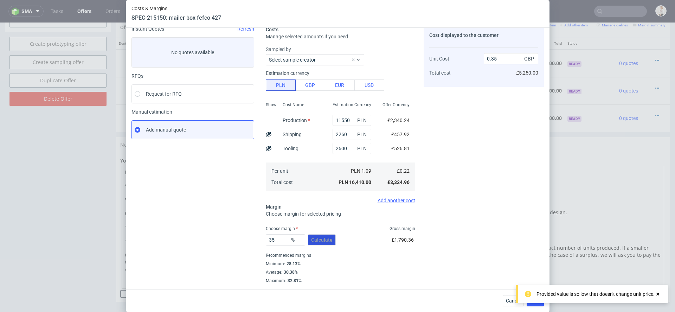
scroll to position [30, 0]
drag, startPoint x: 283, startPoint y: 240, endPoint x: 217, endPoint y: 239, distance: 66.1
click at [217, 239] on div "Instant Quotes Refresh No quotes available RFQs Request for RFQ Manual estimati…" at bounding box center [337, 152] width 412 height 263
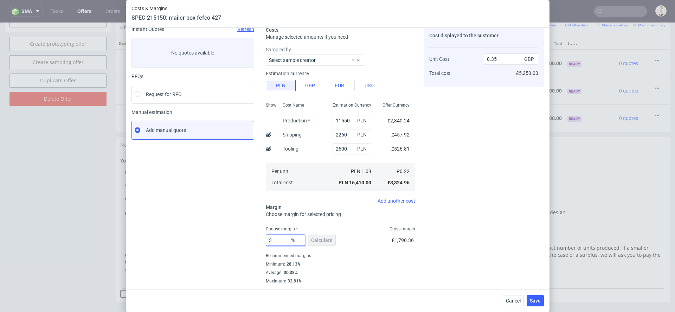
type input "37"
type input "0.36"
type input "37"
click at [394, 235] on div "£1,952.75" at bounding box center [403, 242] width 24 height 20
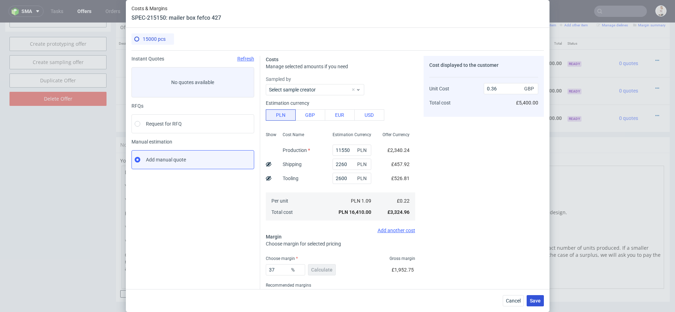
click at [539, 298] on span "Save" at bounding box center [535, 300] width 11 height 5
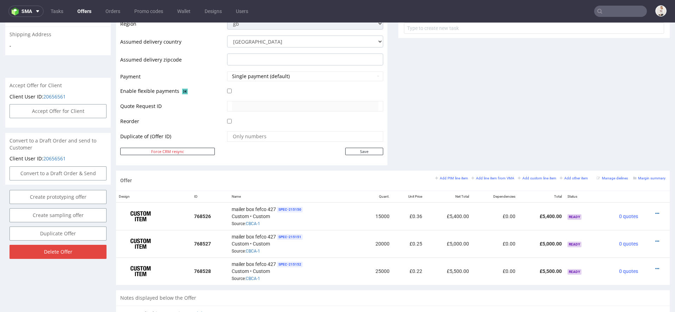
scroll to position [326, 0]
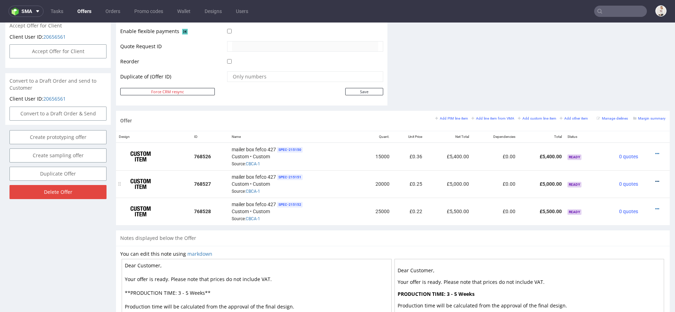
click at [655, 179] on icon at bounding box center [657, 181] width 4 height 5
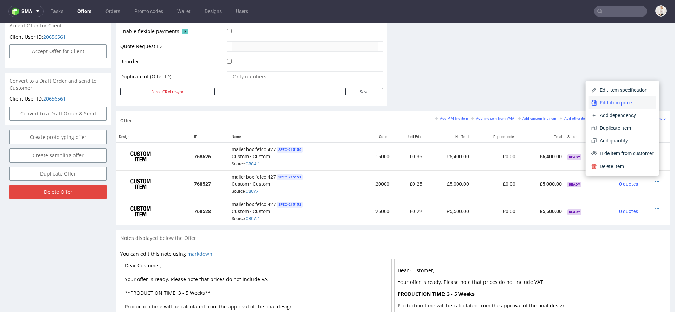
click at [628, 101] on span "Edit item price" at bounding box center [625, 102] width 57 height 7
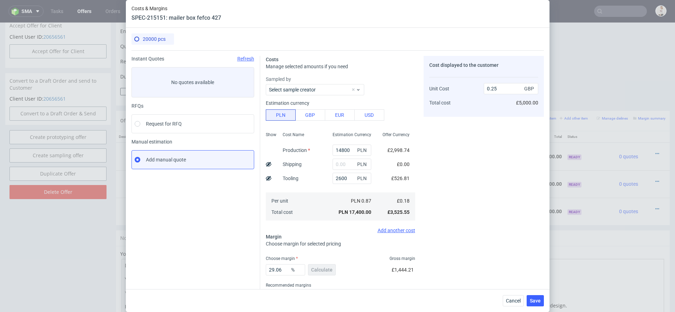
scroll to position [30, 0]
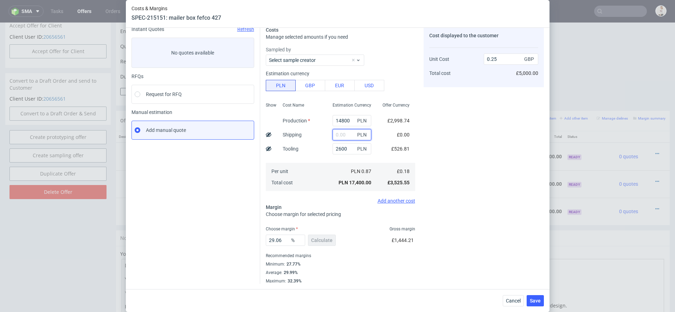
click at [348, 134] on input "text" at bounding box center [351, 134] width 39 height 11
paste input "895"
type input "895"
type input "0.27"
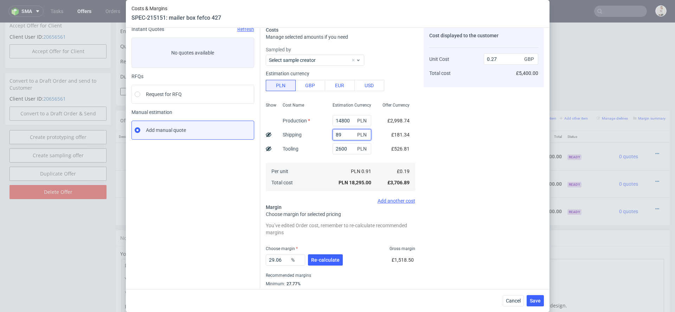
type input "8"
type input "0.25"
type input "3780"
type input "0.31"
type input "3780"
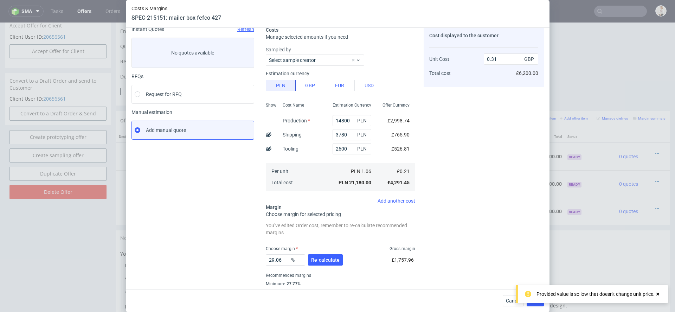
click at [513, 170] on div "Cost displayed to the customer Unit Cost Total cost 0.31 GBP £6,200.00" at bounding box center [483, 164] width 120 height 277
click at [328, 259] on span "Re-calculate" at bounding box center [325, 259] width 28 height 5
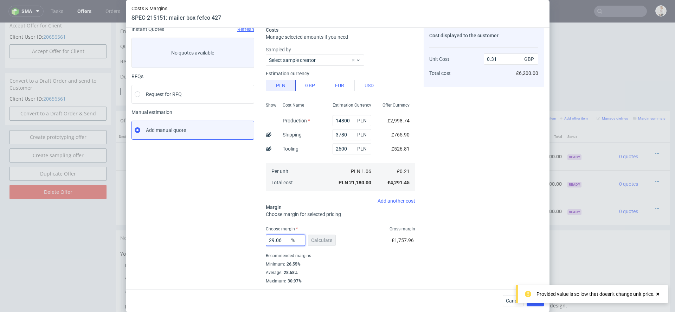
drag, startPoint x: 277, startPoint y: 241, endPoint x: 225, endPoint y: 233, distance: 52.6
click at [225, 233] on div "Instant Quotes Refresh No quotes available RFQs Request for RFQ Manual estimati…" at bounding box center [337, 152] width 412 height 263
type input "35"
type input "0.34"
type input "35"
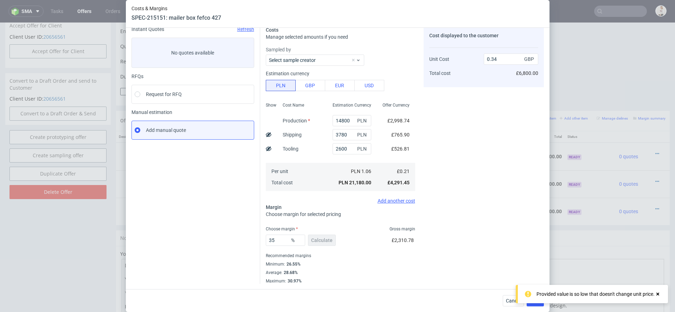
click at [522, 210] on div "Cost displayed to the customer Unit Cost Total cost 0.34 GBP £6,800.00" at bounding box center [483, 154] width 120 height 257
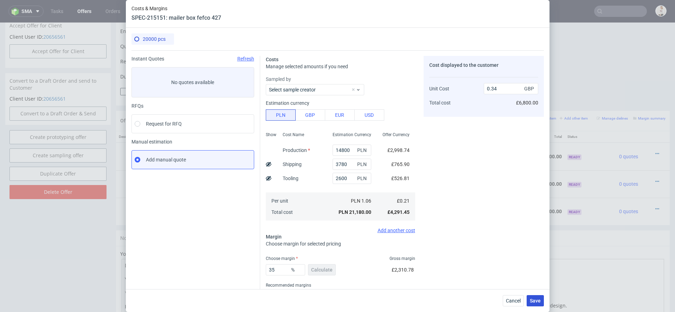
click at [538, 301] on span "Save" at bounding box center [535, 300] width 11 height 5
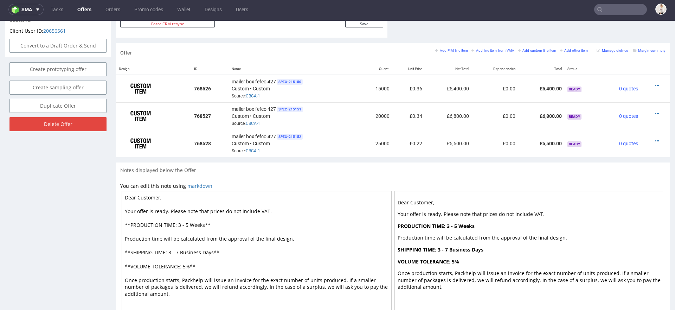
scroll to position [379, 0]
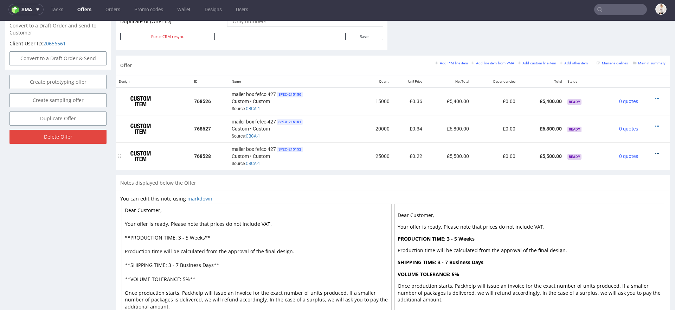
click at [655, 151] on icon at bounding box center [657, 153] width 4 height 5
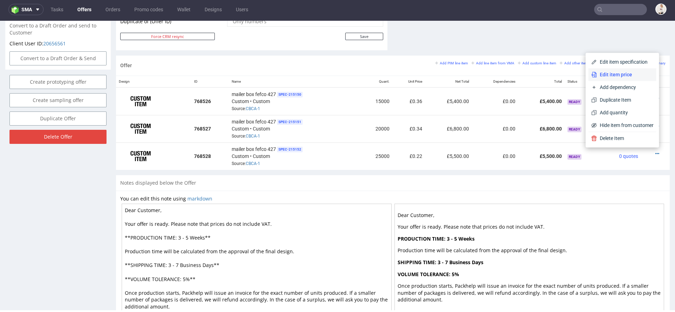
click at [638, 75] on span "Edit item price" at bounding box center [625, 74] width 57 height 7
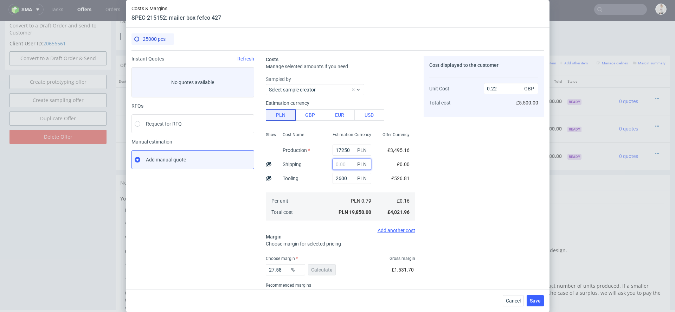
click at [343, 161] on input "text" at bounding box center [351, 163] width 39 height 11
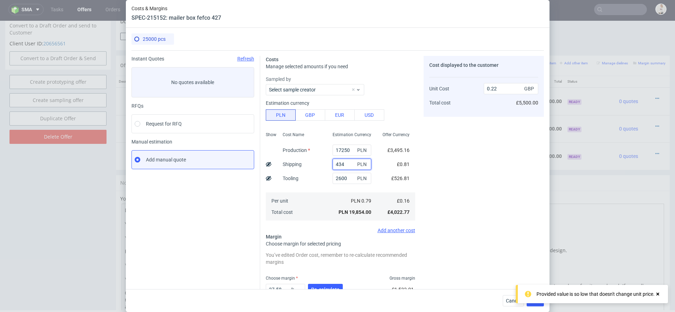
type input "4340"
type input "0.27"
type input "4340"
click at [269, 167] on icon at bounding box center [269, 164] width 6 height 6
click at [266, 162] on icon at bounding box center [269, 164] width 6 height 6
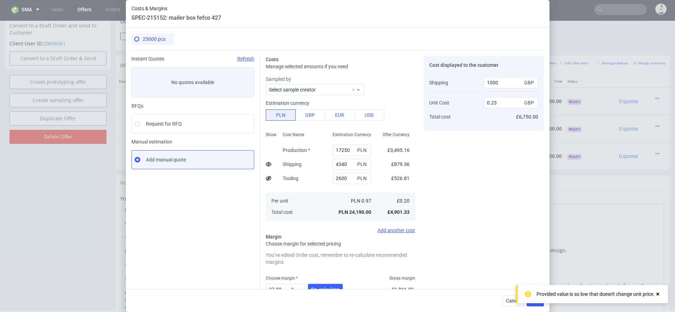
type input "0.27"
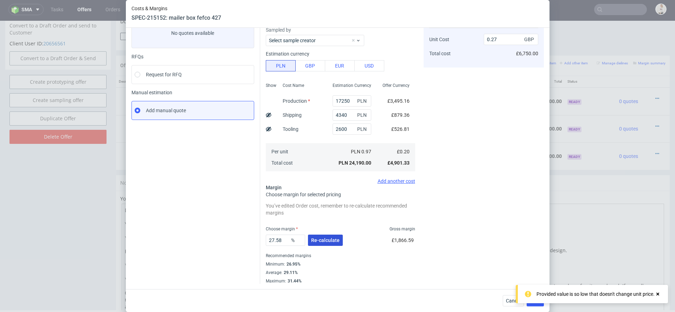
click at [327, 240] on span "Re-calculate" at bounding box center [325, 240] width 28 height 5
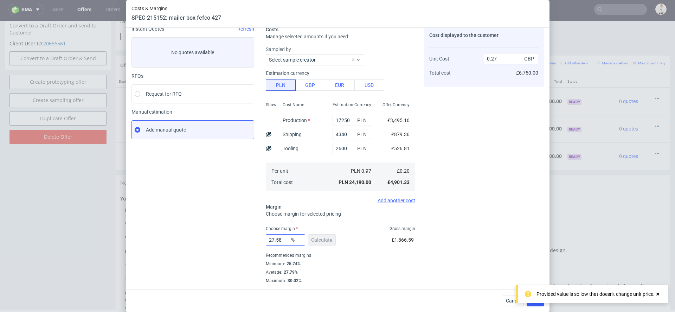
scroll to position [30, 0]
drag, startPoint x: 284, startPoint y: 242, endPoint x: 245, endPoint y: 240, distance: 38.4
click at [245, 240] on div "Instant Quotes Refresh No quotes available RFQs Request for RFQ Manual estimati…" at bounding box center [337, 152] width 412 height 263
type input "35"
type input "0.31"
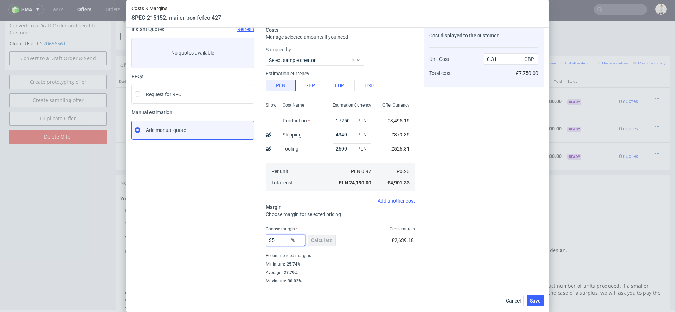
type input "35"
click at [489, 256] on div "Cost displayed to the customer Unit Cost Total cost 0.31 GBP £7,750.00" at bounding box center [483, 154] width 120 height 257
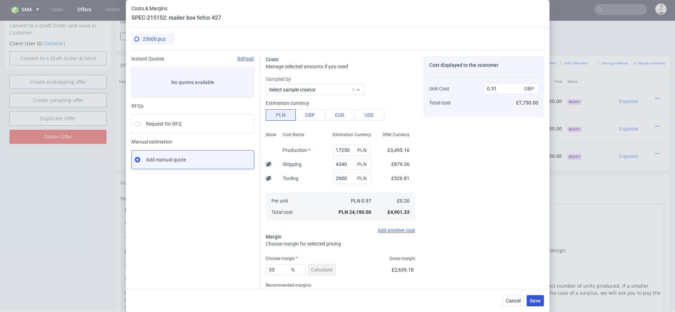
click at [537, 299] on span "Save" at bounding box center [535, 300] width 11 height 5
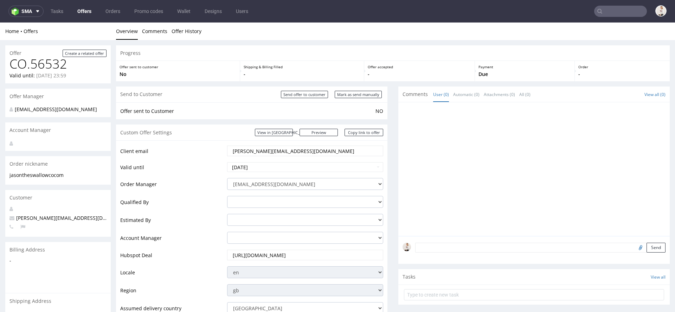
click at [362, 89] on div "Send to Customer Send offer to customer Mark as send manually" at bounding box center [251, 94] width 271 height 16
click at [362, 94] on input "Mark as send manually" at bounding box center [358, 94] width 47 height 7
type input "In progress..."
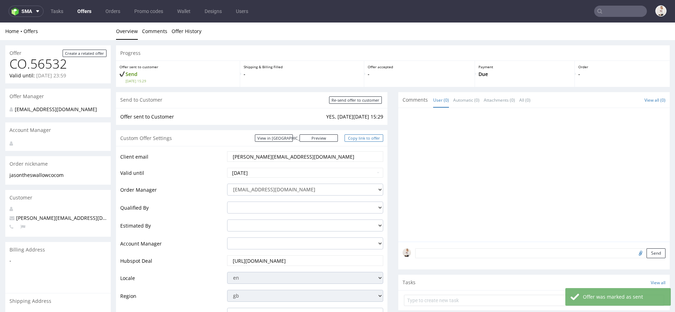
click at [363, 137] on link "Copy link to offer" at bounding box center [363, 137] width 39 height 7
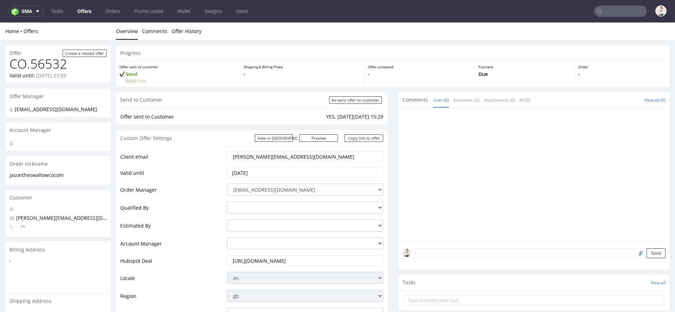
click at [76, 14] on link "Offers" at bounding box center [84, 11] width 22 height 11
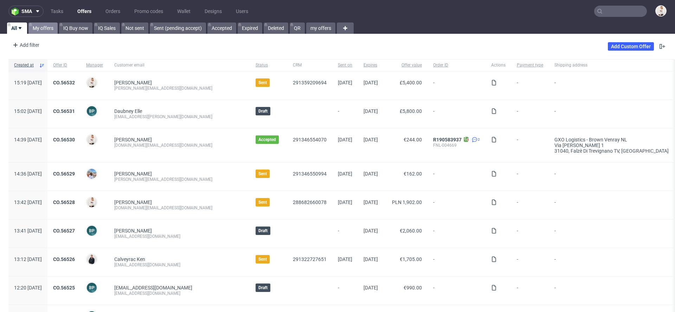
click at [33, 24] on link "My offers" at bounding box center [42, 27] width 29 height 11
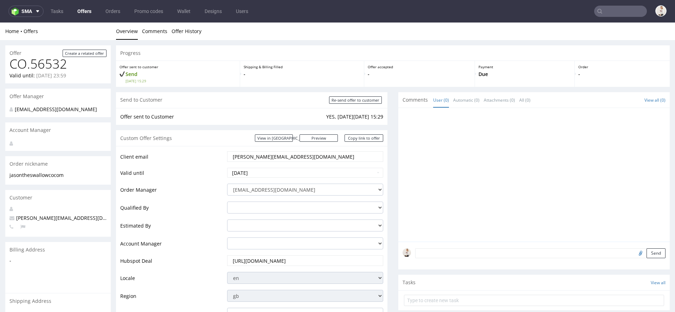
click at [203, 220] on td "Estimated By" at bounding box center [172, 228] width 105 height 18
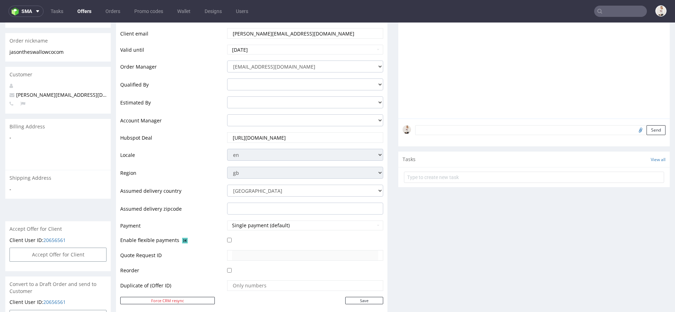
scroll to position [124, 0]
